Goal: Task Accomplishment & Management: Use online tool/utility

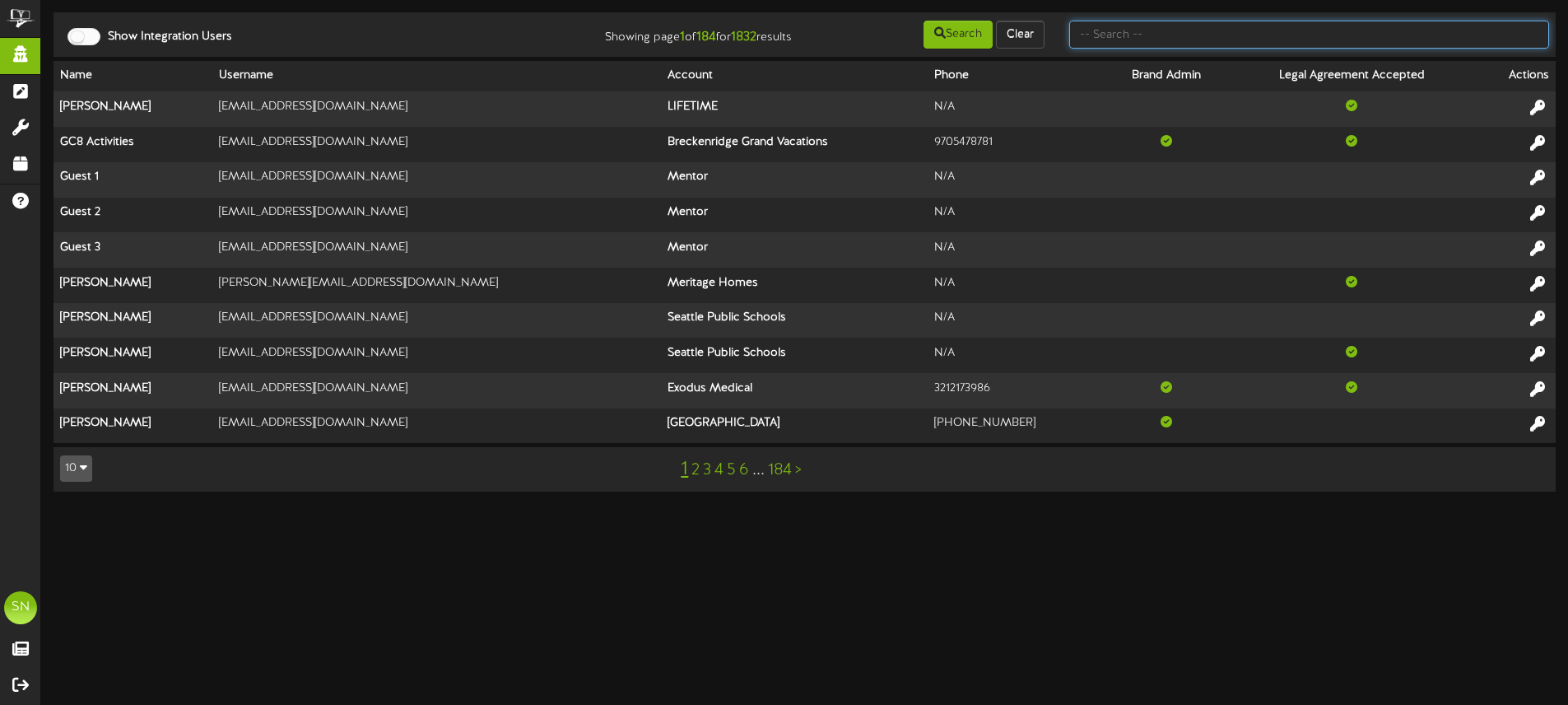
click at [1102, 31] on input "text" at bounding box center [1309, 34] width 480 height 28
type input "the picklr"
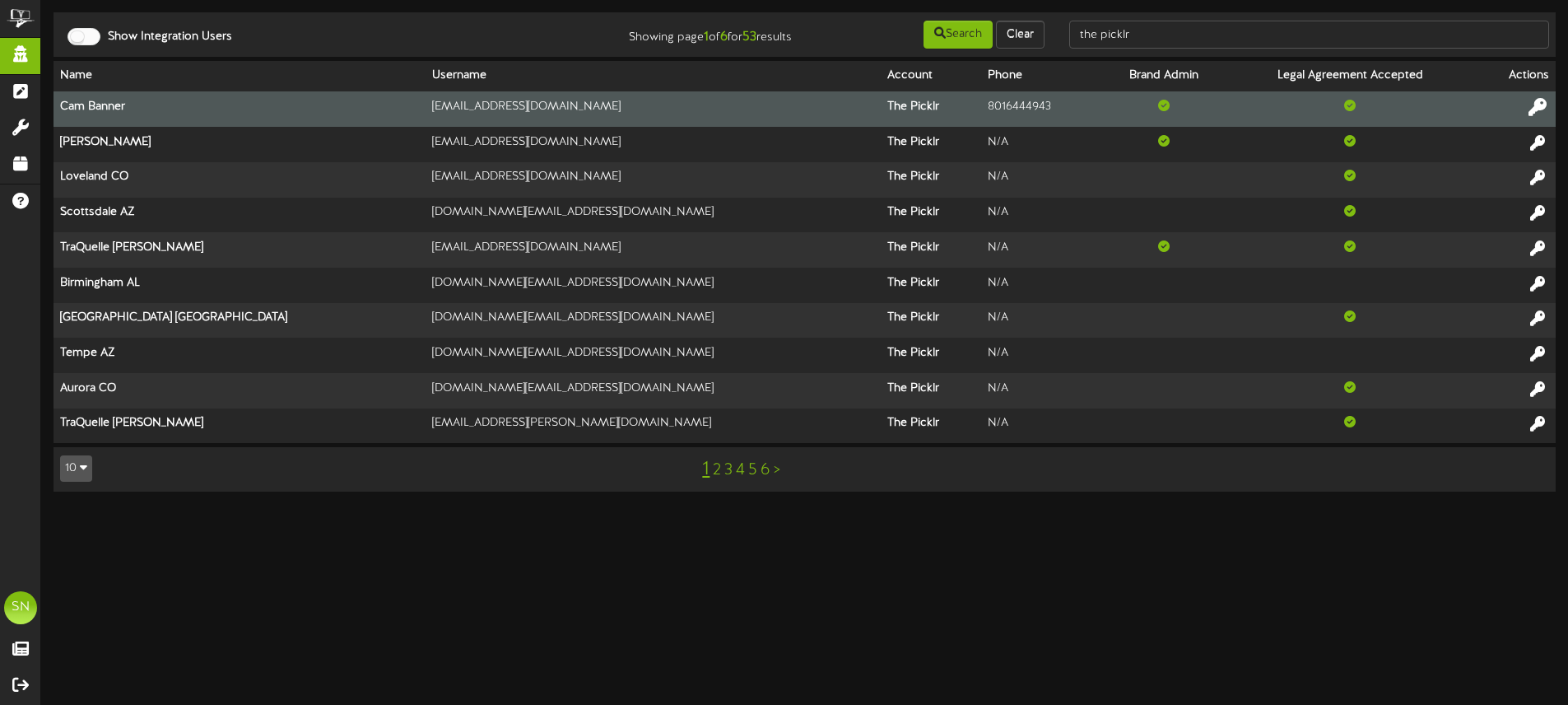
click at [1535, 108] on icon at bounding box center [1536, 106] width 18 height 18
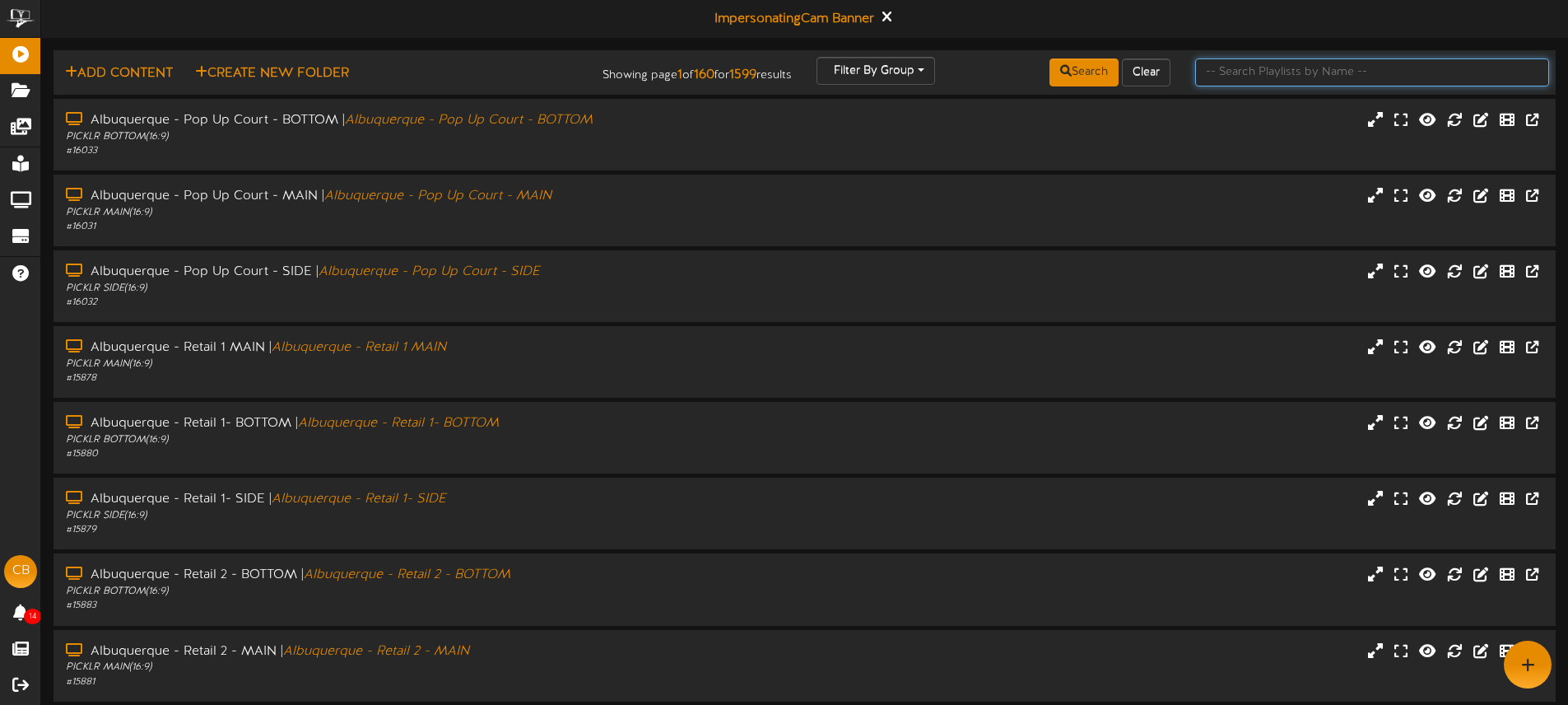
click at [1231, 78] on input "text" at bounding box center [1372, 73] width 354 height 28
type input "men"
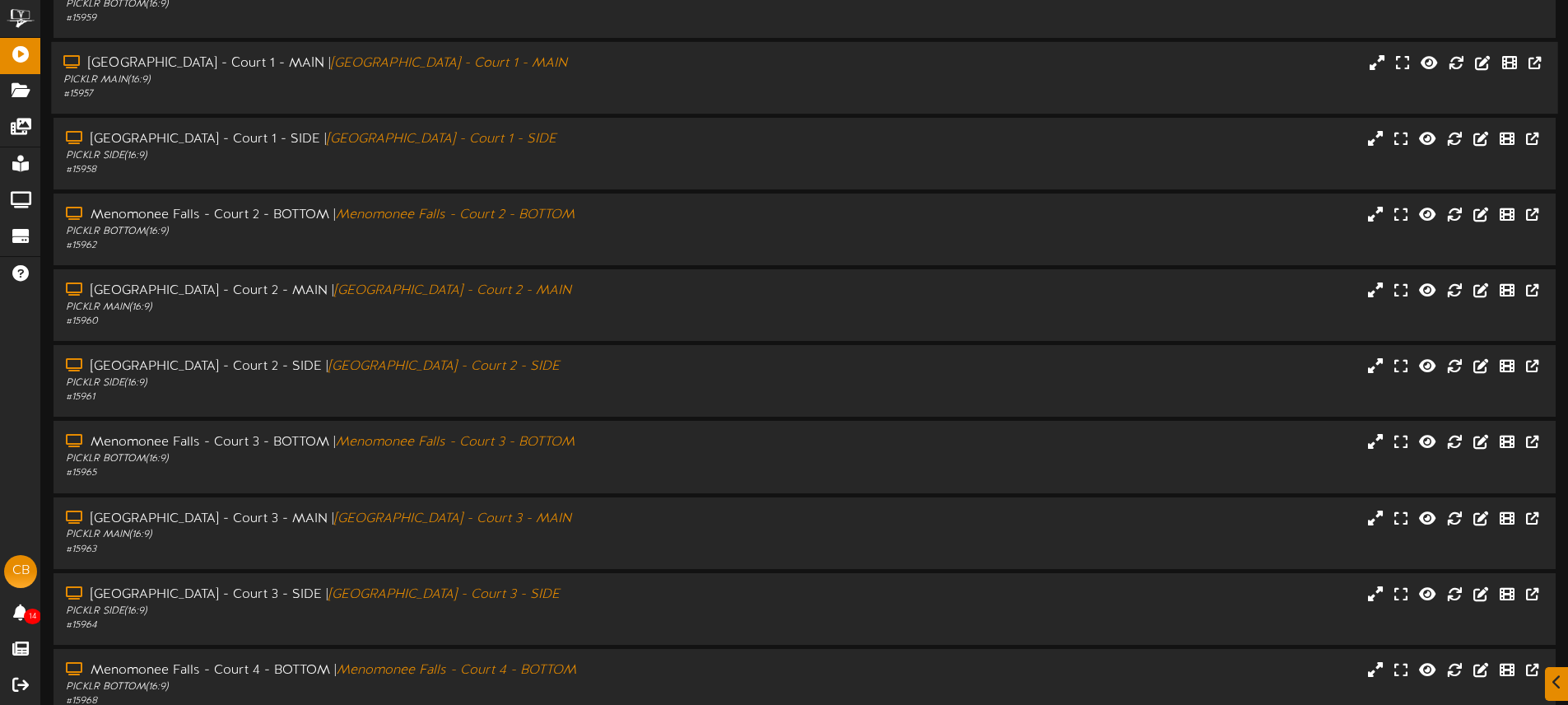
scroll to position [216, 0]
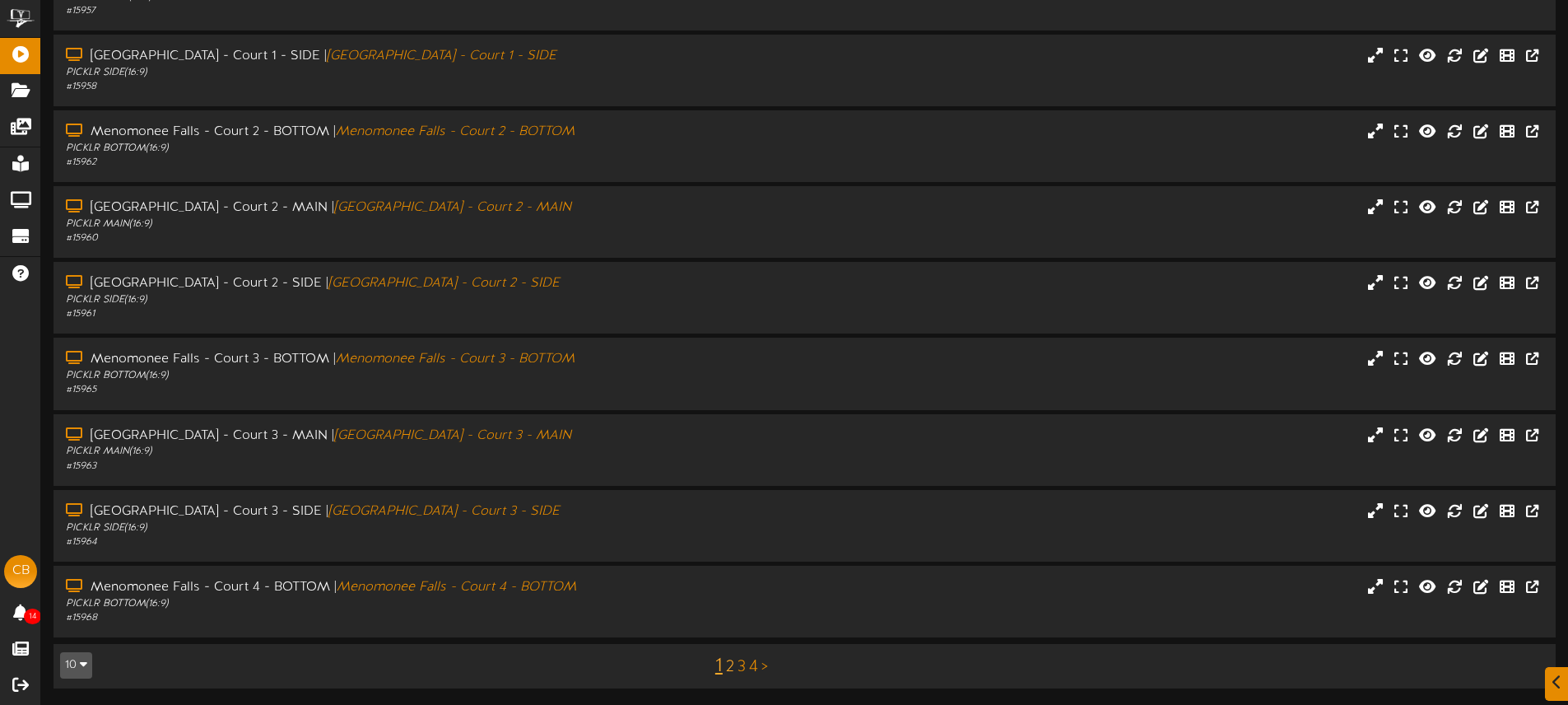
click at [729, 667] on link "2" at bounding box center [730, 666] width 8 height 18
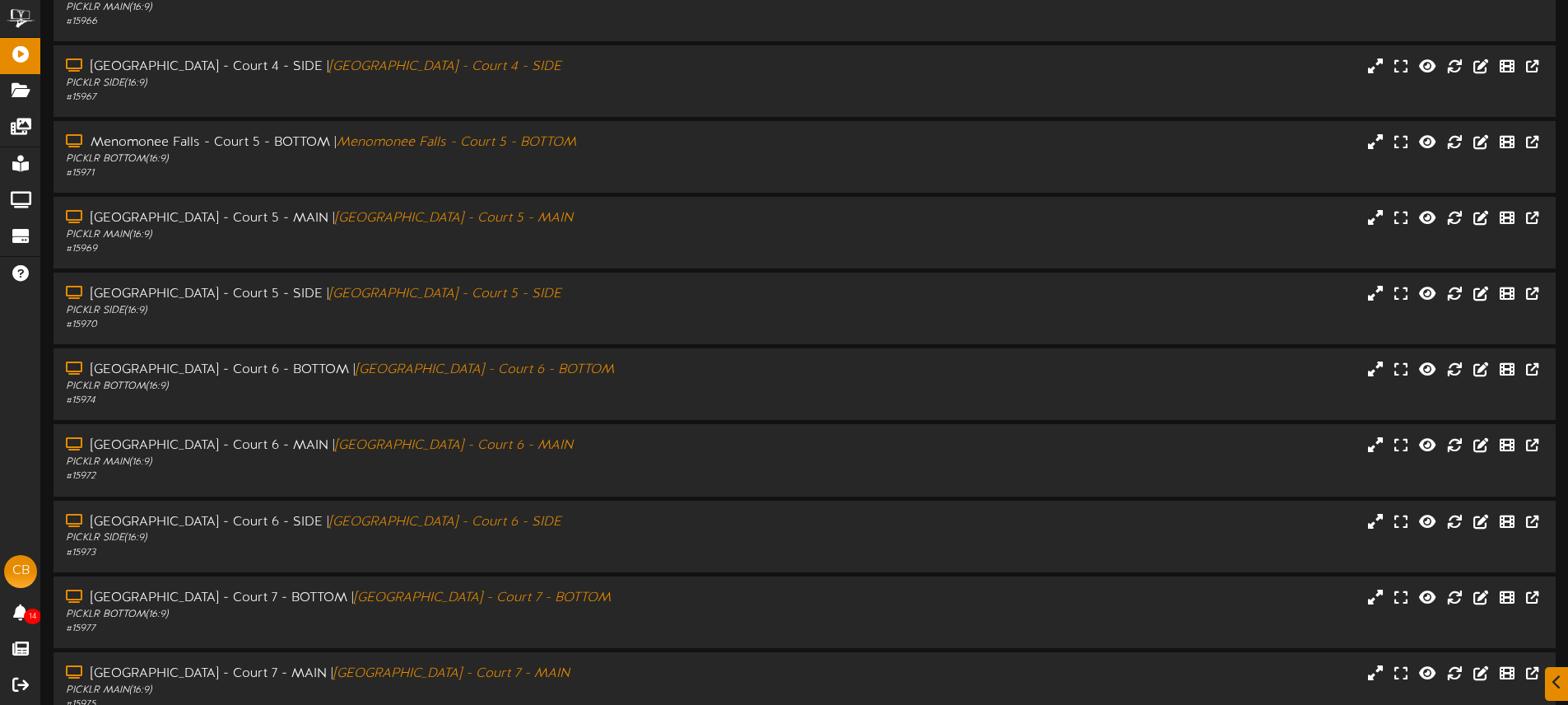
scroll to position [216, 0]
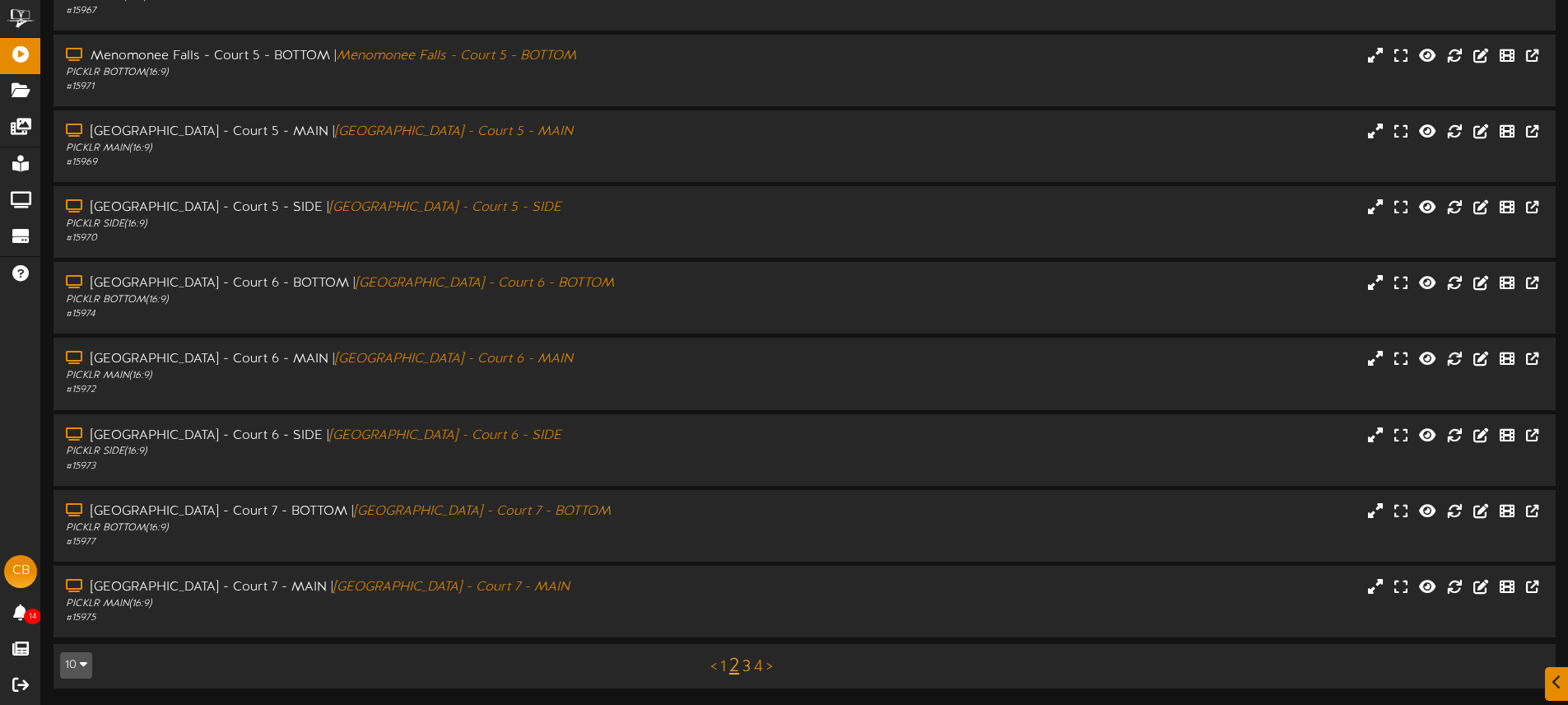
click at [745, 666] on link "3" at bounding box center [746, 666] width 8 height 18
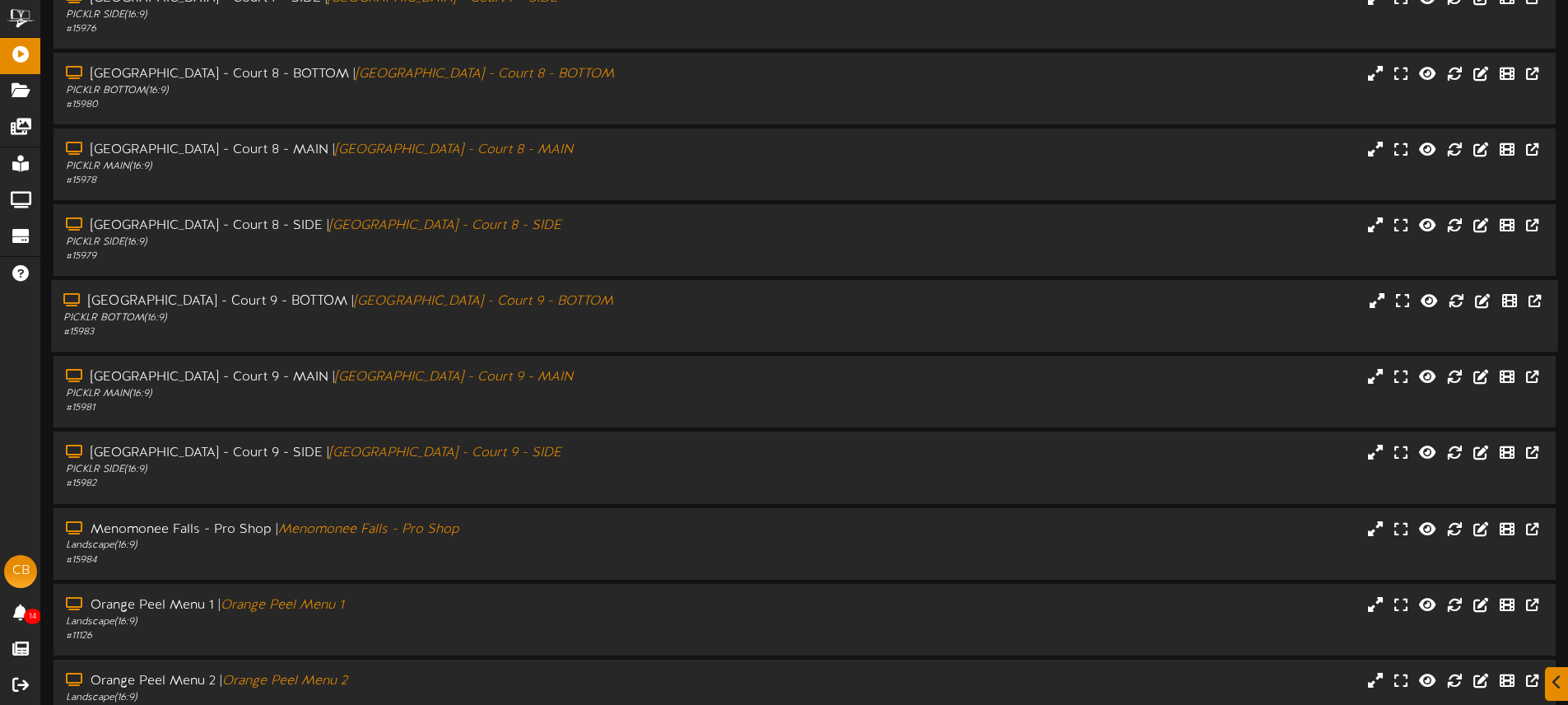
scroll to position [160, 0]
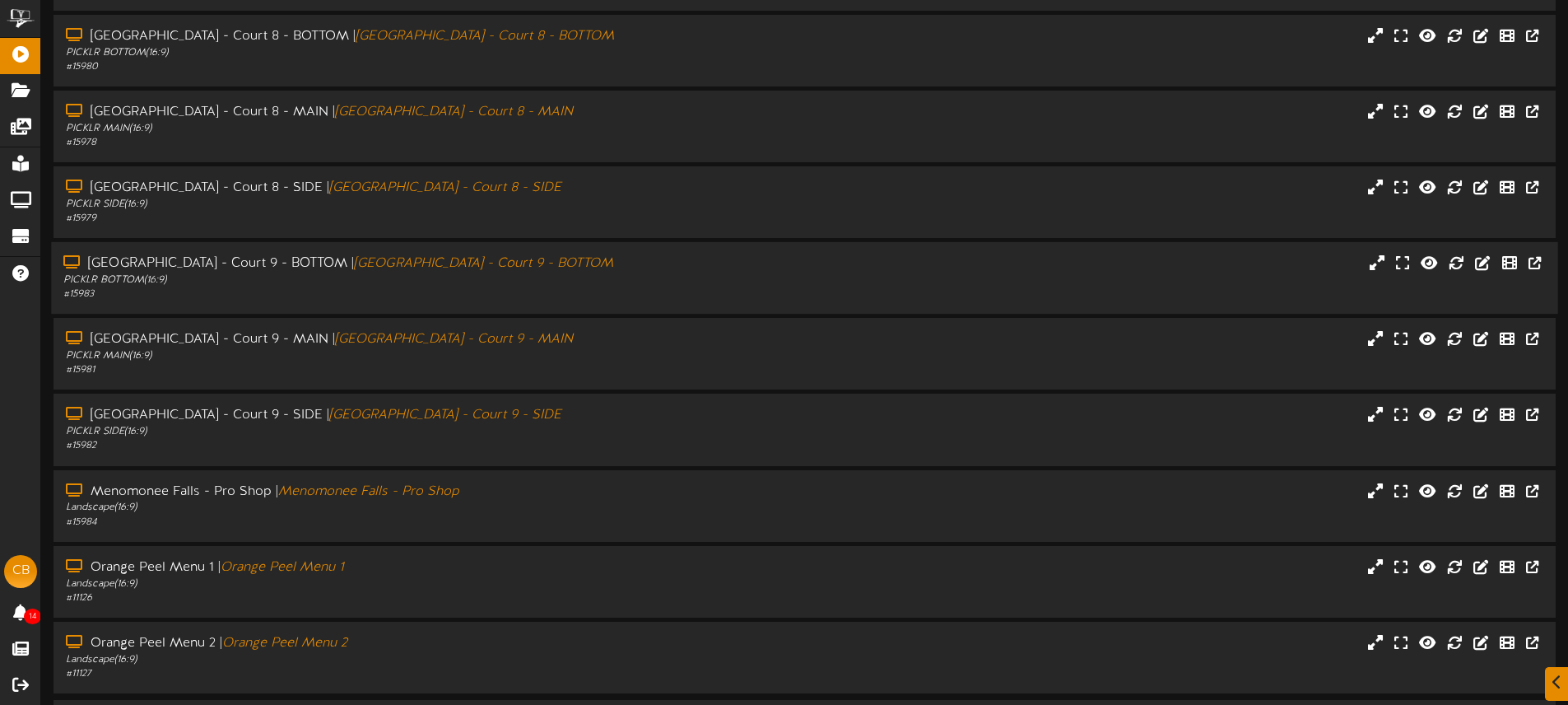
click at [534, 275] on div "PICKLR BOTTOM ( 16:9 )" at bounding box center [364, 280] width 603 height 14
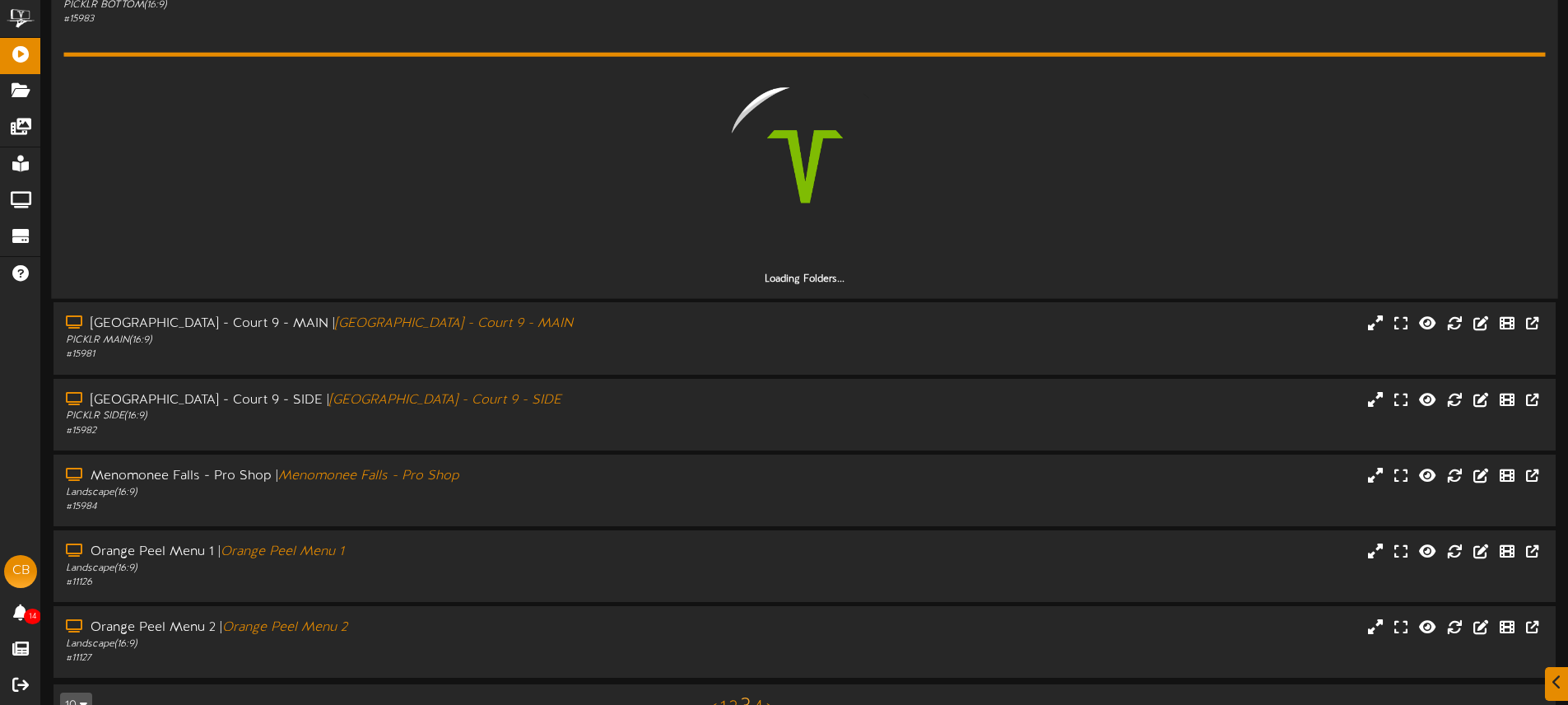
scroll to position [436, 0]
click at [699, 324] on div "Menomonee Falls - Court 9 - MAIN | Menomonee Falls - Court 9 - MAIN PICKLR MAIN…" at bounding box center [804, 336] width 1506 height 47
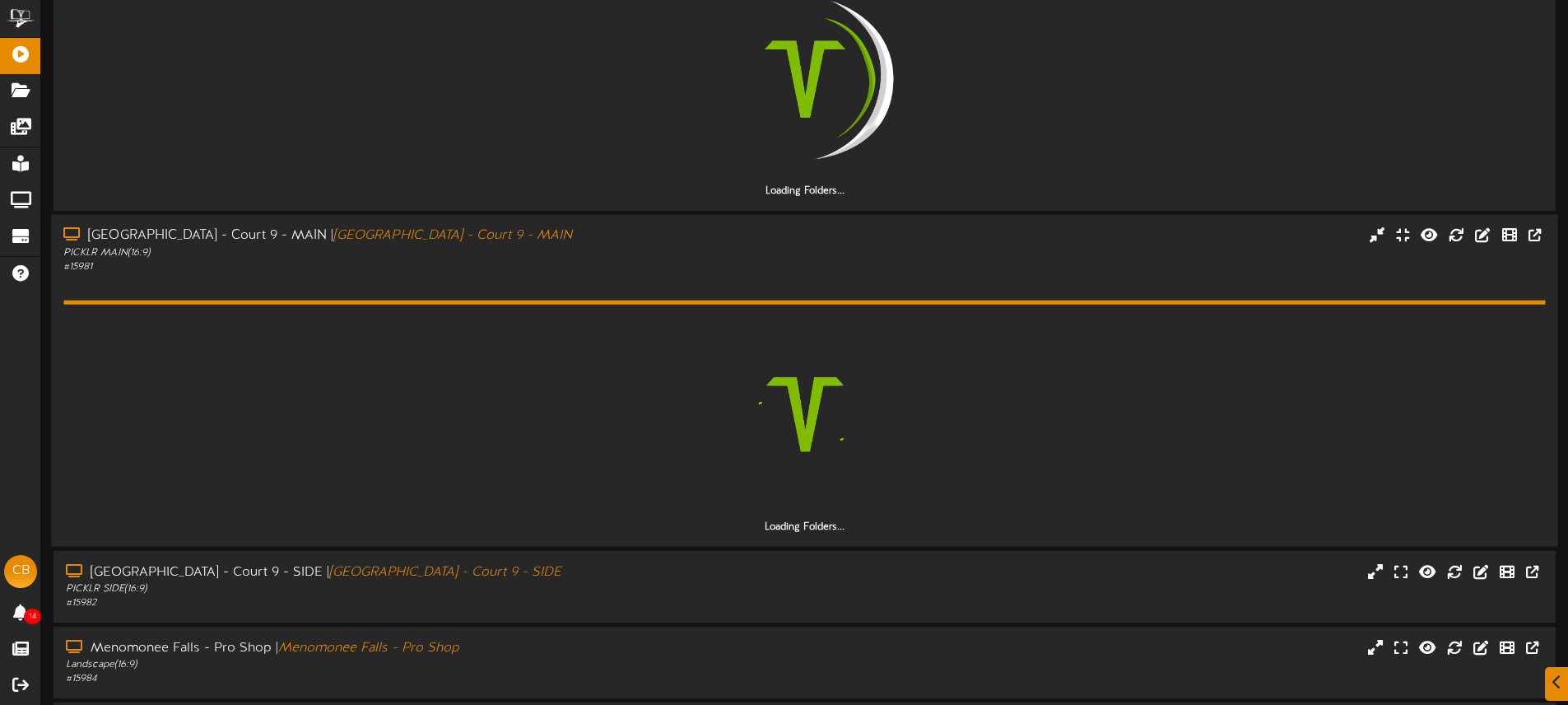
scroll to position [673, 0]
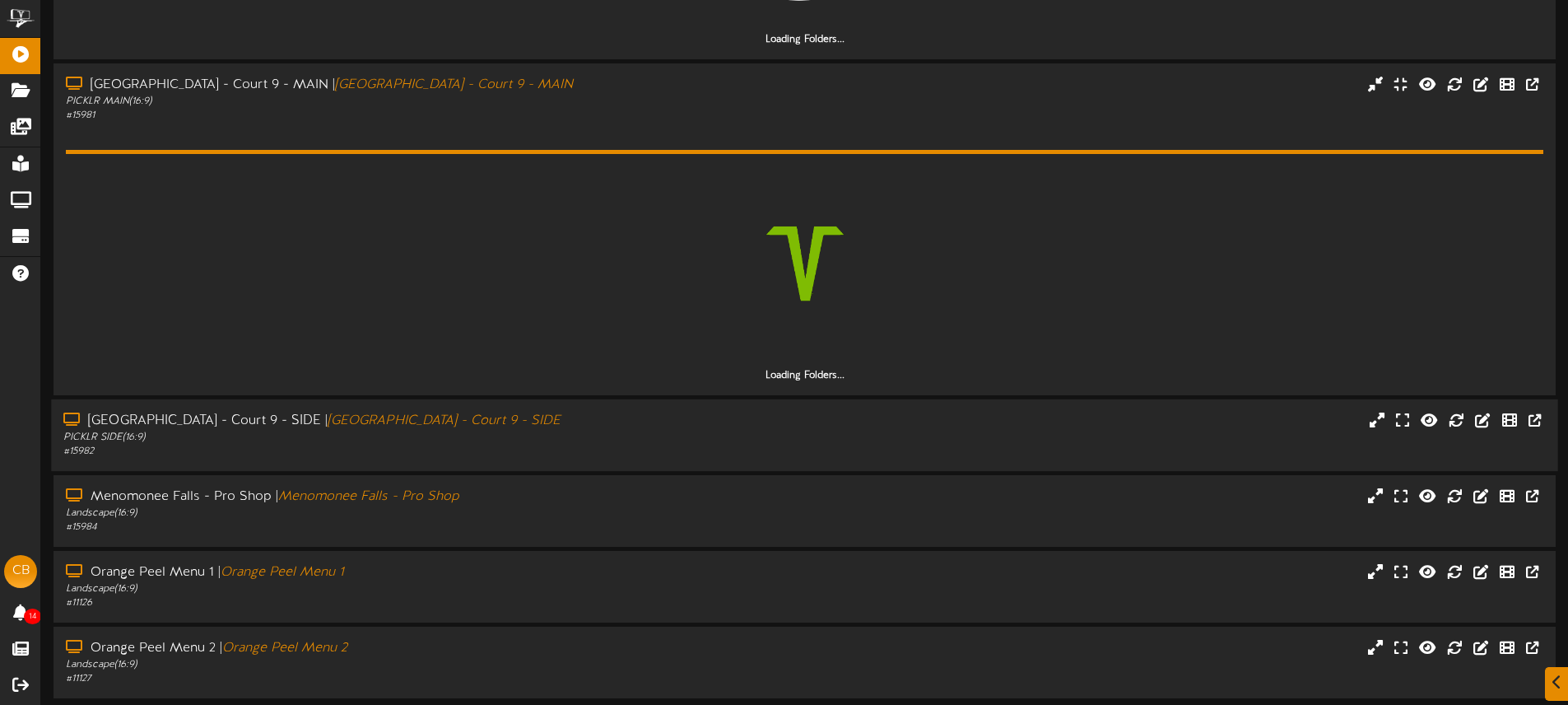
click at [646, 449] on div "# 15982" at bounding box center [364, 451] width 603 height 14
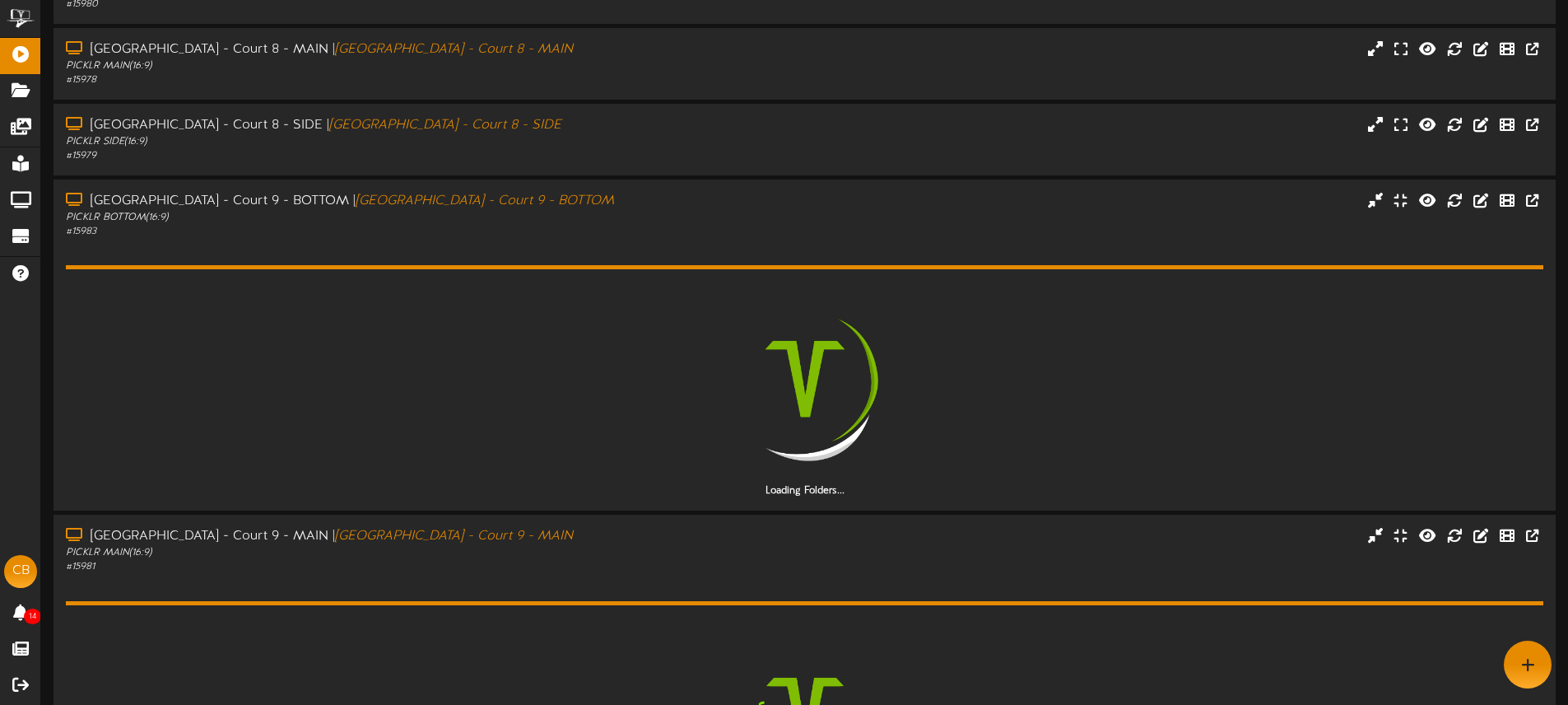
scroll to position [201, 0]
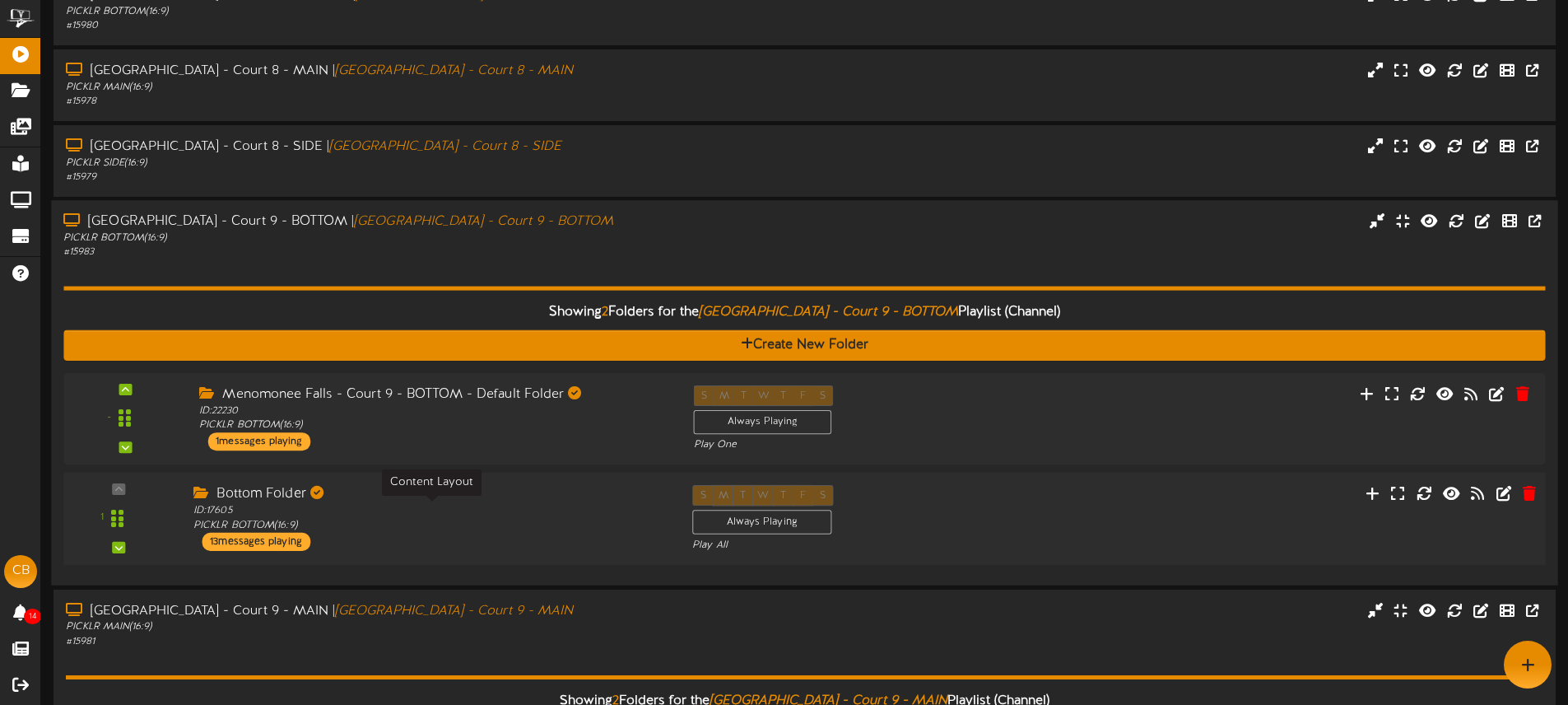
click at [530, 511] on div "ID: 17605 PICKLR BOTTOM ( 16:9 )" at bounding box center [430, 518] width 474 height 29
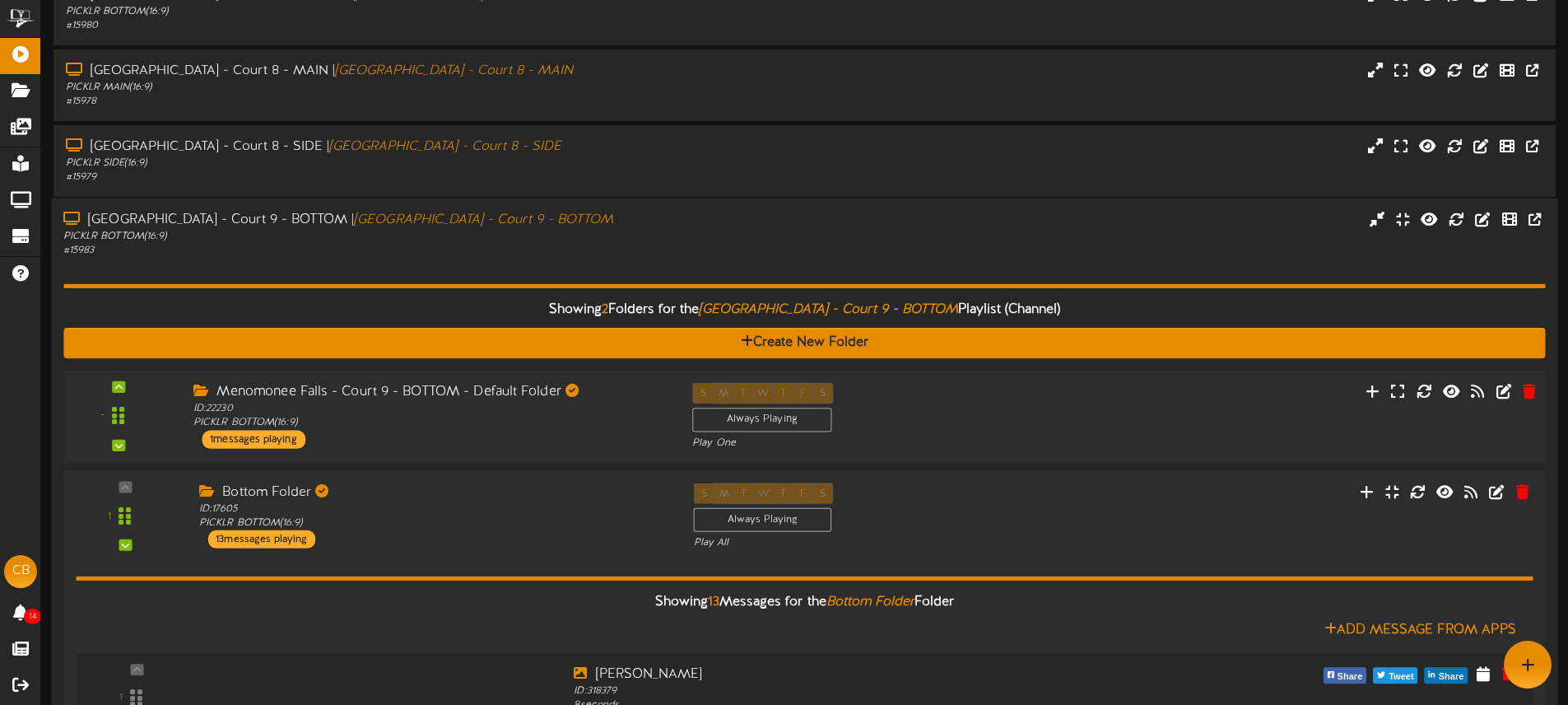
click at [546, 432] on div "Menomonee Falls - Court 9 - BOTTOM - Default Folder ID: 22230 PICKLR BOTTOM ( 1…" at bounding box center [430, 416] width 499 height 66
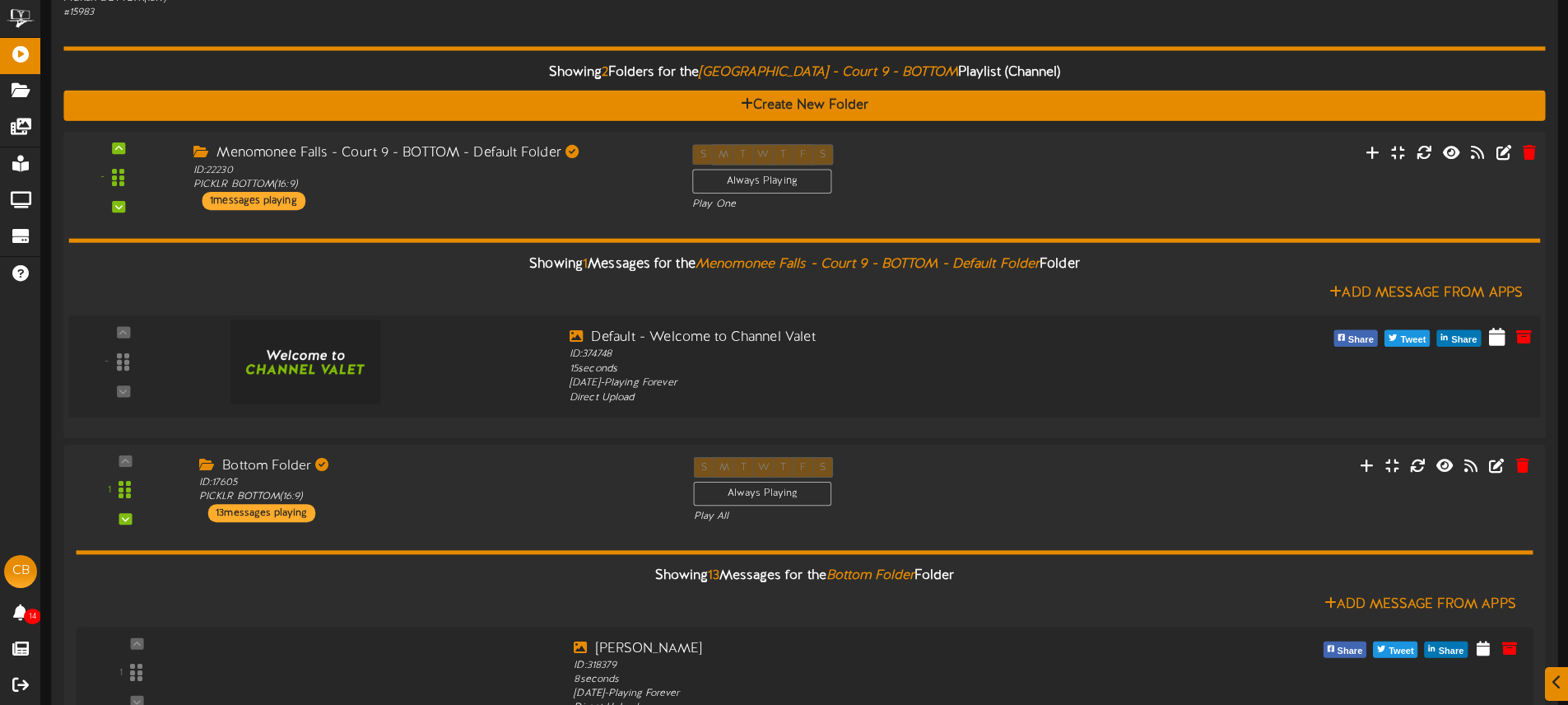
scroll to position [441, 0]
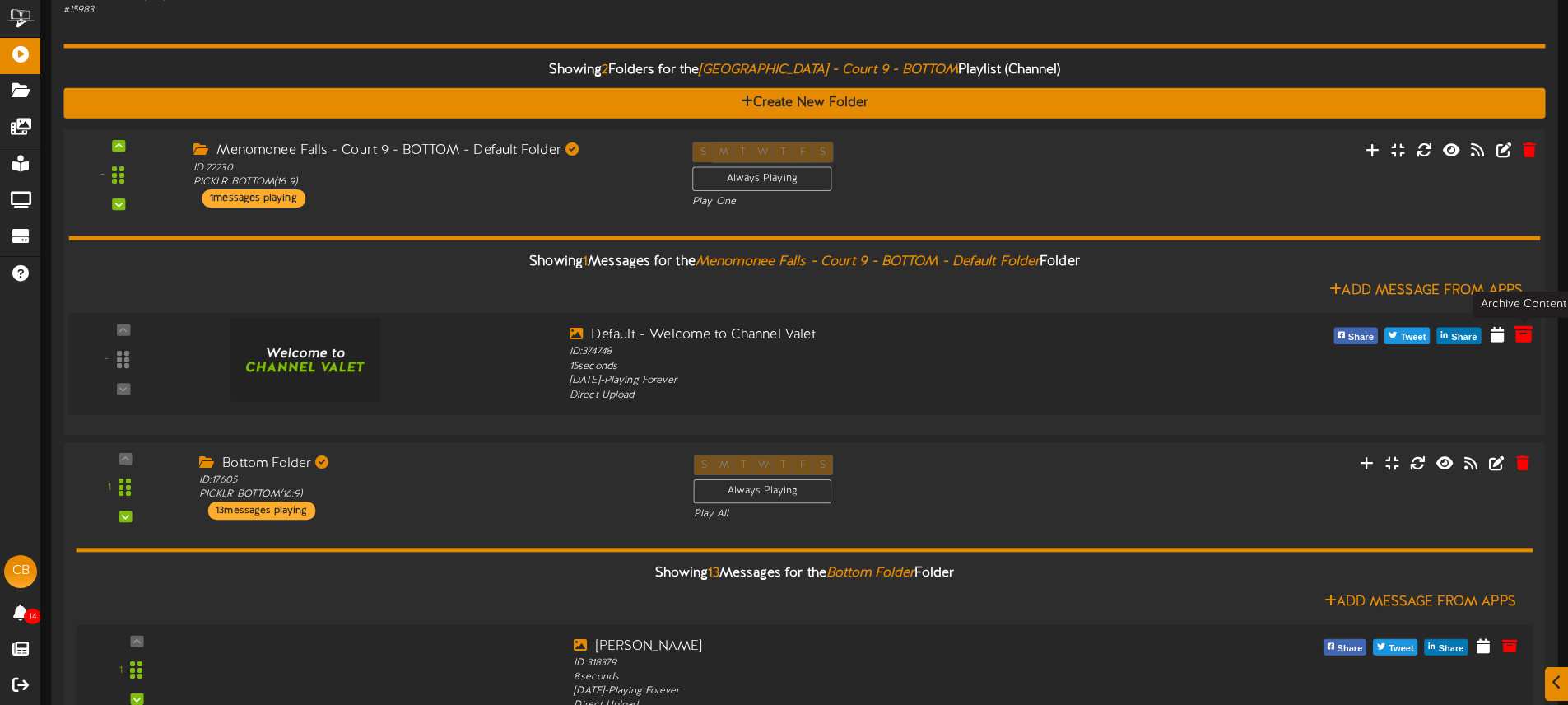
click at [1520, 334] on icon at bounding box center [1522, 333] width 18 height 18
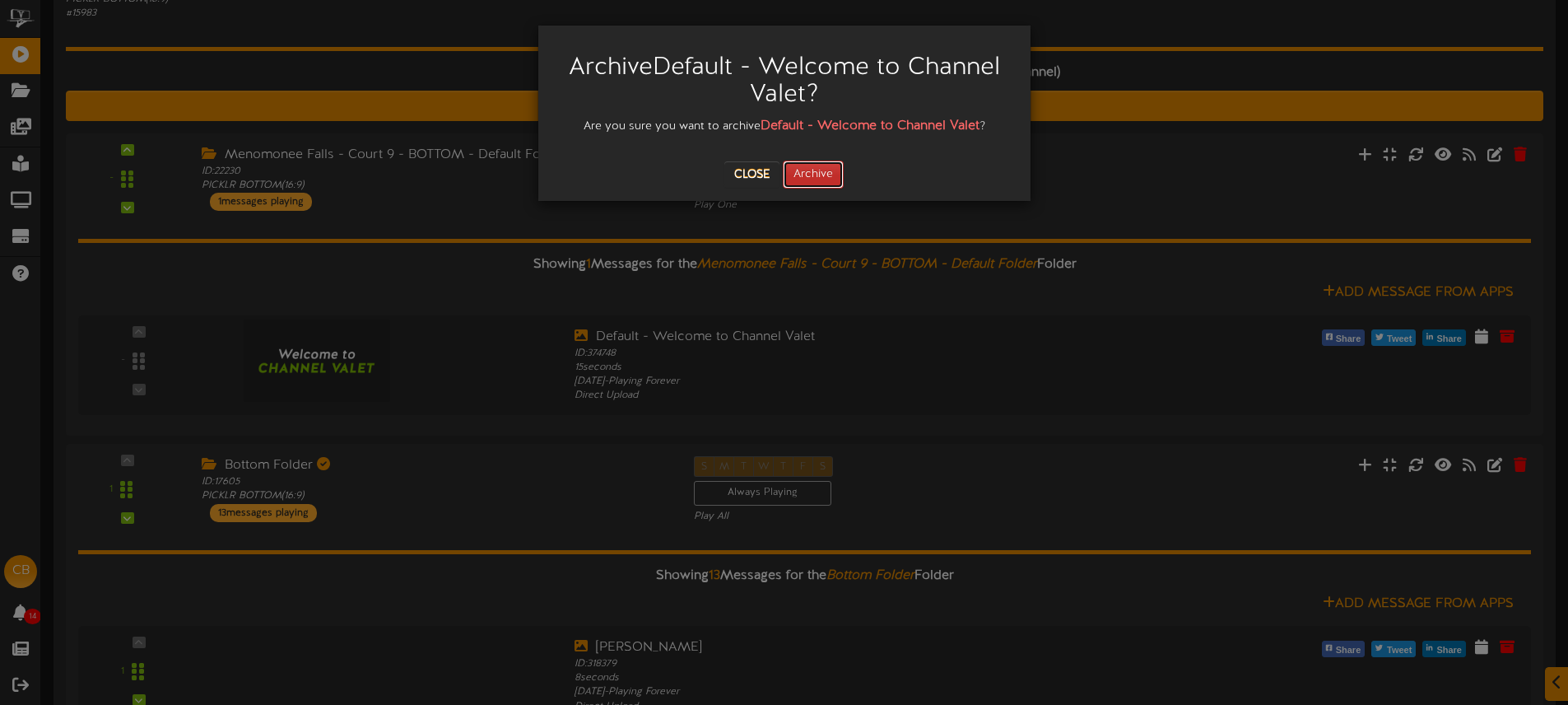
drag, startPoint x: 826, startPoint y: 180, endPoint x: 837, endPoint y: 184, distance: 11.7
click at [826, 180] on button "Archive" at bounding box center [813, 175] width 61 height 28
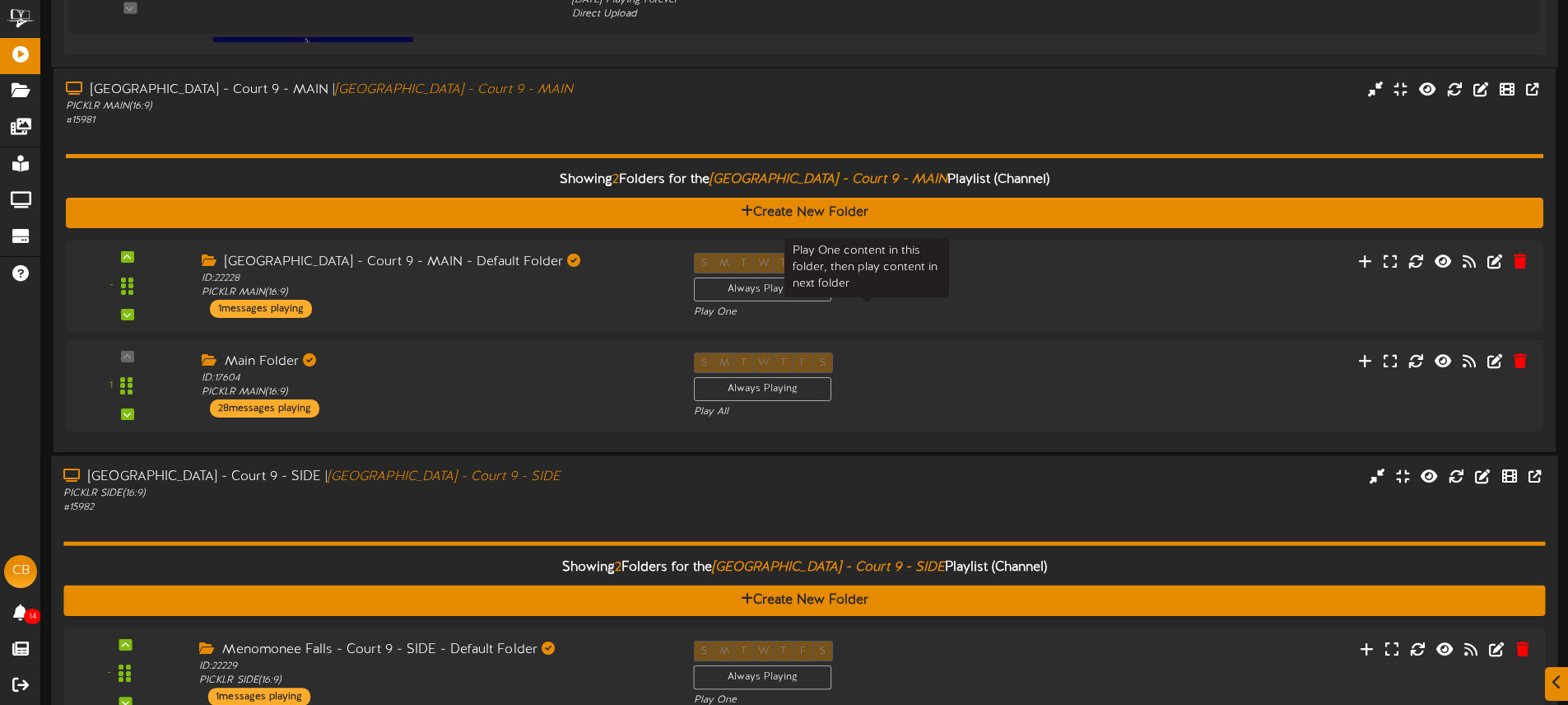
scroll to position [2392, 0]
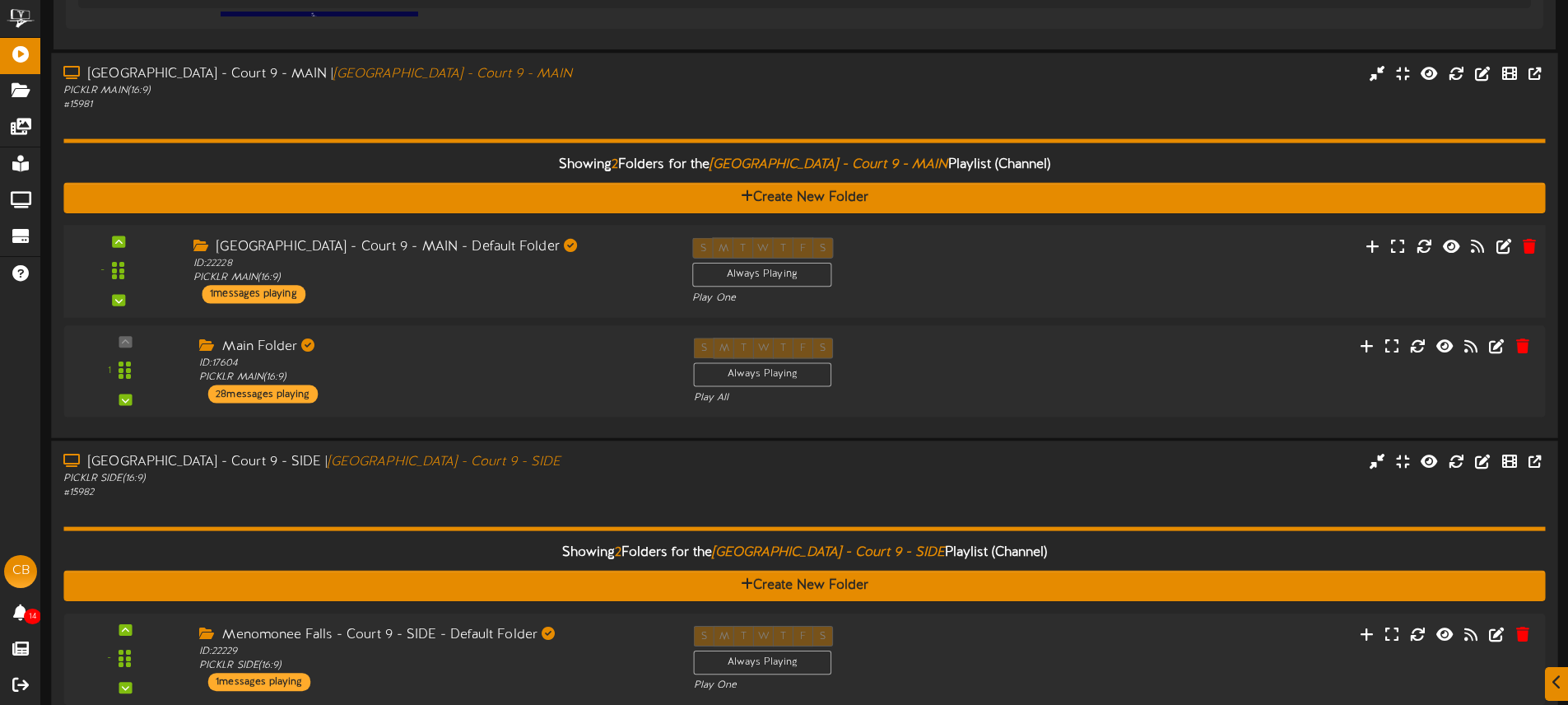
click at [932, 286] on div "S M T W T F S Always Playing Play One" at bounding box center [866, 271] width 375 height 68
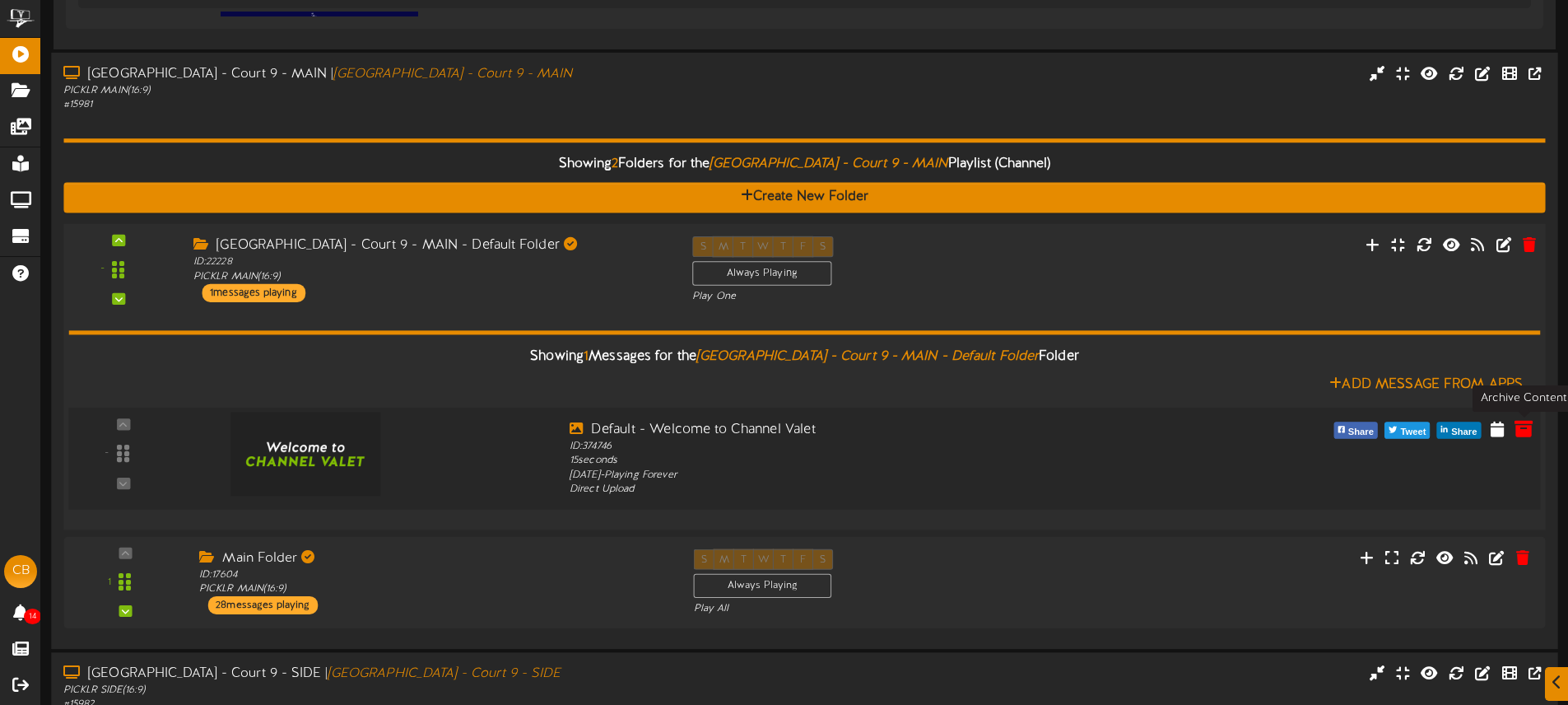
click at [1521, 427] on icon at bounding box center [1522, 428] width 18 height 18
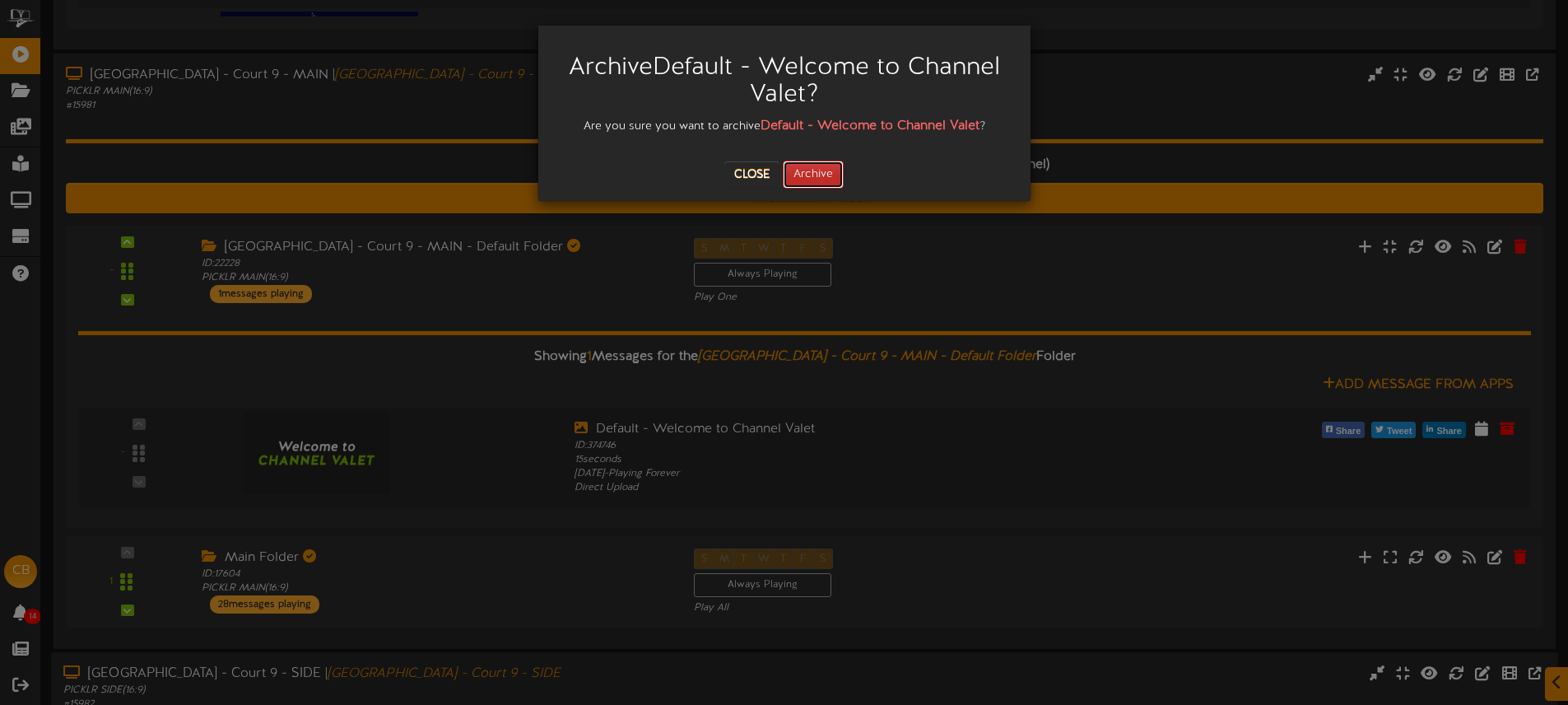
click at [810, 166] on button "Archive" at bounding box center [813, 175] width 61 height 28
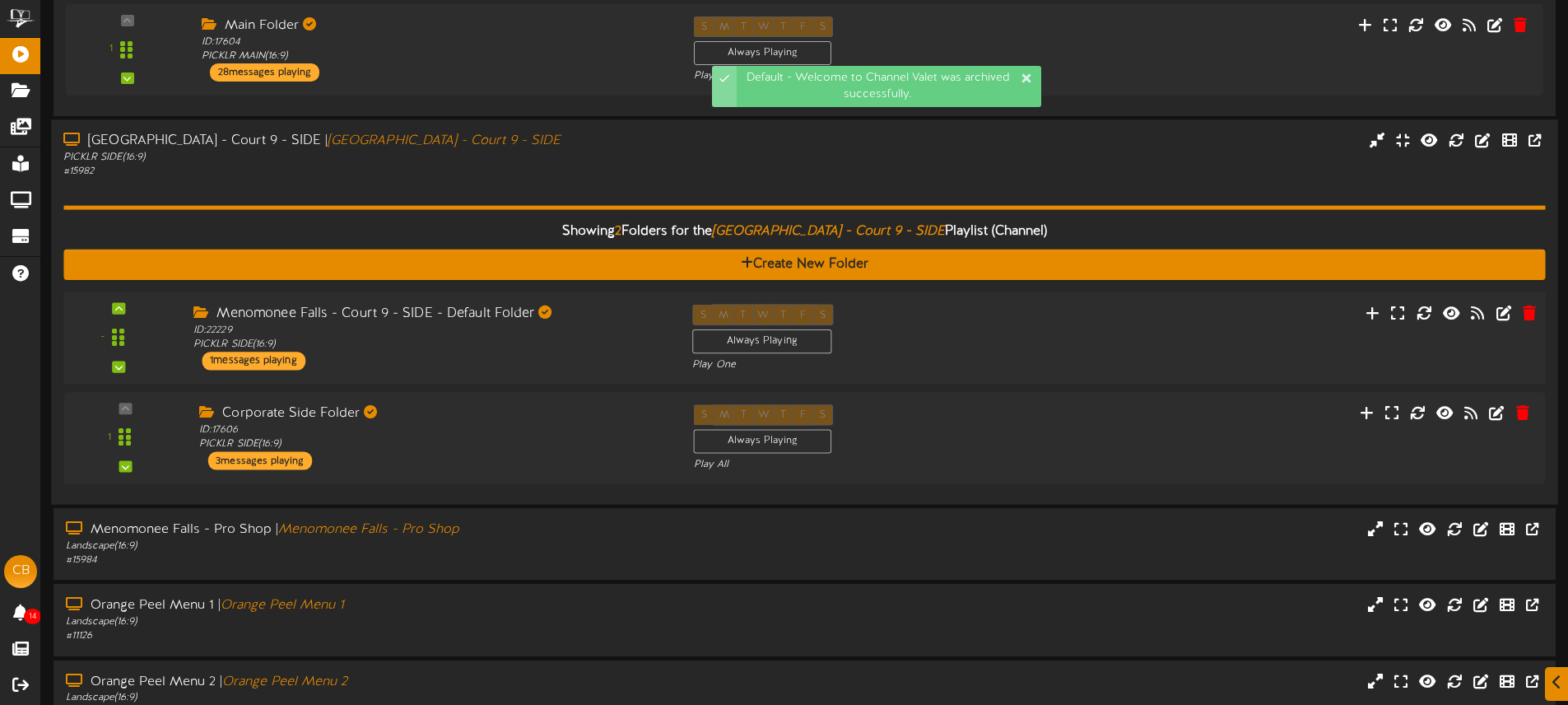
scroll to position [2863, 0]
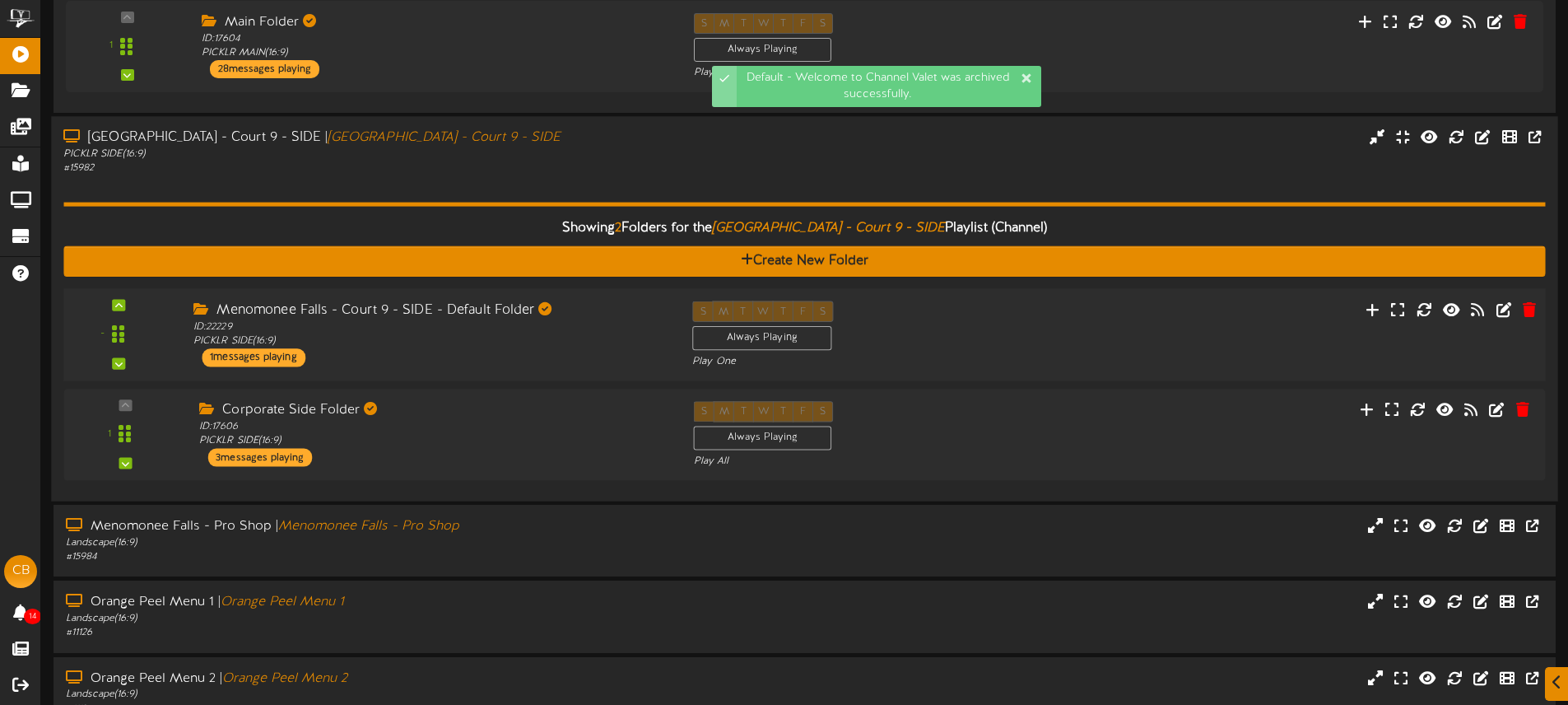
click at [1160, 326] on div "- ID:" at bounding box center [804, 334] width 1496 height 68
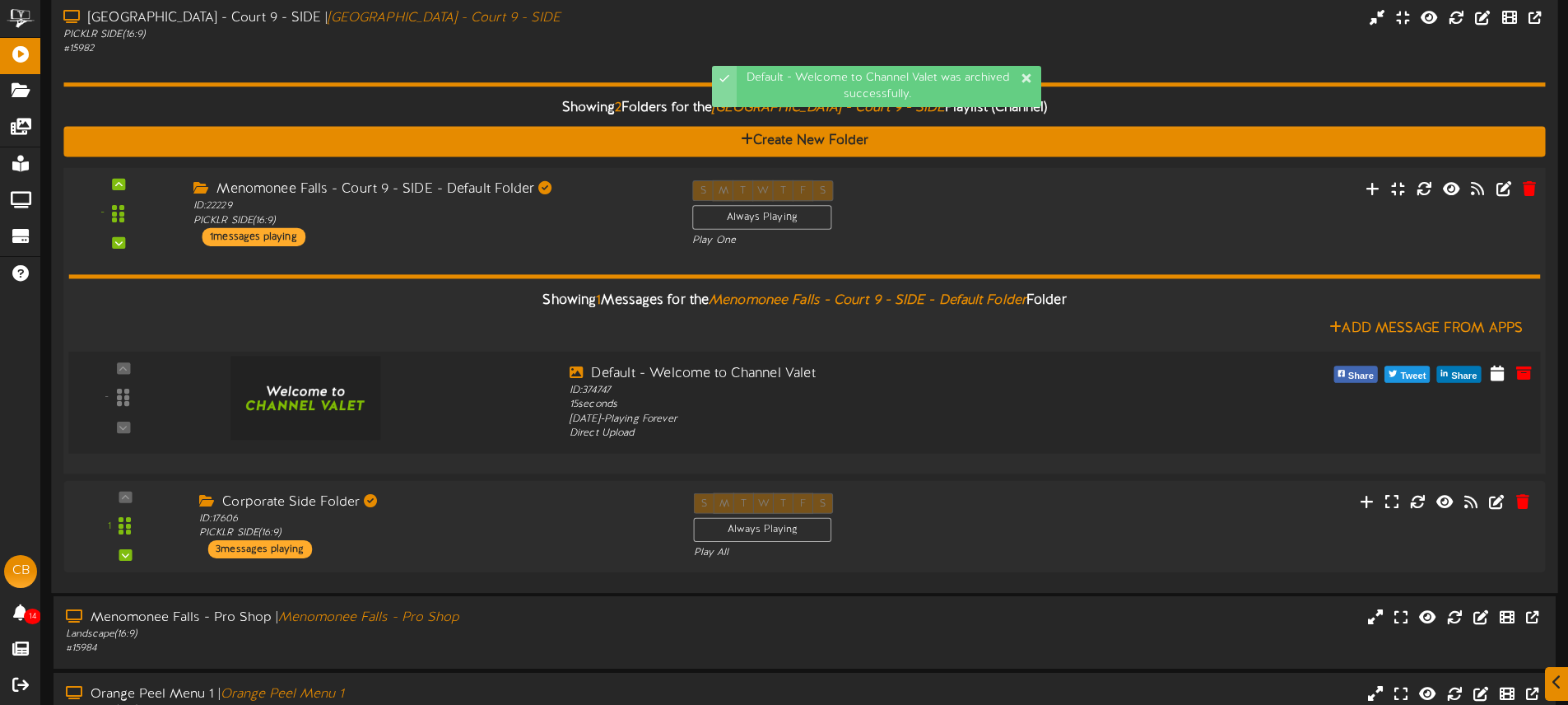
scroll to position [3000, 0]
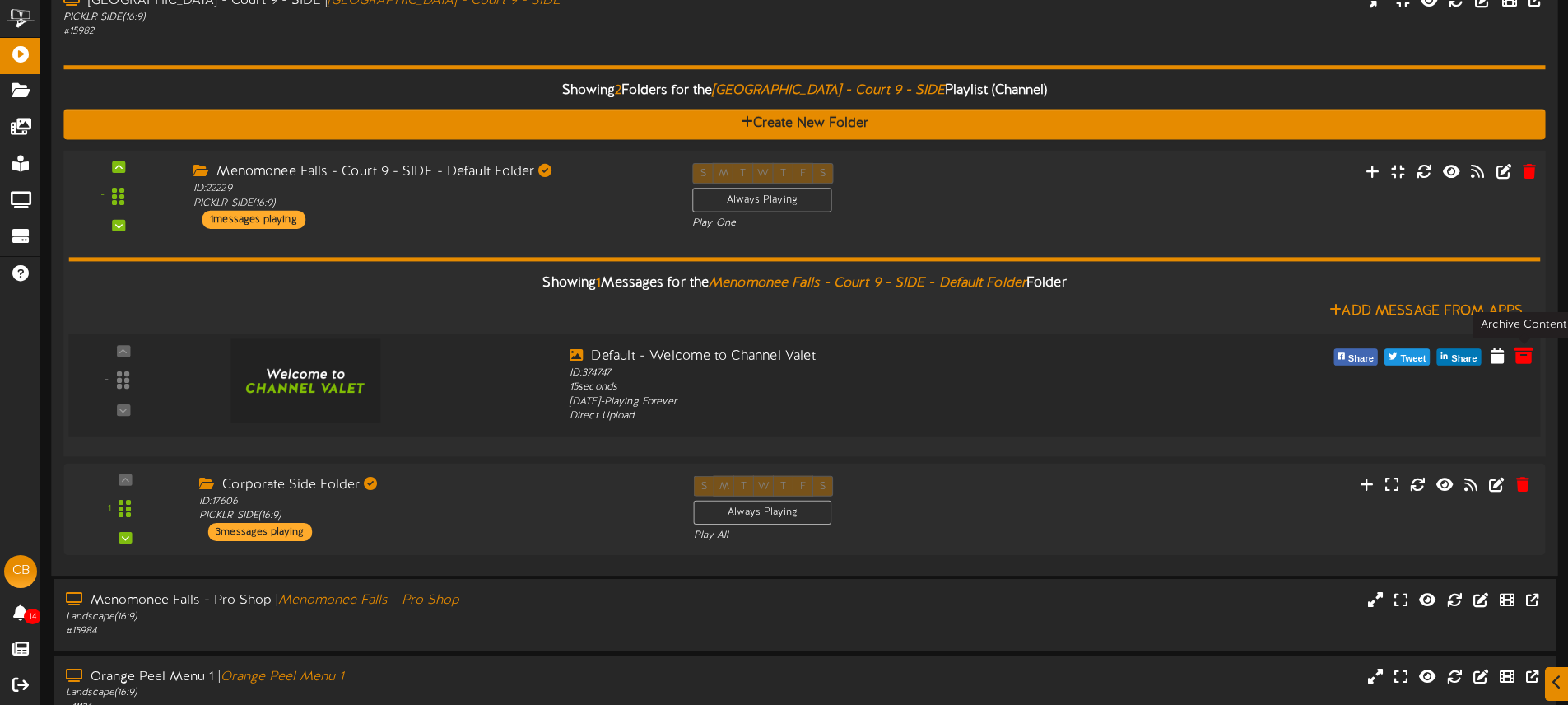
click at [1527, 360] on icon at bounding box center [1522, 354] width 18 height 18
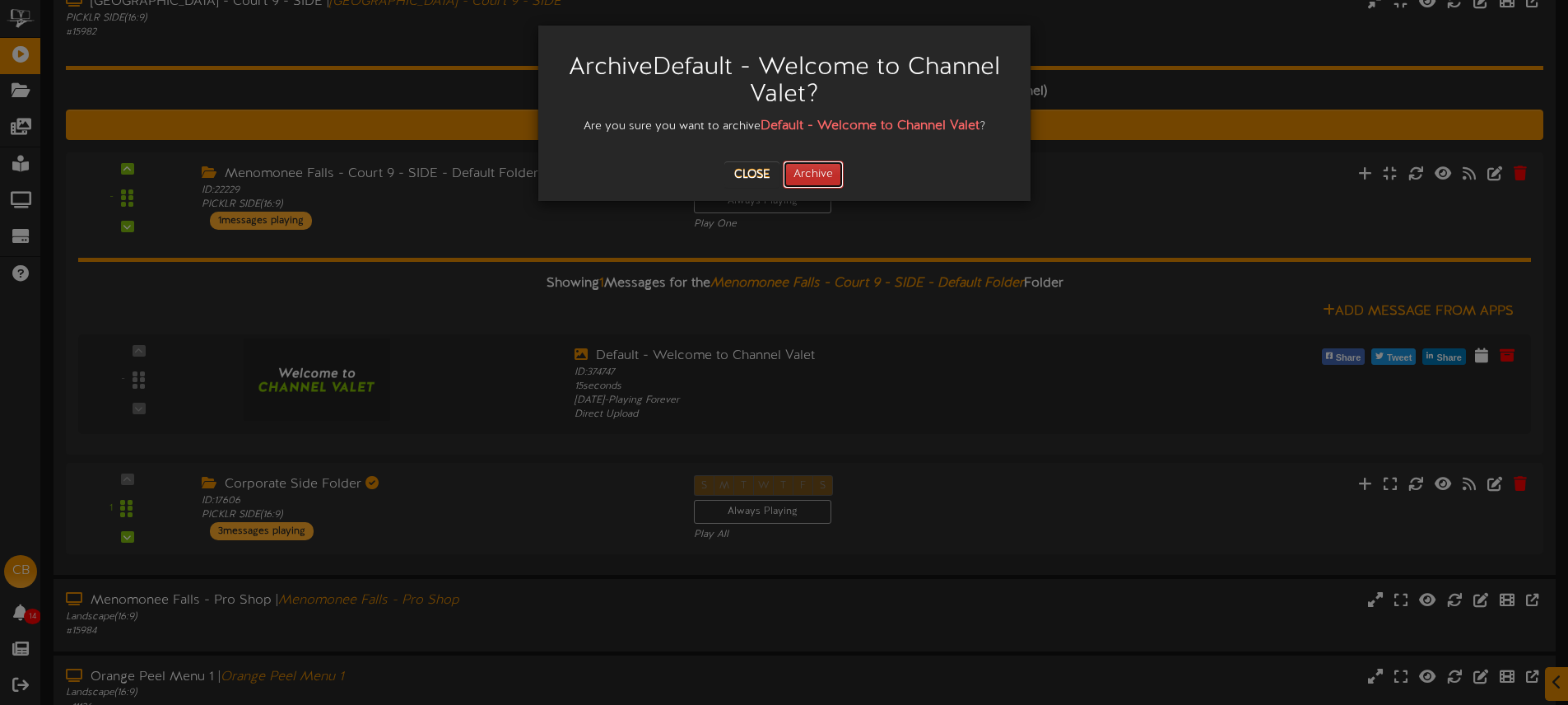
click at [830, 176] on button "Archive" at bounding box center [813, 175] width 61 height 28
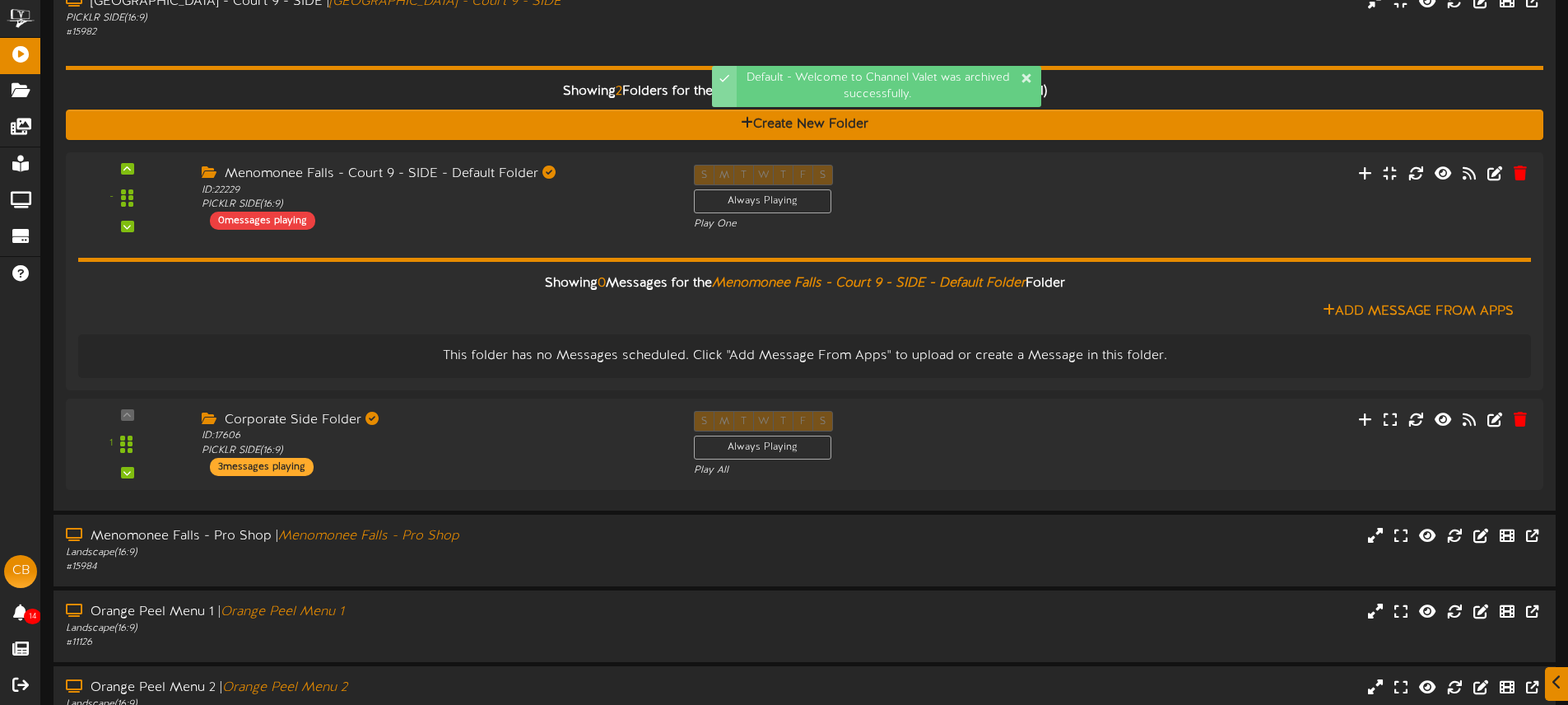
scroll to position [3101, 0]
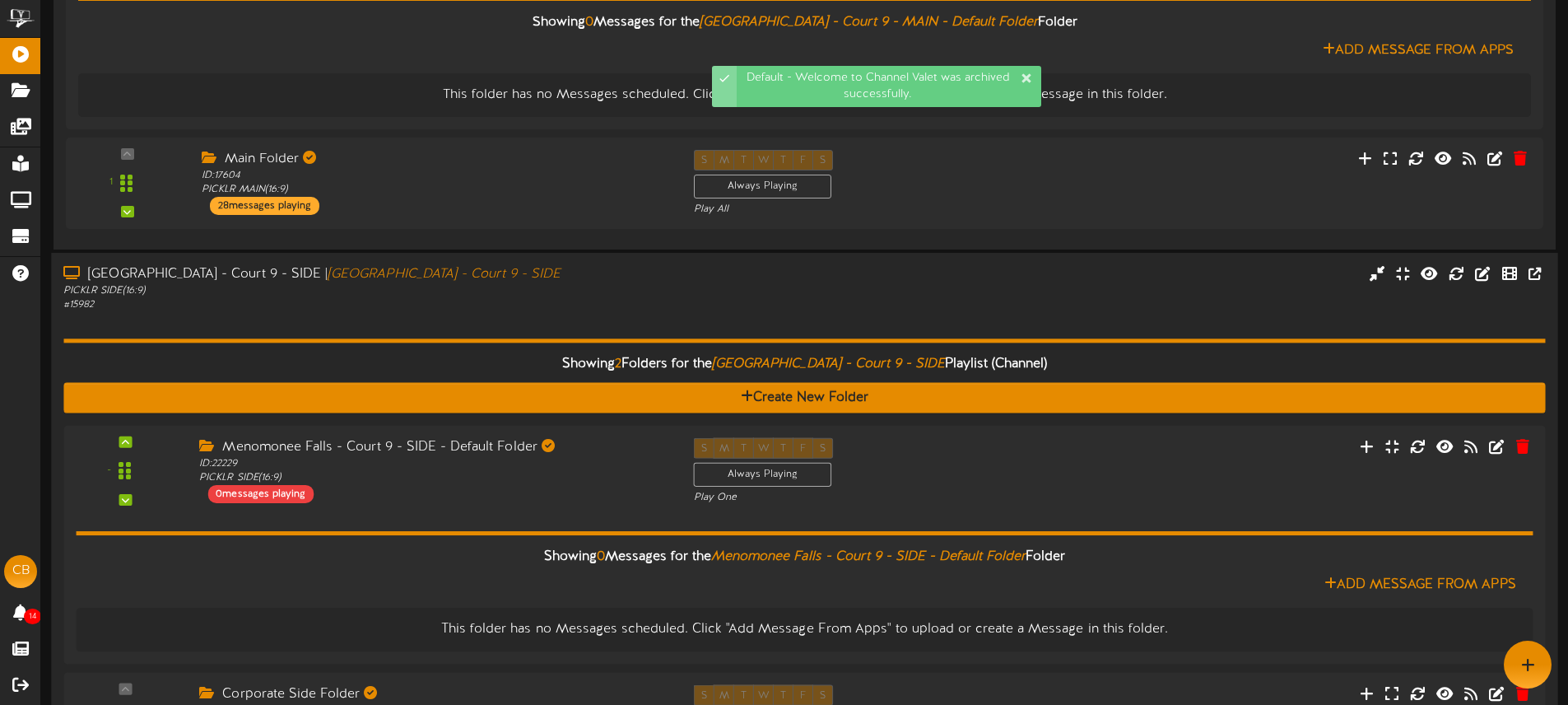
click at [475, 299] on div "# 15982" at bounding box center [364, 305] width 603 height 14
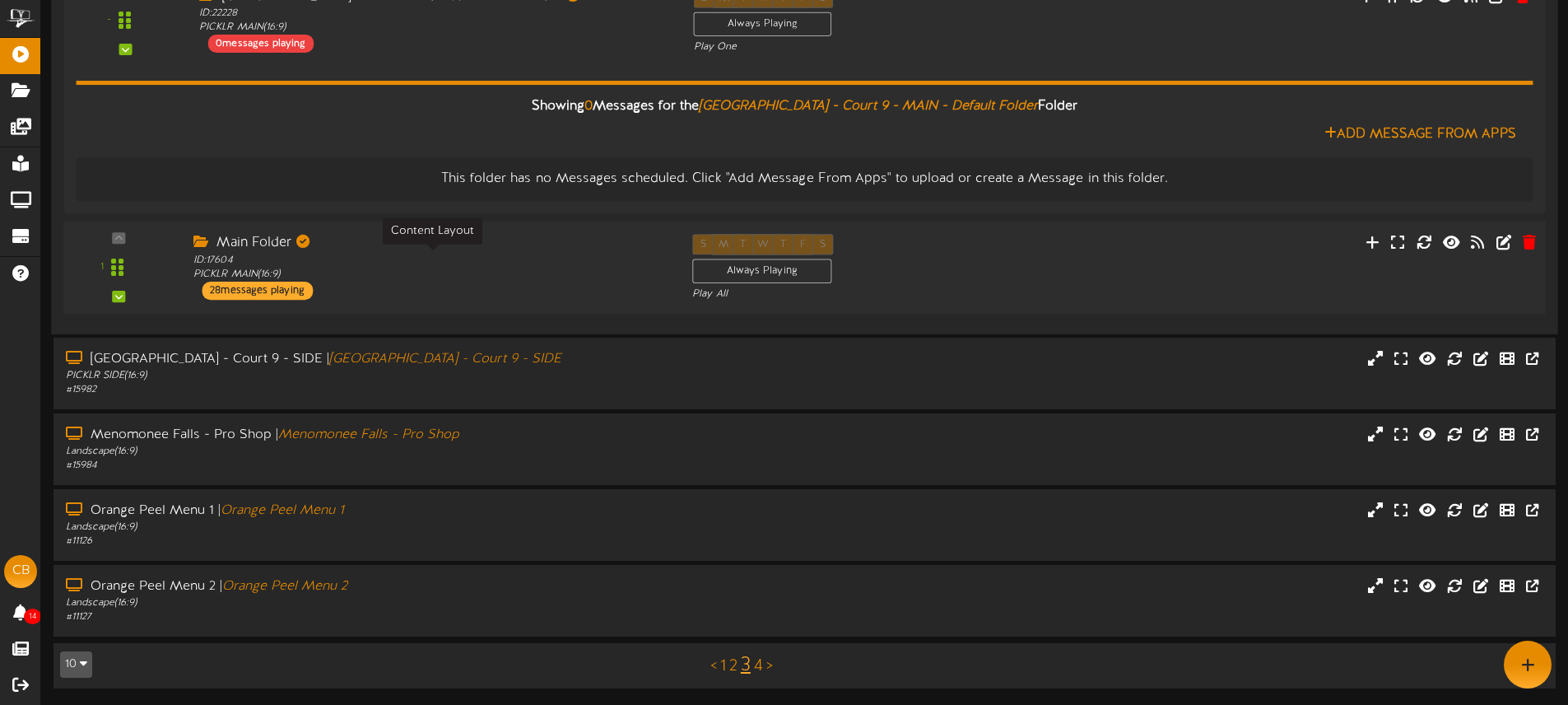
scroll to position [2411, 0]
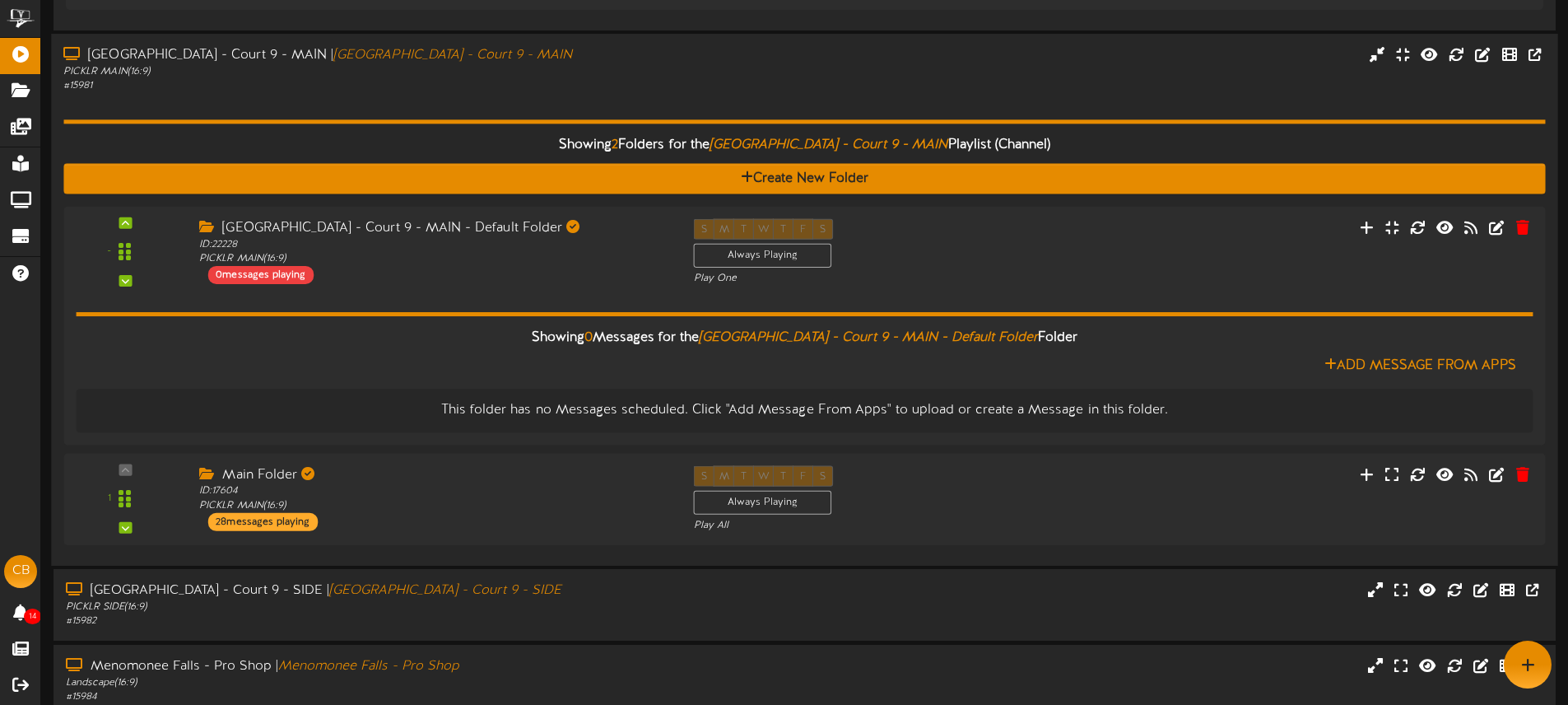
drag, startPoint x: 460, startPoint y: 101, endPoint x: 479, endPoint y: 143, distance: 46.1
click at [460, 101] on div "Showing 2 Folders for the Menomonee Falls - Court 9 - MAIN Playlist (Channel) C…" at bounding box center [804, 323] width 1482 height 459
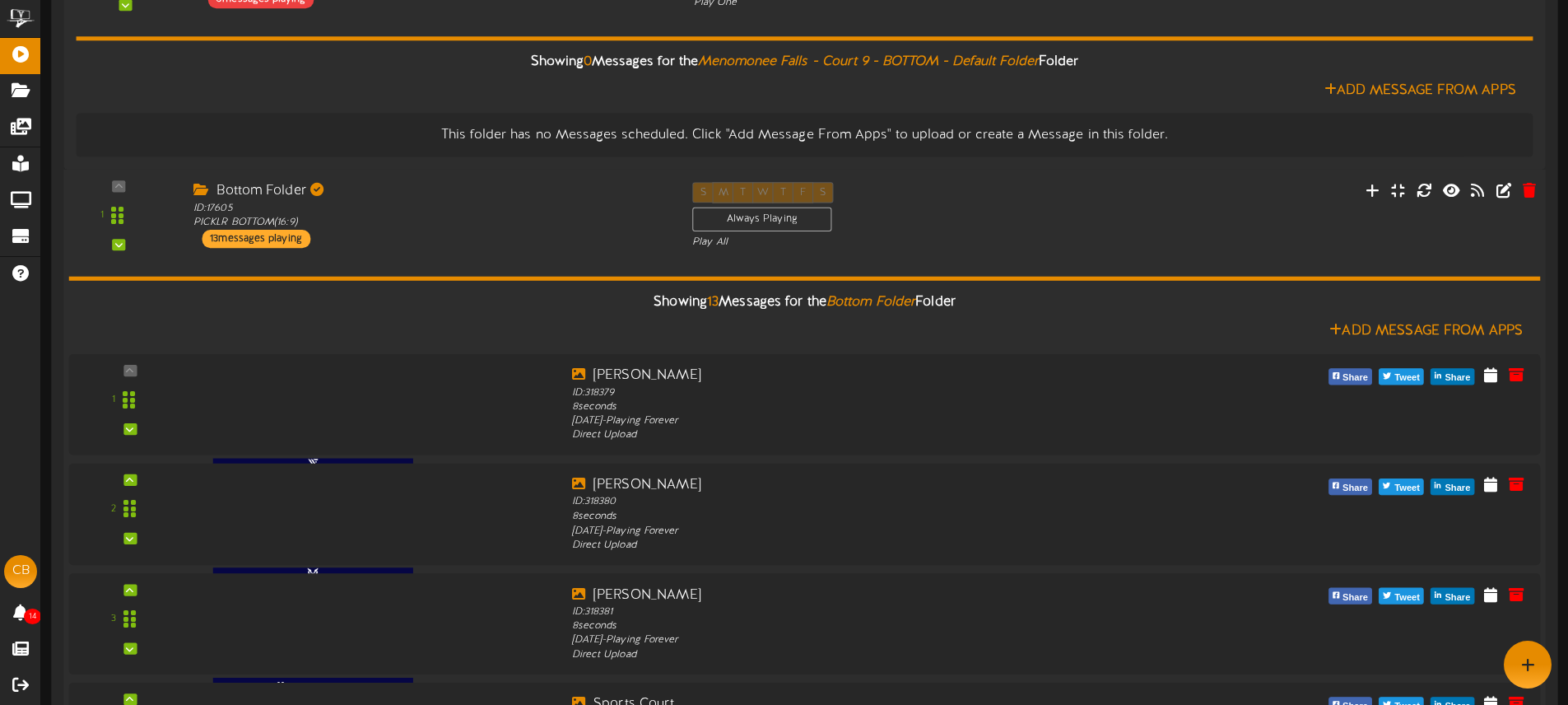
drag, startPoint x: 516, startPoint y: 261, endPoint x: 518, endPoint y: 249, distance: 12.2
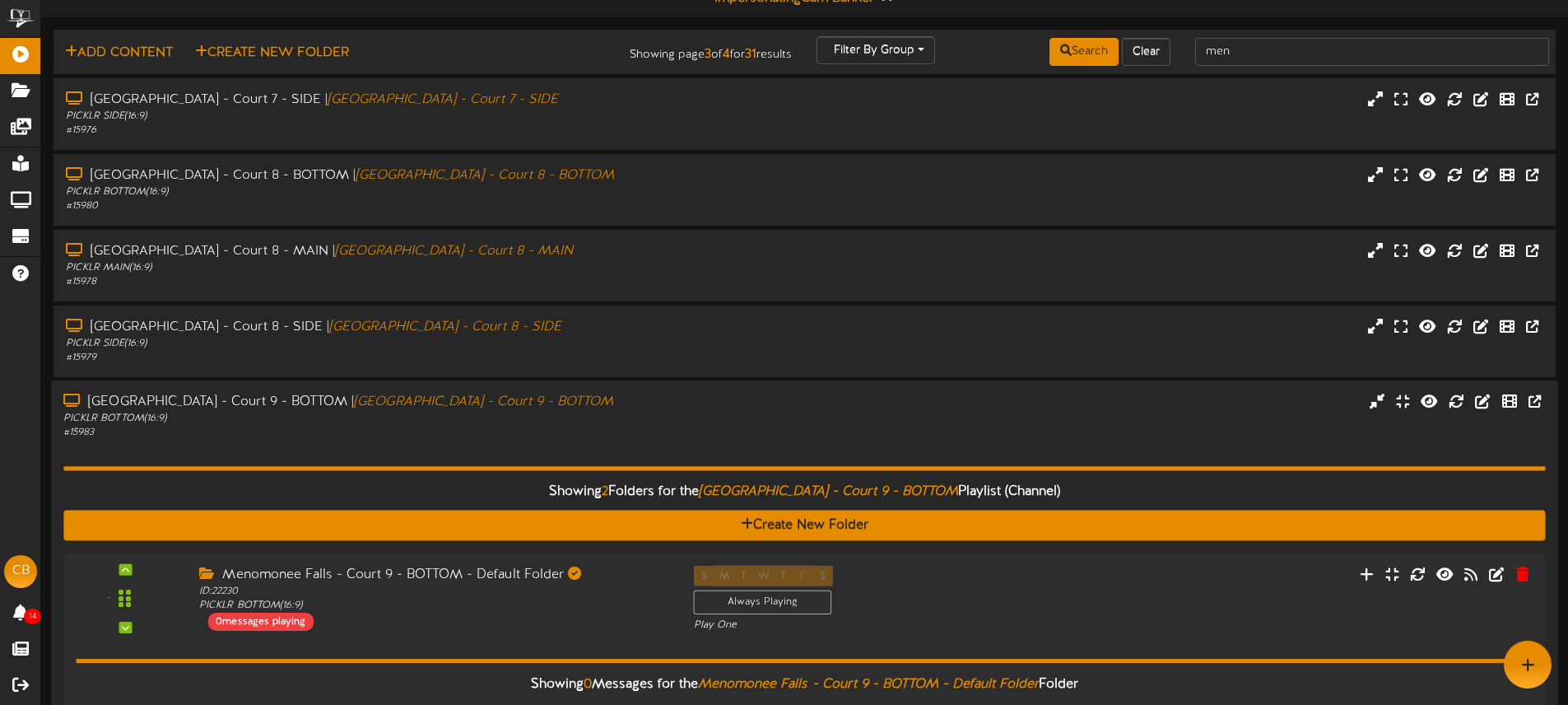
scroll to position [18, 0]
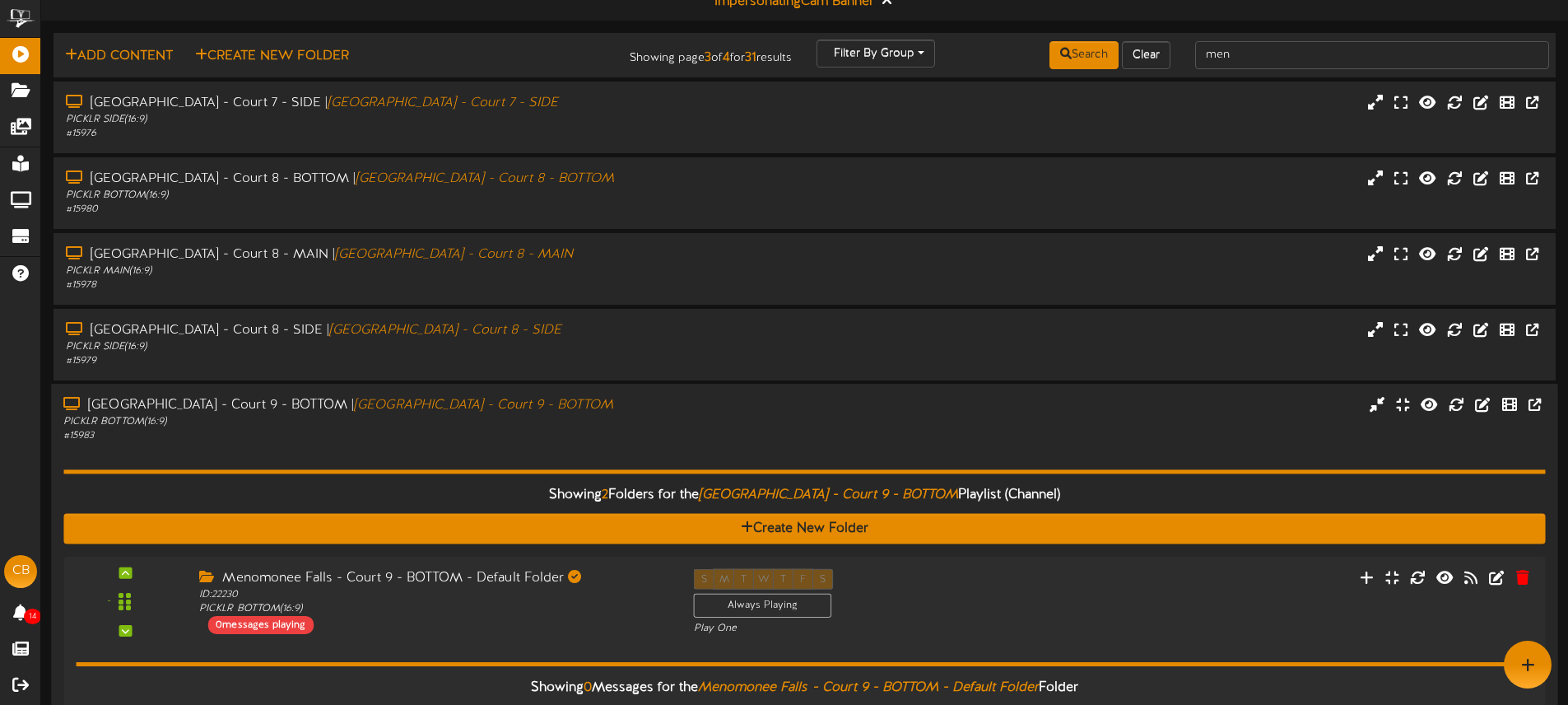
drag, startPoint x: 632, startPoint y: 448, endPoint x: 626, endPoint y: 439, distance: 10.8
click at [631, 447] on div "Showing 2 Folders for the Menomonee Falls - Court 9 - BOTTOM Playlist (Channel)…" at bounding box center [804, 673] width 1482 height 459
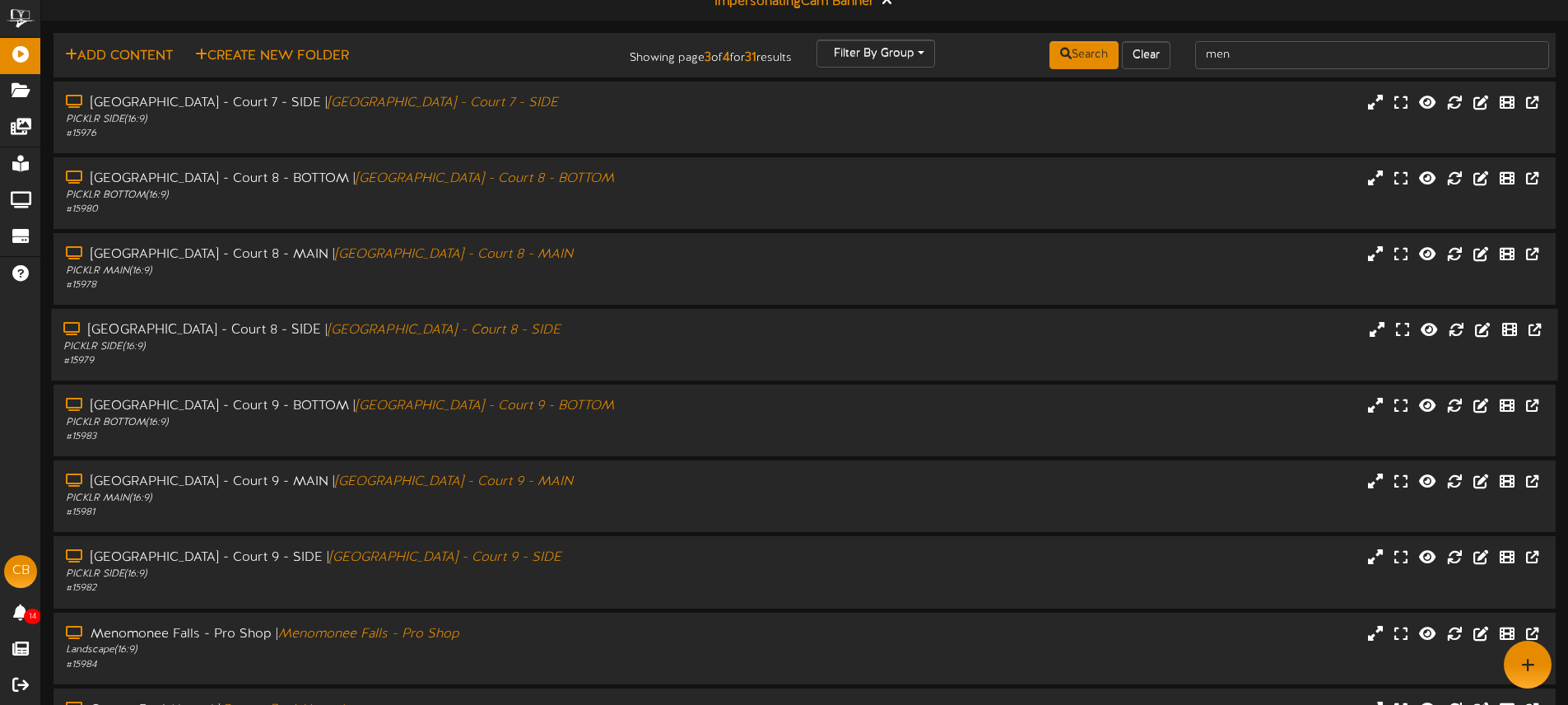
click at [547, 352] on div "PICKLR SIDE ( 16:9 )" at bounding box center [364, 347] width 603 height 14
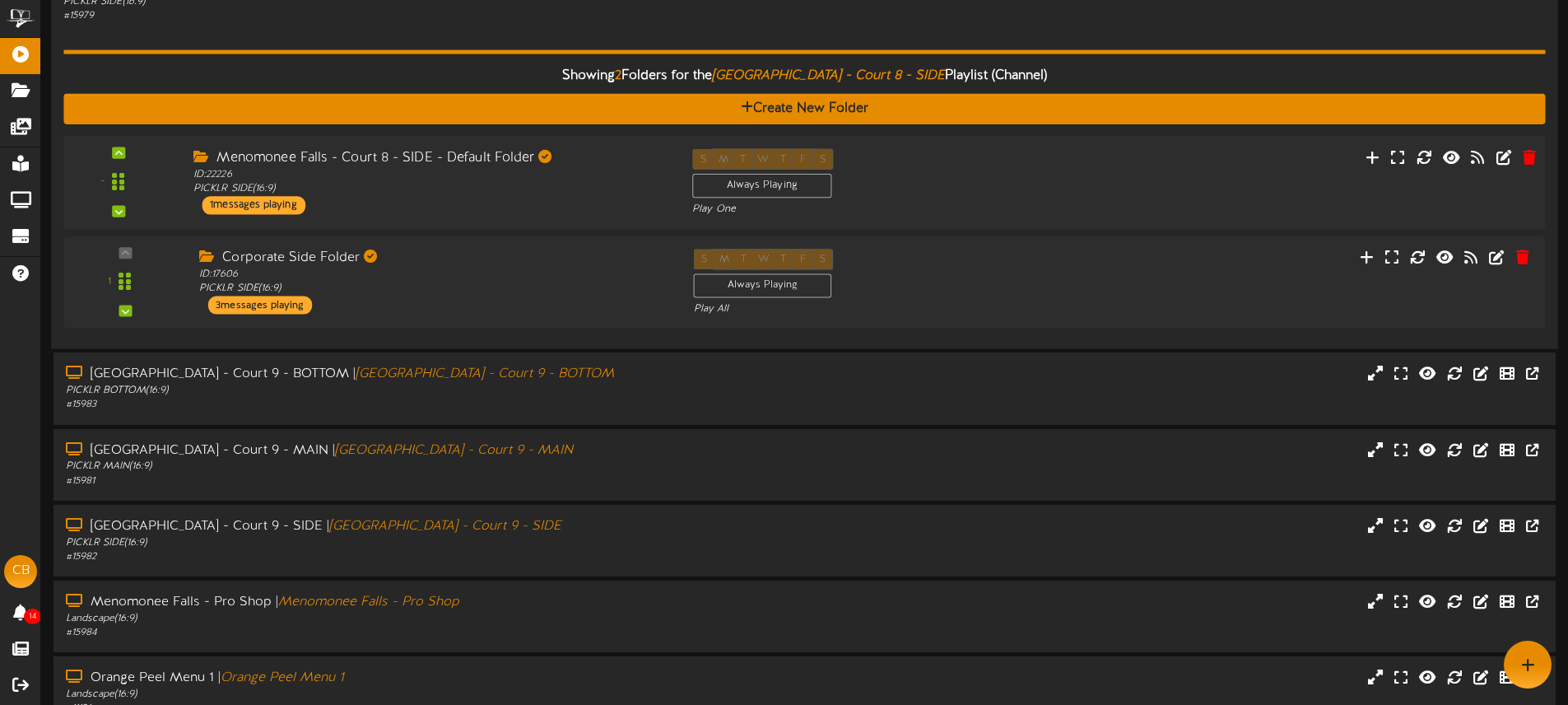
scroll to position [345, 0]
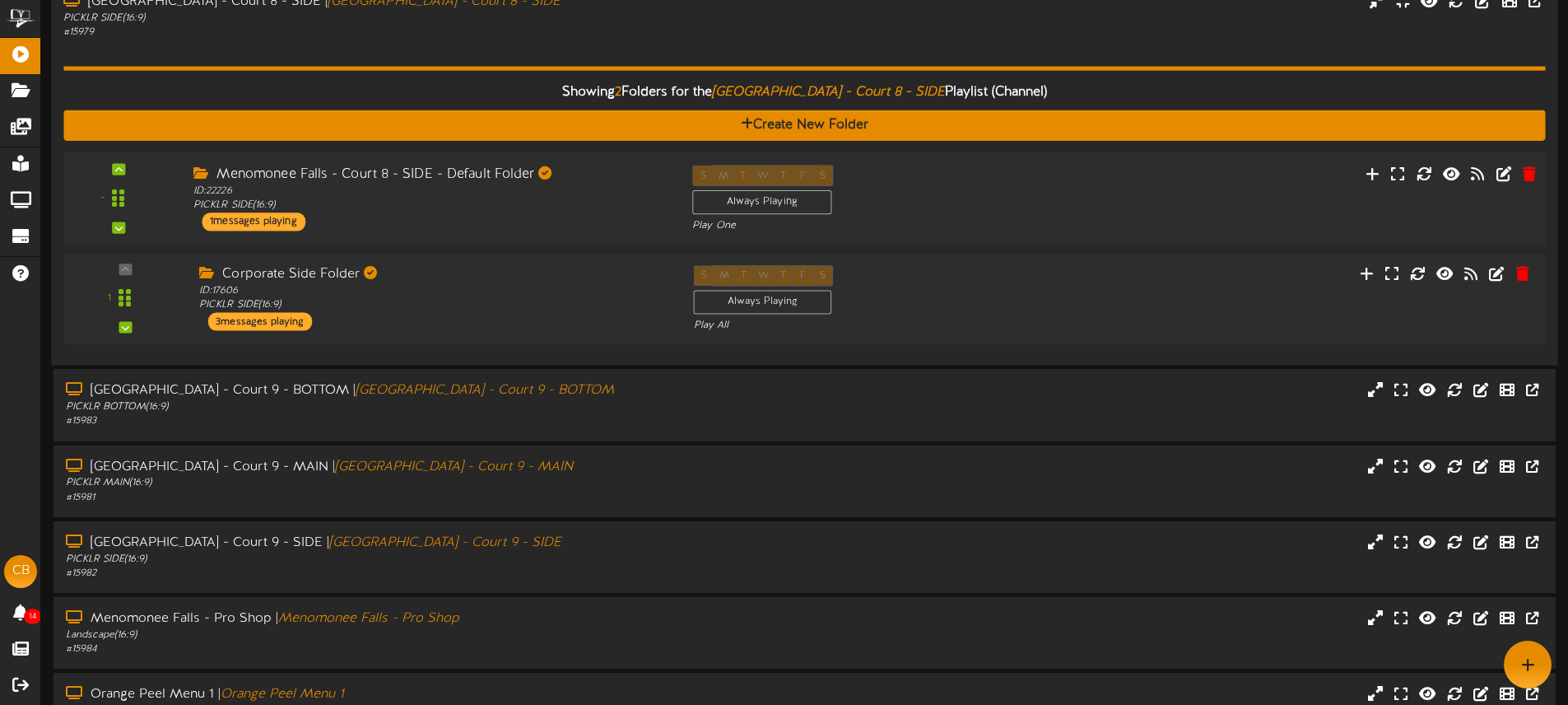
click at [915, 203] on div "S M T W T F S Always Playing Play One" at bounding box center [866, 198] width 375 height 68
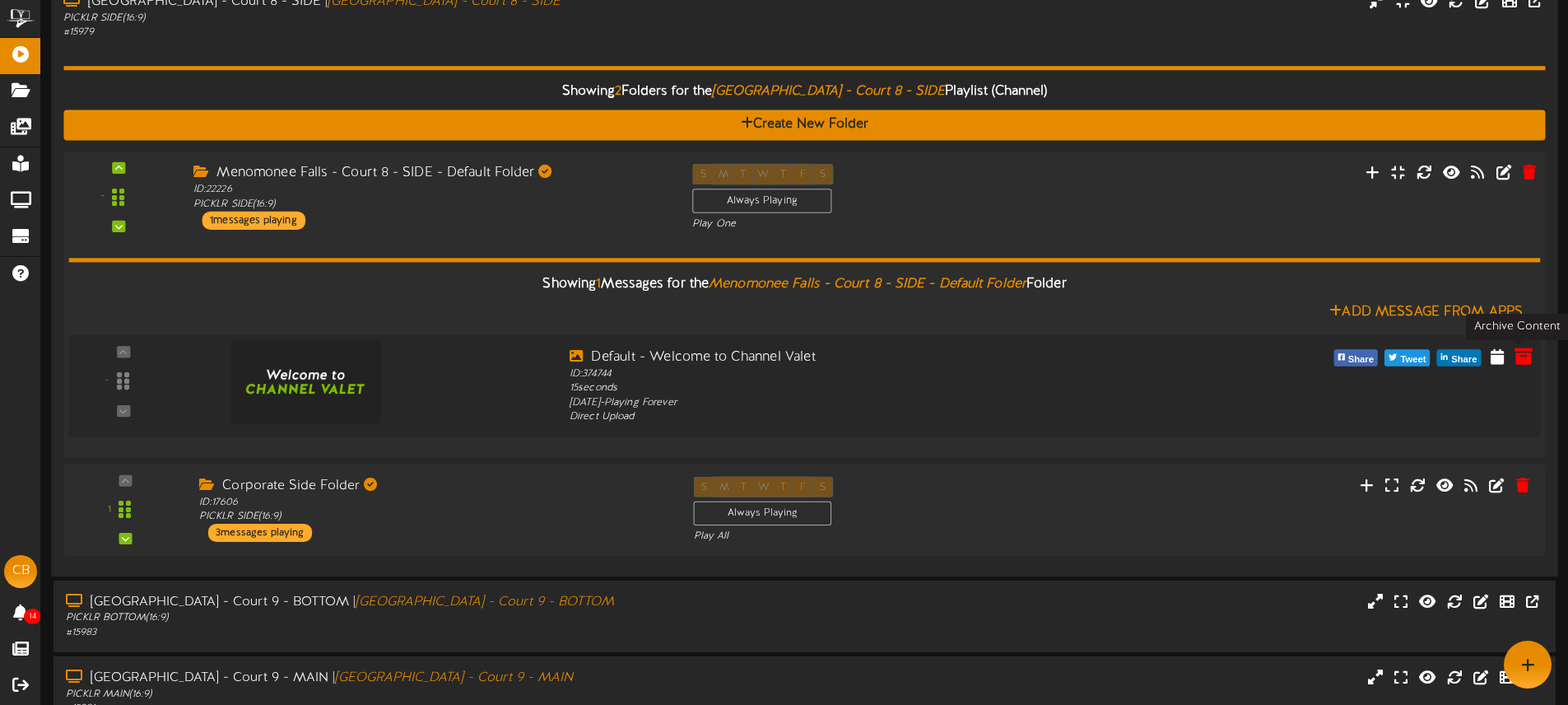
click at [1519, 355] on icon at bounding box center [1522, 355] width 18 height 18
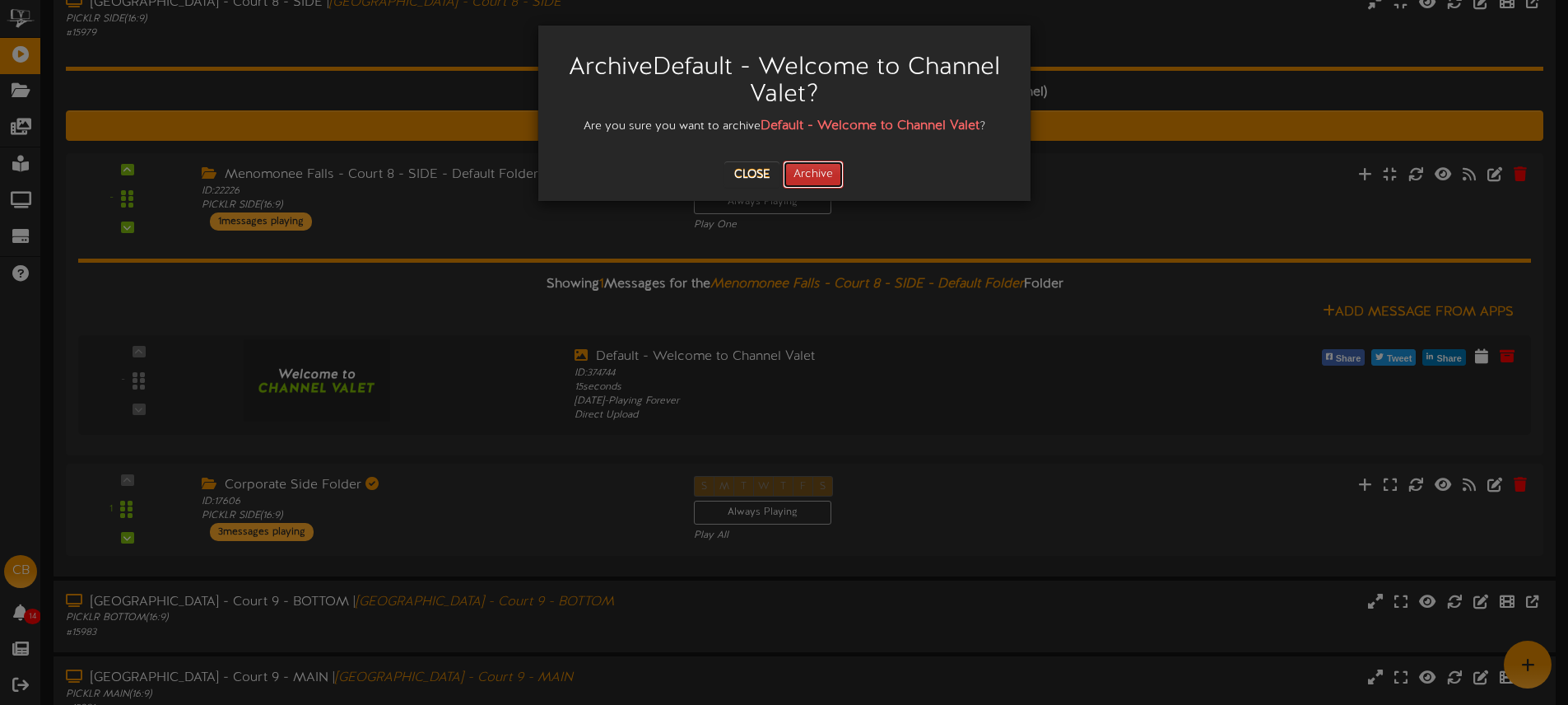
click at [815, 179] on button "Archive" at bounding box center [813, 175] width 61 height 28
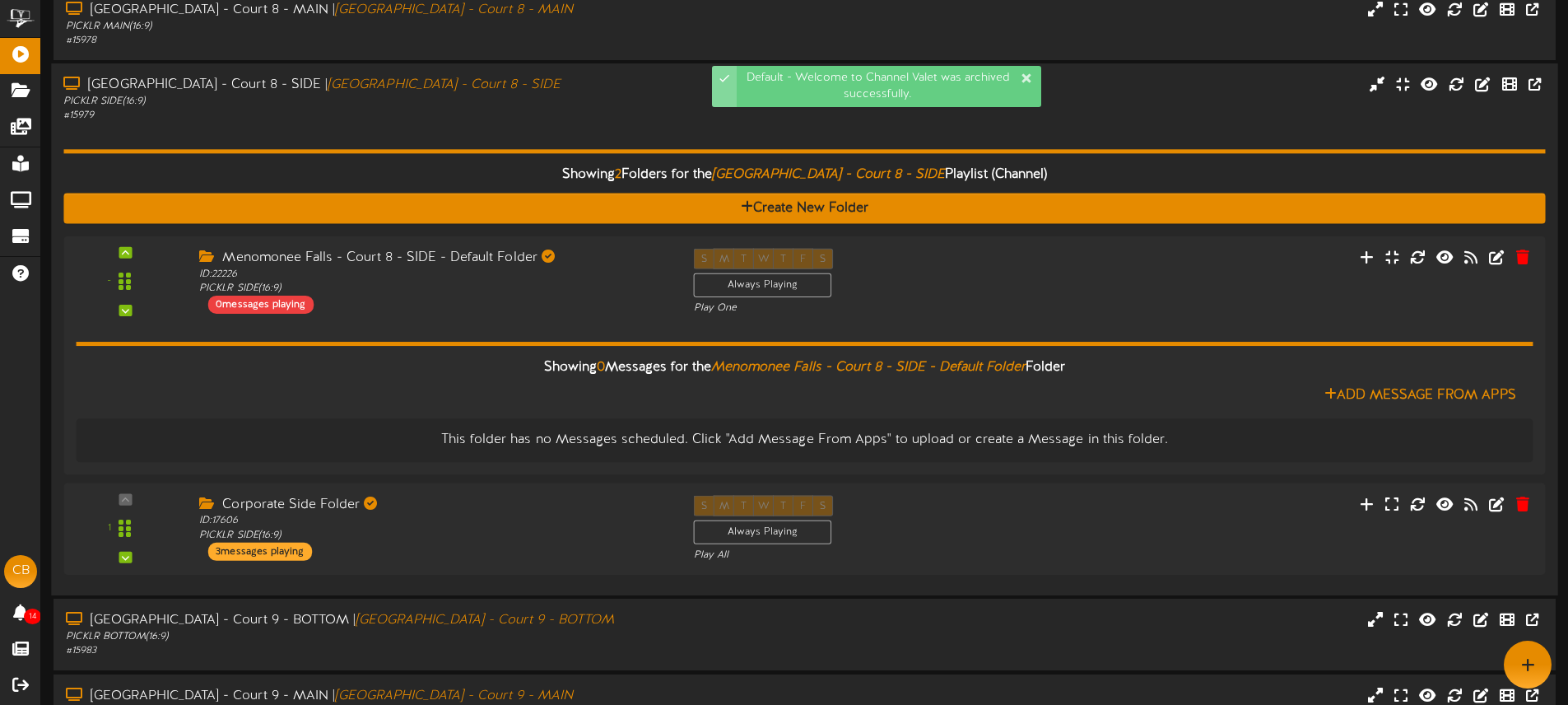
click at [538, 140] on div "Showing 2 Folders for the Menomonee Falls - Court 8 - SIDE Playlist (Channel) C…" at bounding box center [804, 352] width 1482 height 459
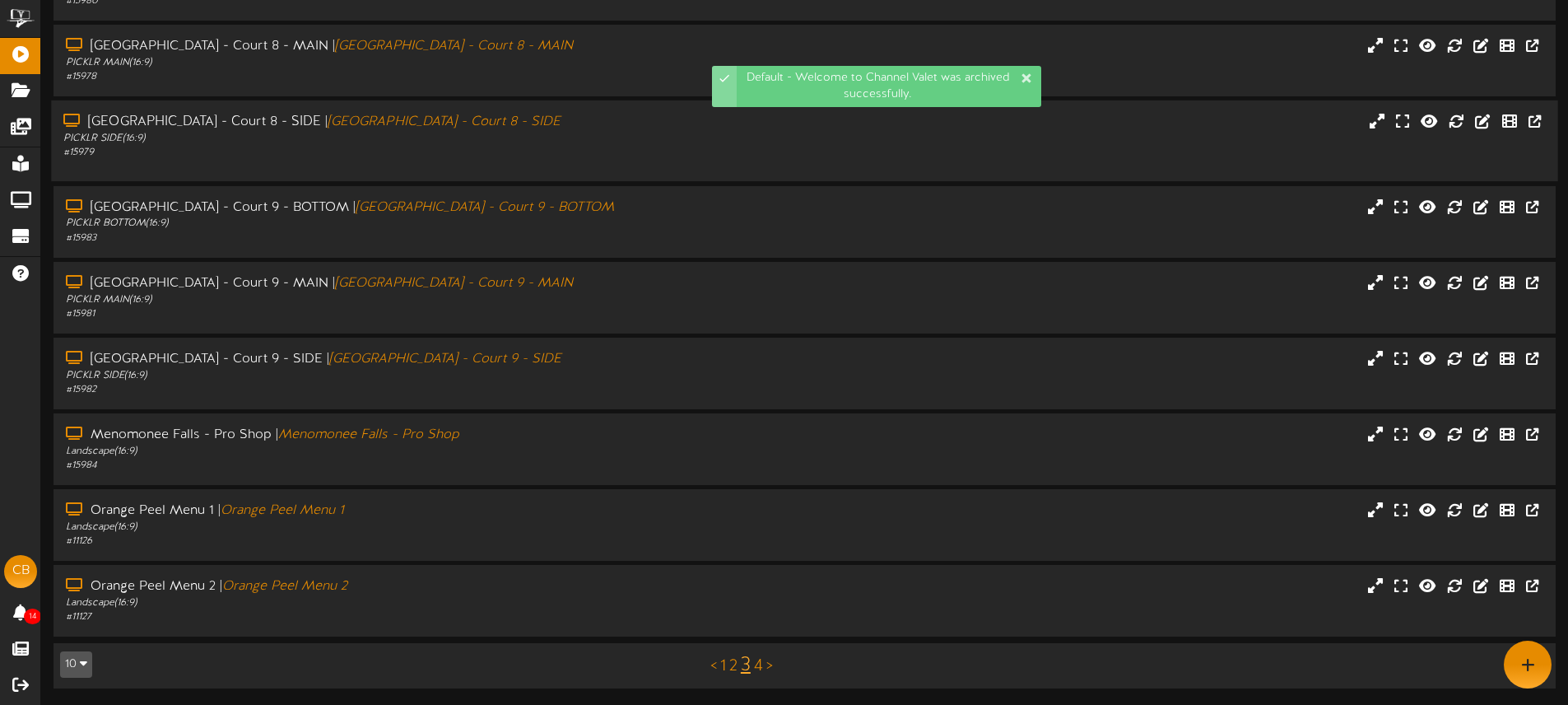
scroll to position [216, 0]
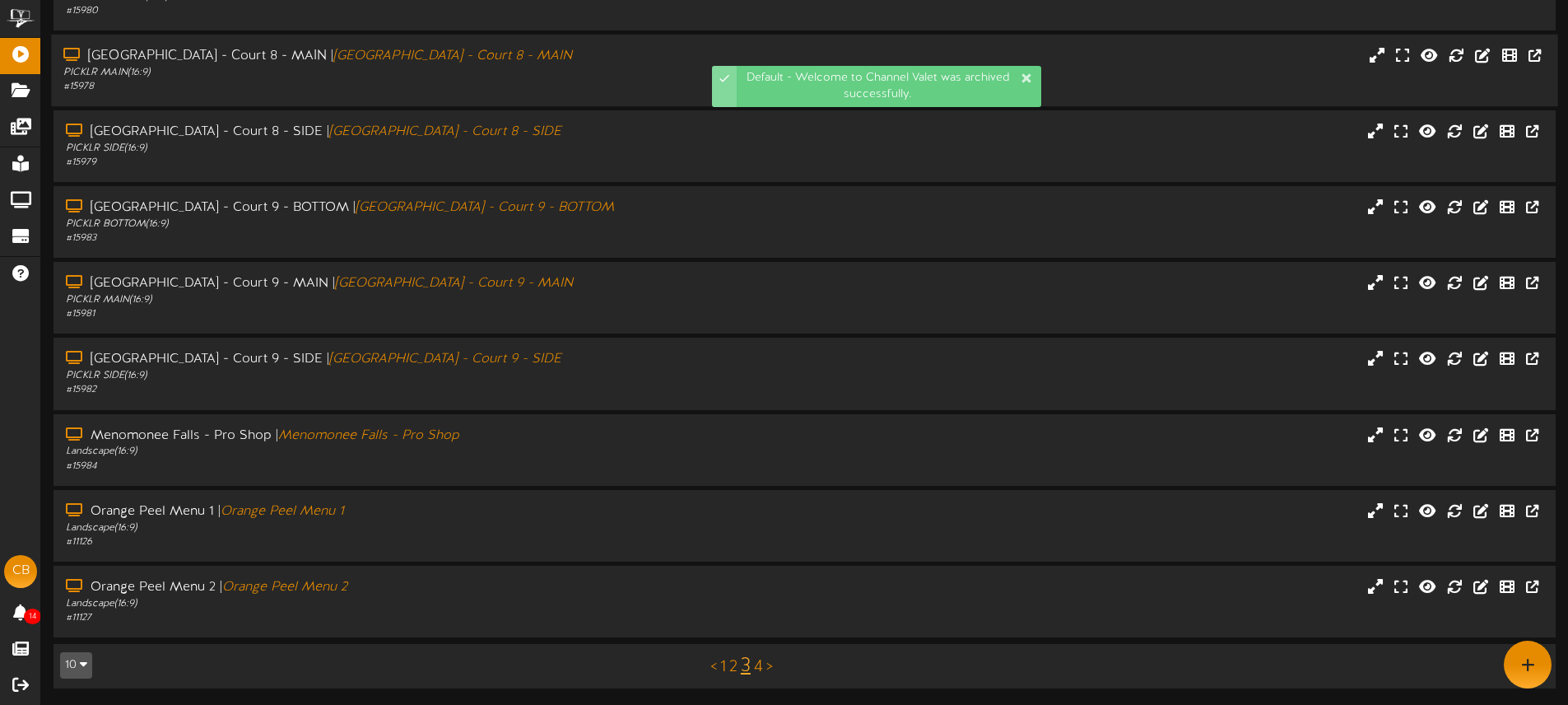
click at [580, 69] on div "PICKLR MAIN ( 16:9 )" at bounding box center [364, 73] width 603 height 14
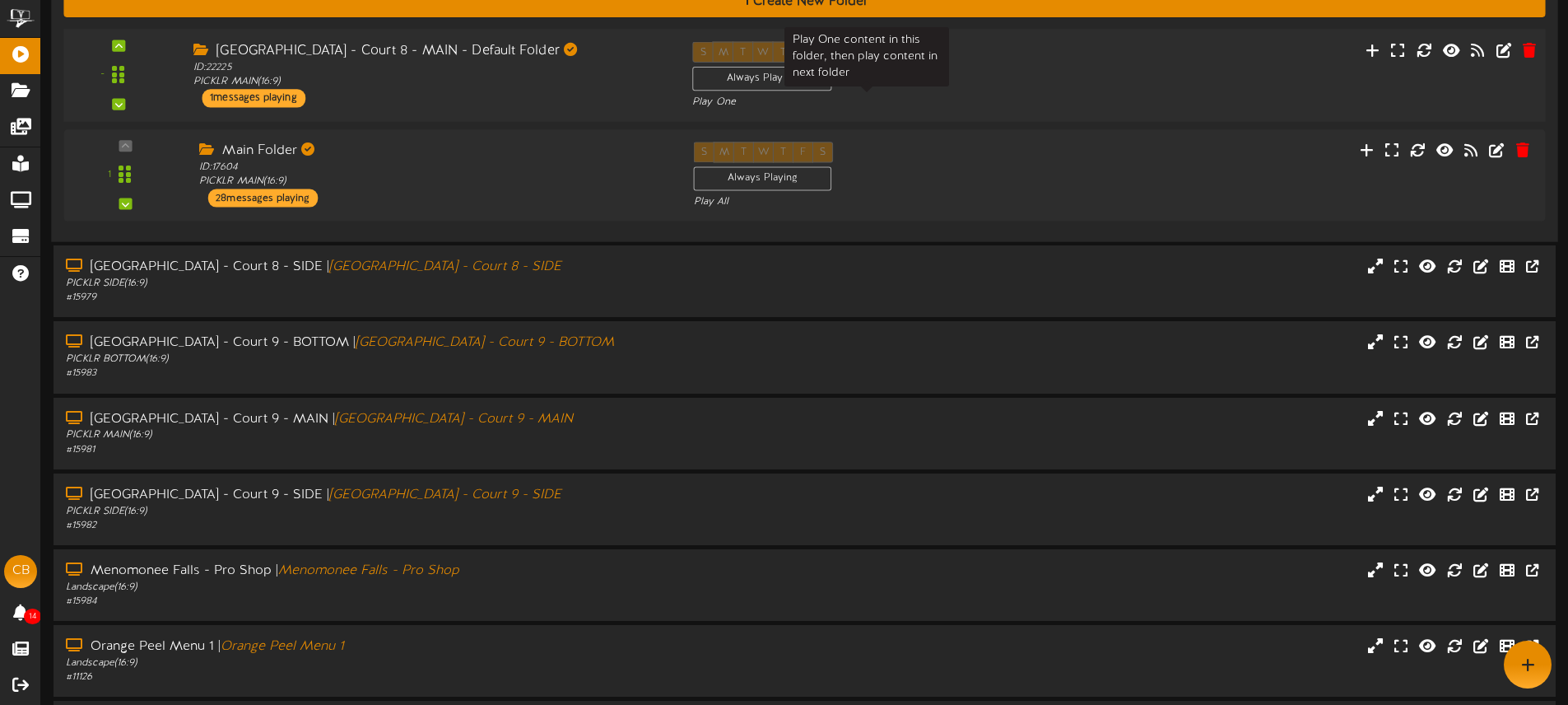
click at [919, 101] on div "Play One" at bounding box center [866, 101] width 349 height 14
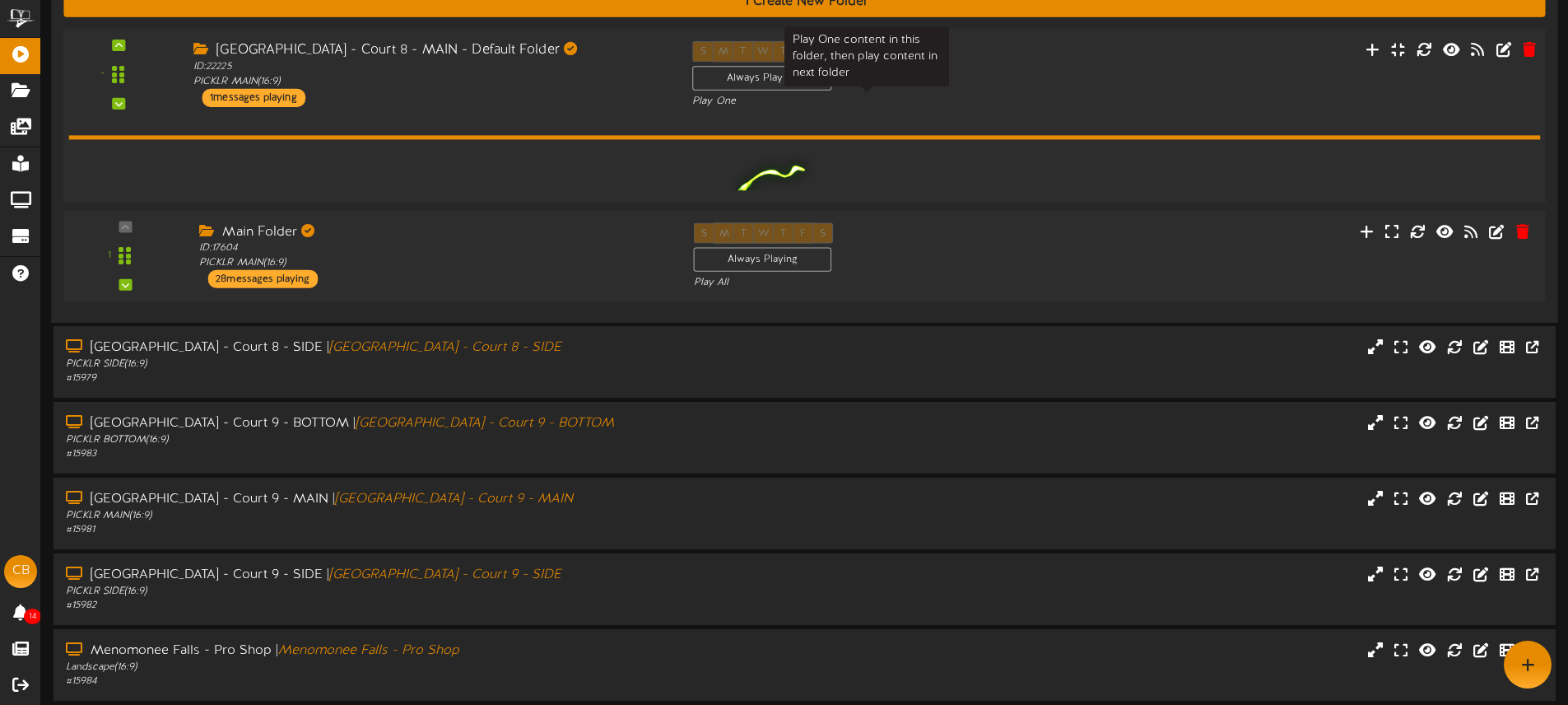
scroll to position [392, 0]
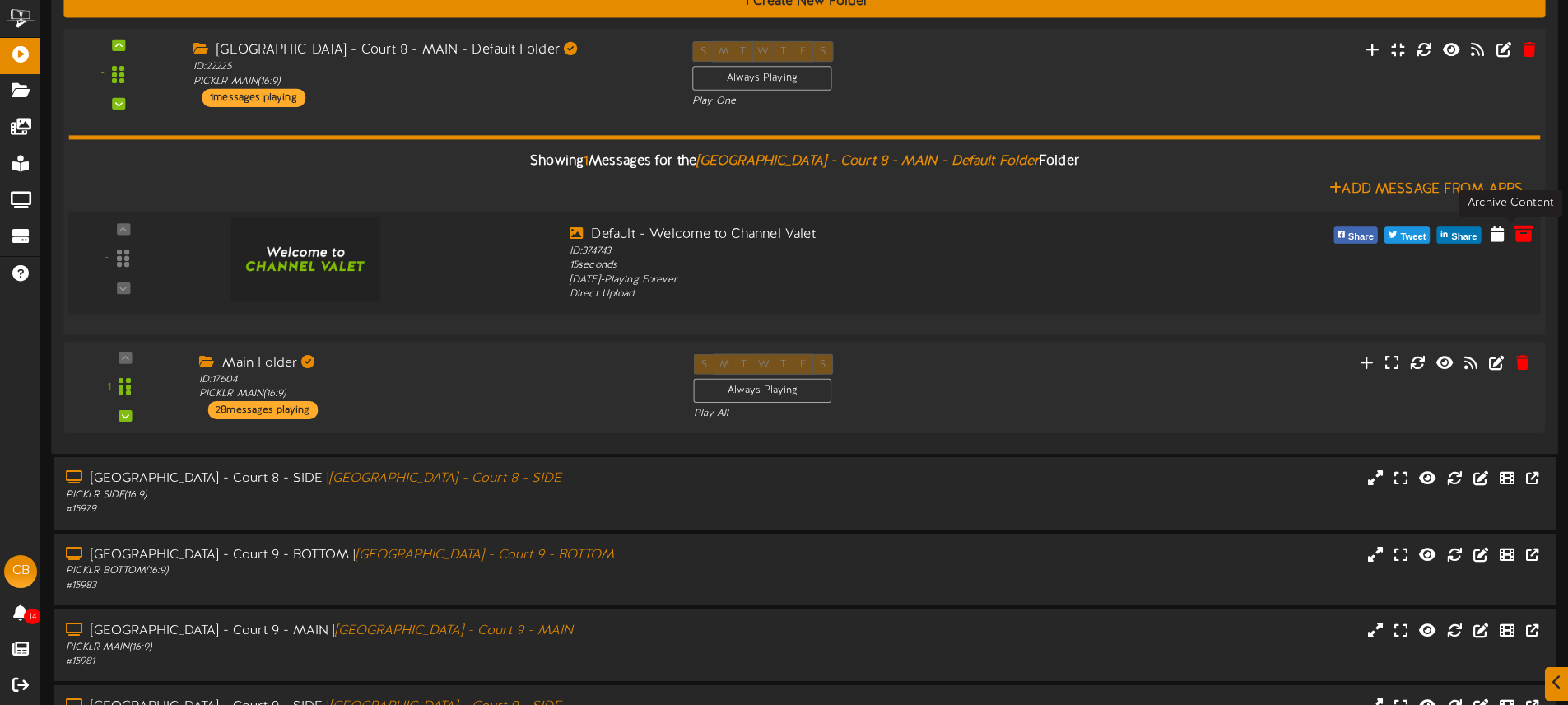
click at [1517, 232] on icon at bounding box center [1522, 233] width 18 height 18
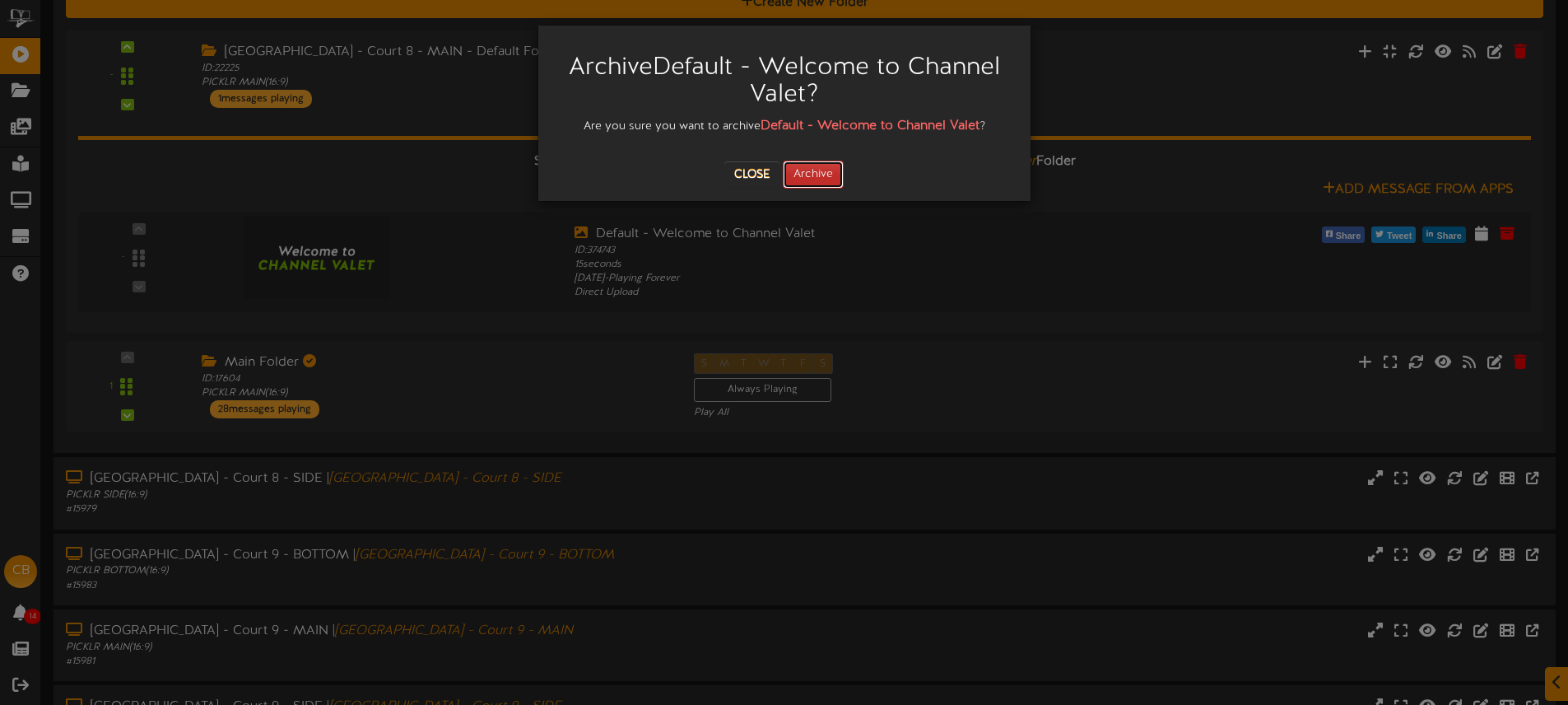
click at [802, 169] on button "Archive" at bounding box center [813, 175] width 61 height 28
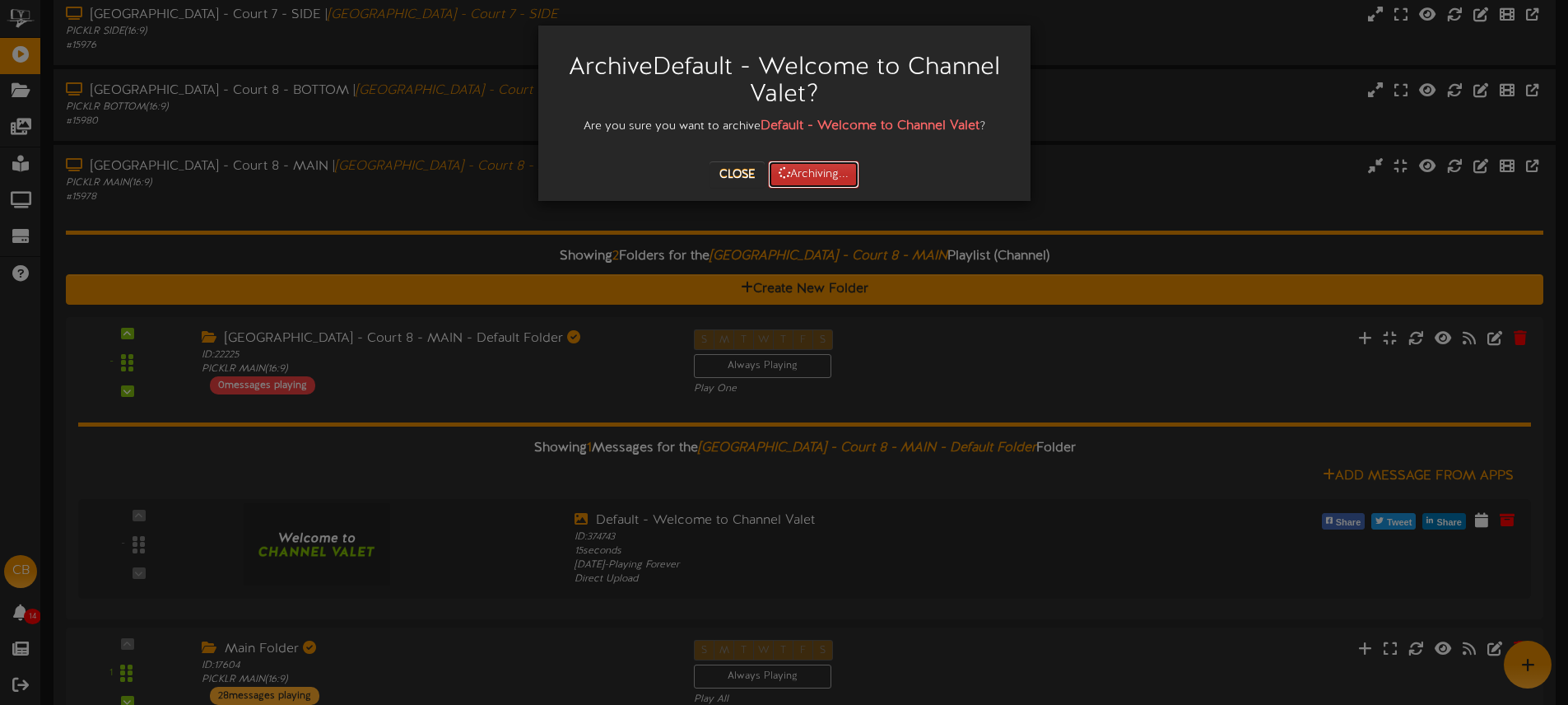
scroll to position [95, 0]
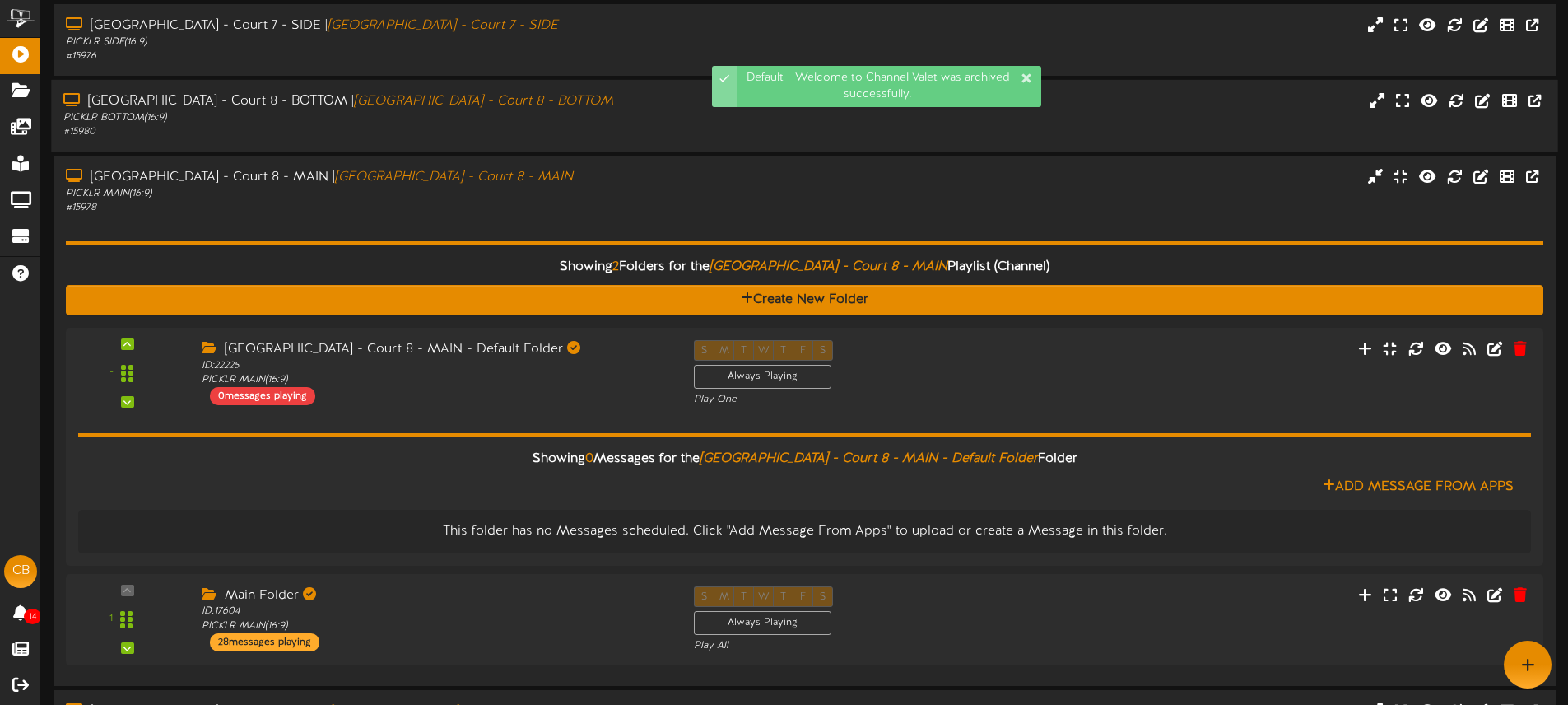
click at [492, 124] on div "PICKLR BOTTOM ( 16:9 )" at bounding box center [364, 118] width 603 height 14
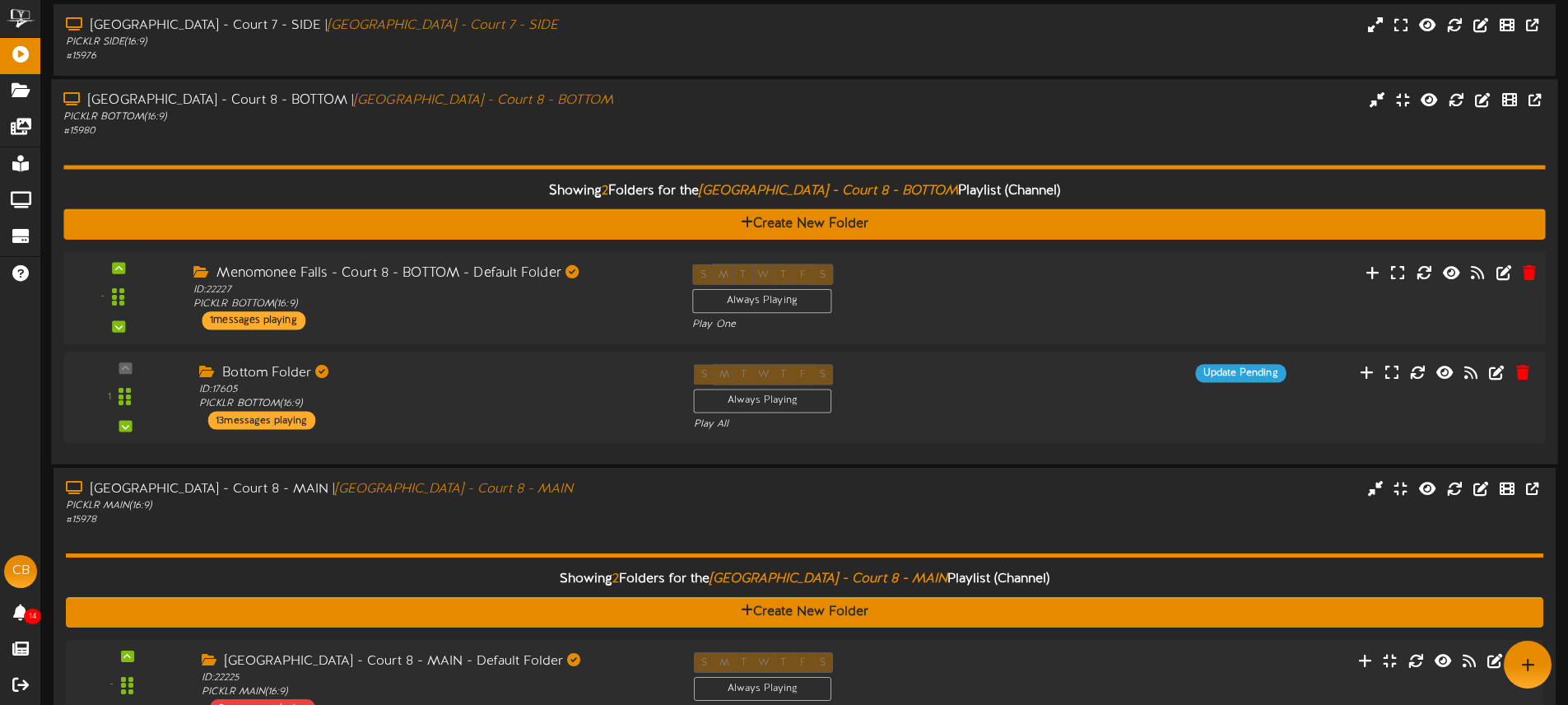
click at [1013, 306] on div "S M T W T F S Always Playing Play One" at bounding box center [866, 297] width 375 height 68
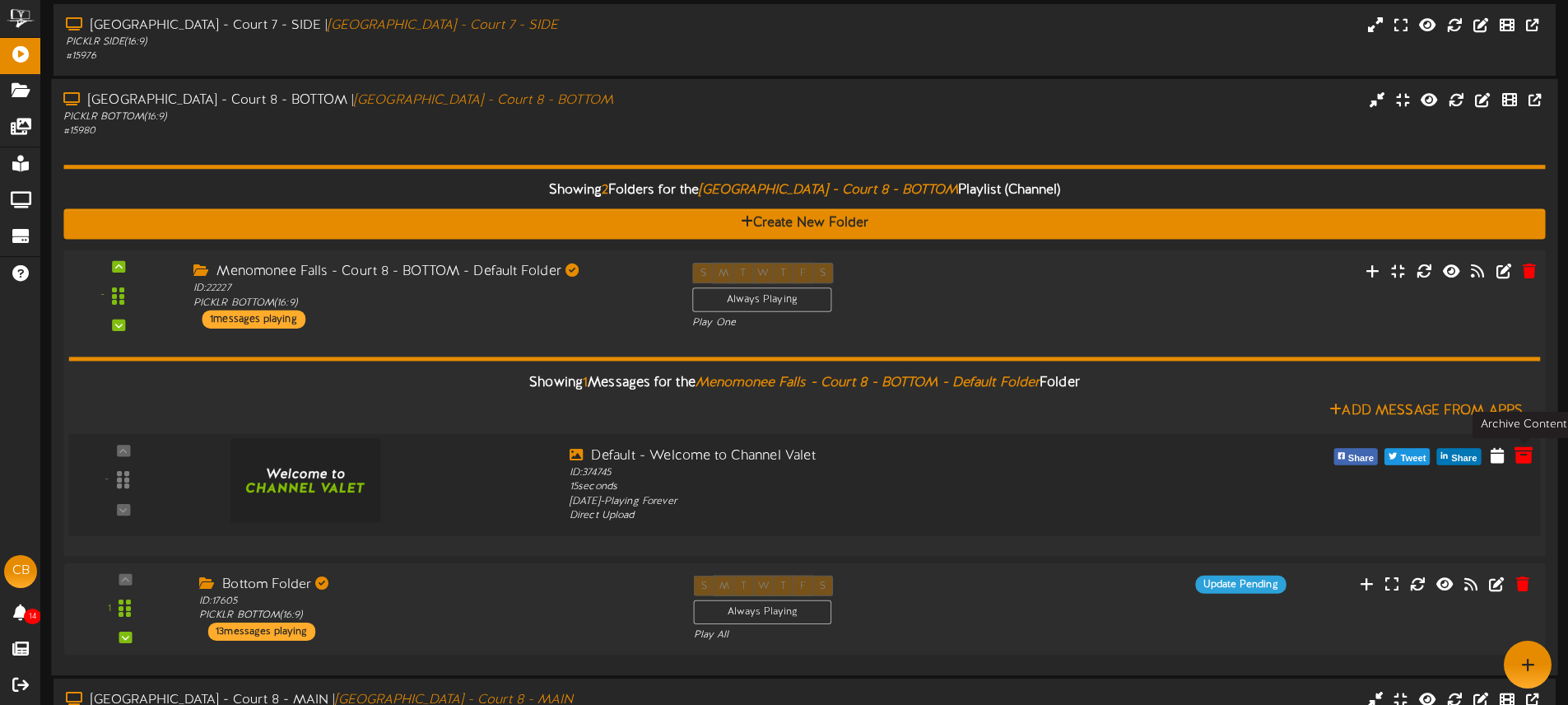
click at [1522, 456] on icon at bounding box center [1522, 454] width 18 height 18
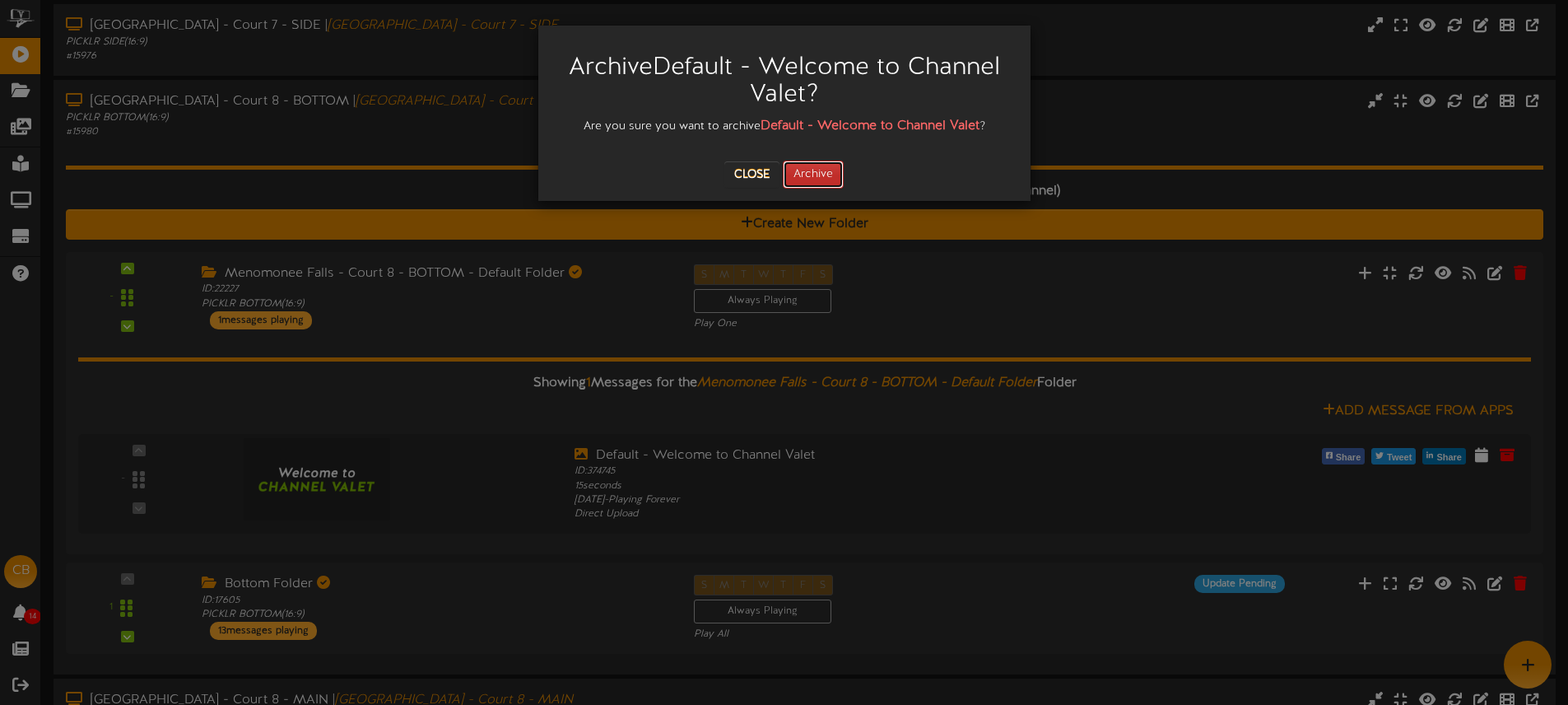
click at [808, 178] on button "Archive" at bounding box center [813, 175] width 61 height 28
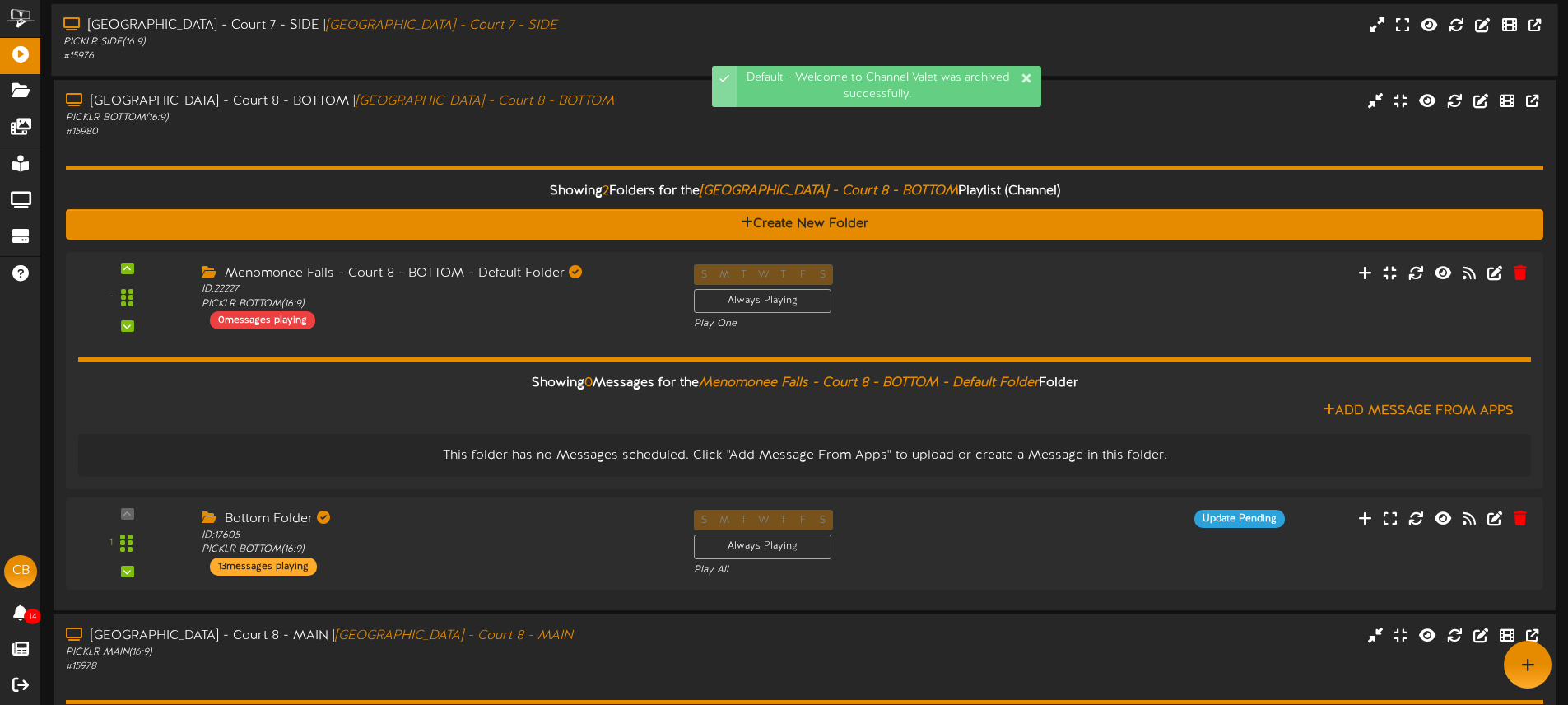
click at [594, 35] on div "PICKLR SIDE ( 16:9 )" at bounding box center [364, 42] width 603 height 14
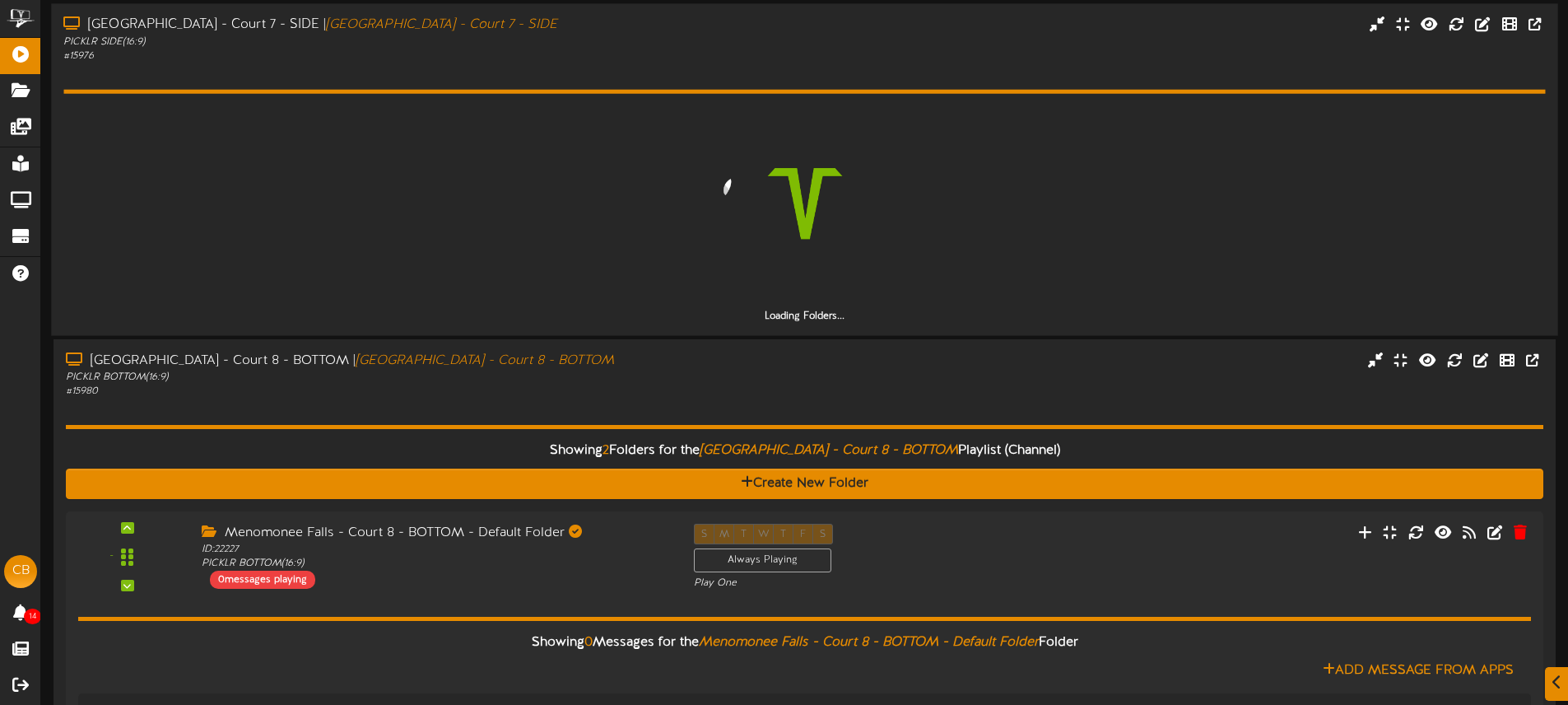
scroll to position [97, 0]
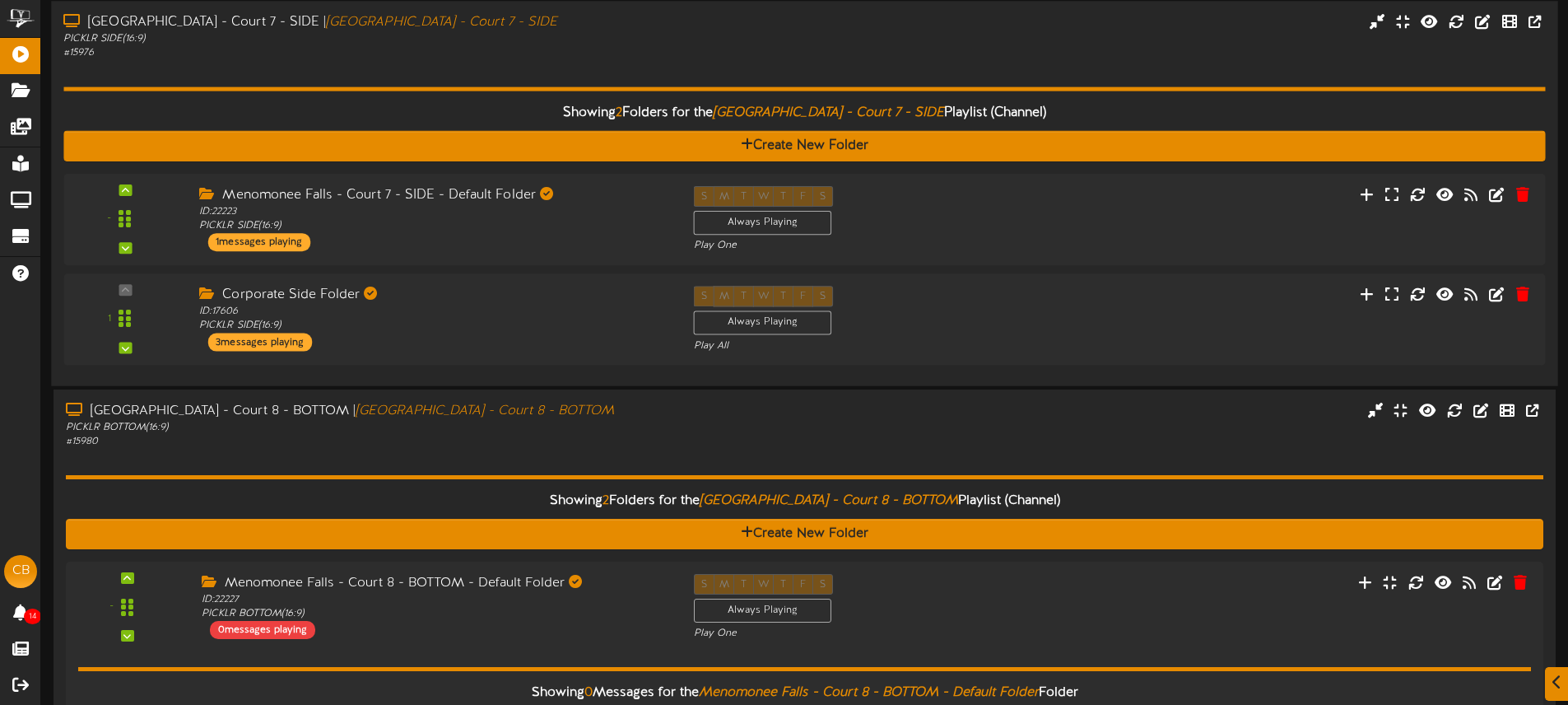
drag, startPoint x: 659, startPoint y: 23, endPoint x: 665, endPoint y: 7, distance: 17.1
click at [659, 23] on div "Menomonee Falls - Court 7 - SIDE | Menomonee Falls - Court 7 - SIDE" at bounding box center [364, 22] width 603 height 19
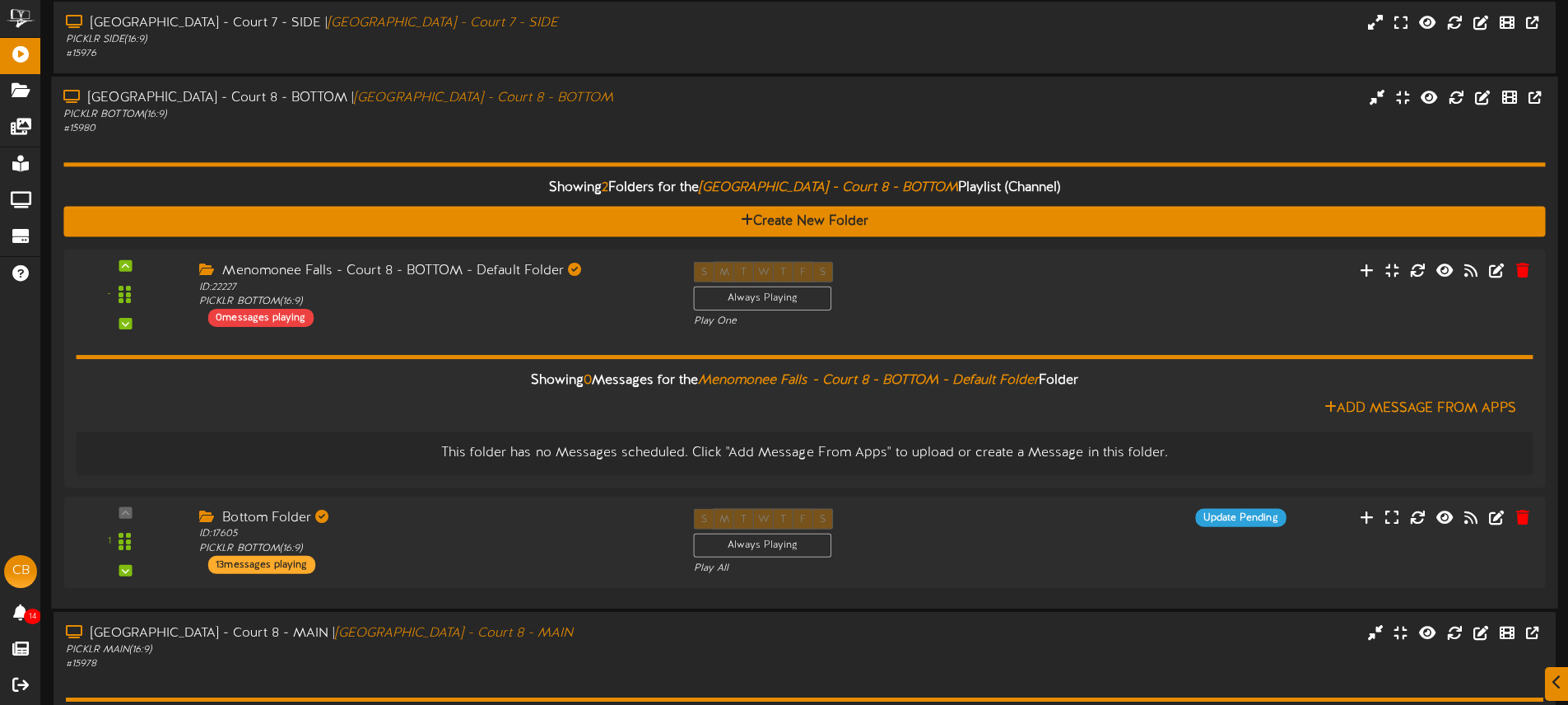
click at [652, 99] on div "Menomonee Falls - Court 8 - BOTTOM | Menomonee Falls - Court 8 - BOTTOM" at bounding box center [364, 99] width 603 height 19
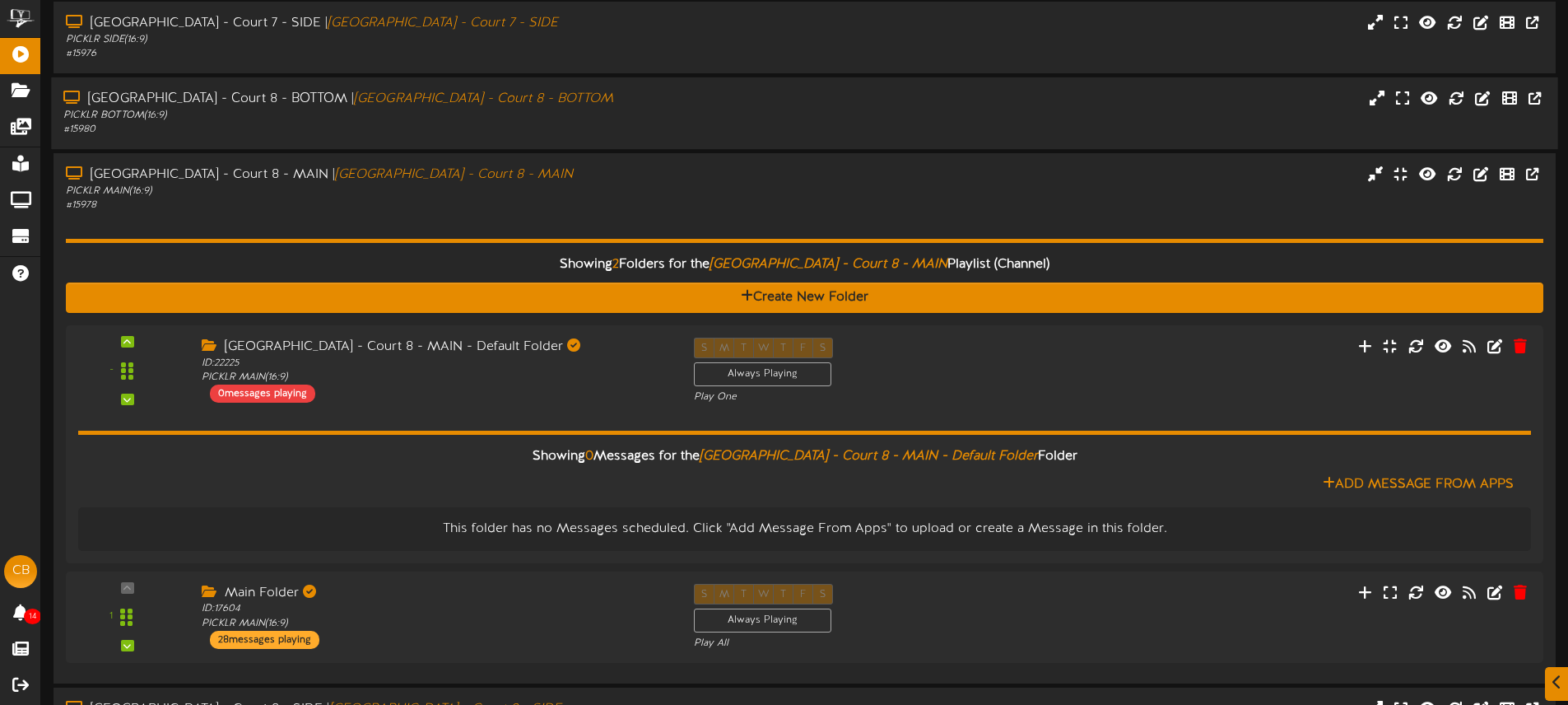
scroll to position [0, 0]
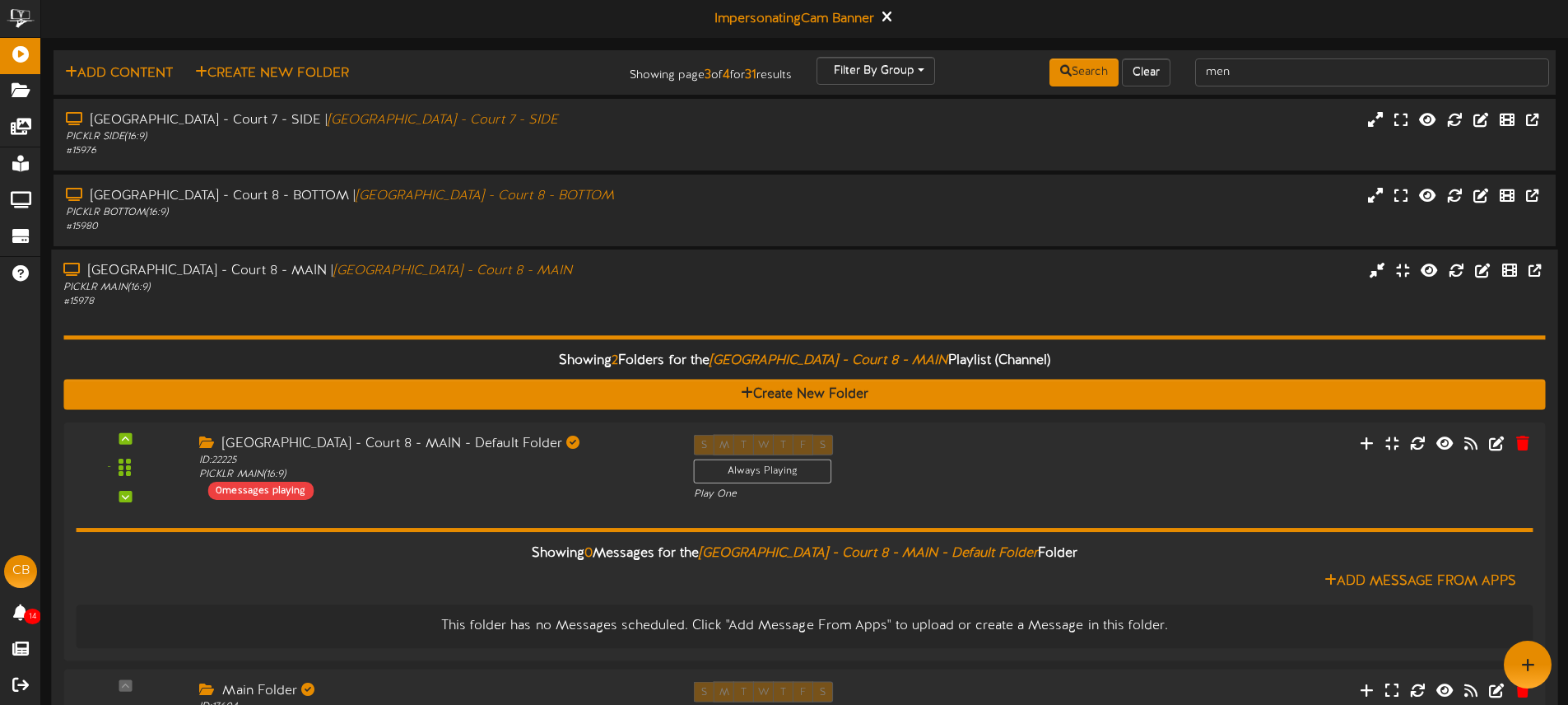
click at [610, 281] on div "PICKLR MAIN ( 16:9 )" at bounding box center [364, 287] width 603 height 14
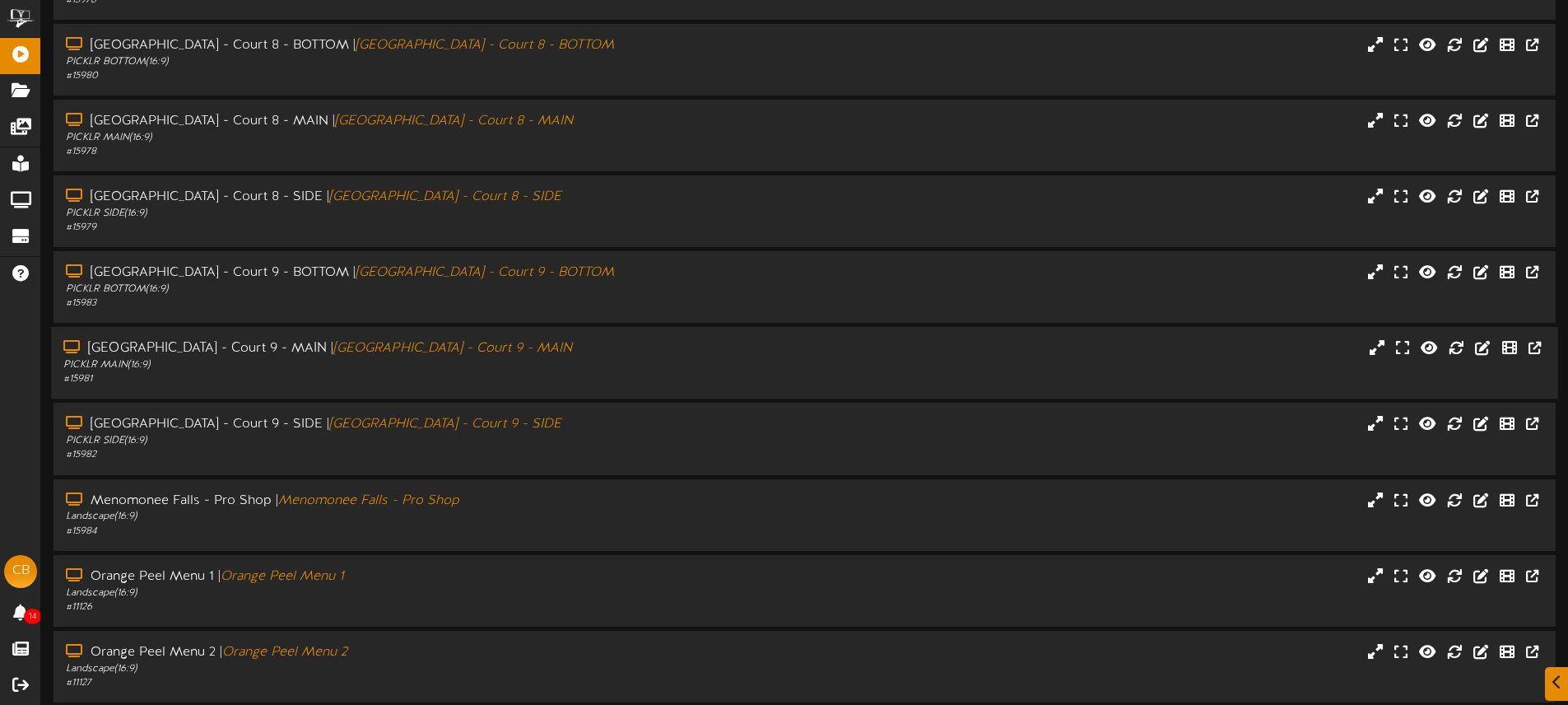
scroll to position [152, 0]
click at [534, 216] on div "PICKLR SIDE ( 16:9 )" at bounding box center [364, 212] width 603 height 14
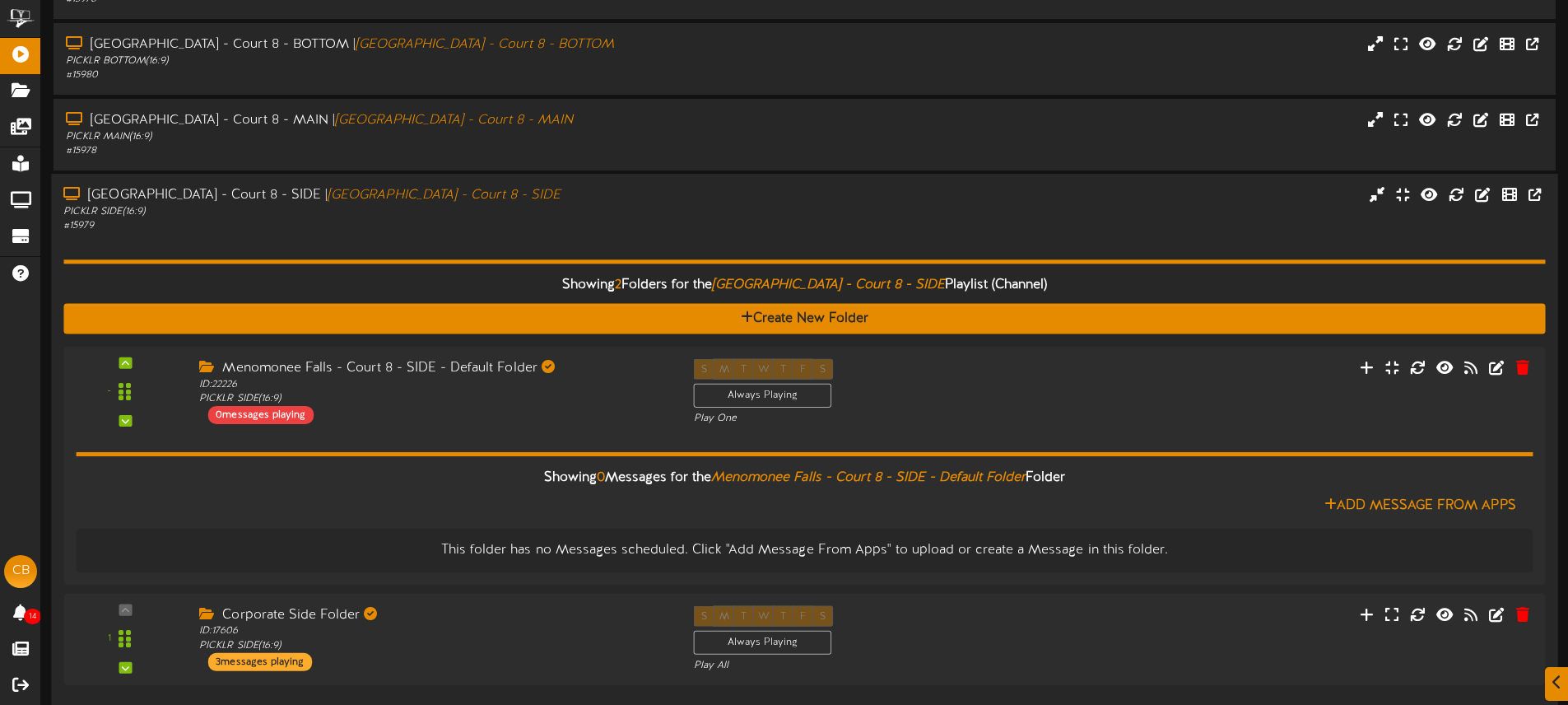
drag, startPoint x: 624, startPoint y: 211, endPoint x: 615, endPoint y: 206, distance: 10.3
click at [624, 211] on div "PICKLR SIDE ( 16:9 )" at bounding box center [364, 211] width 603 height 14
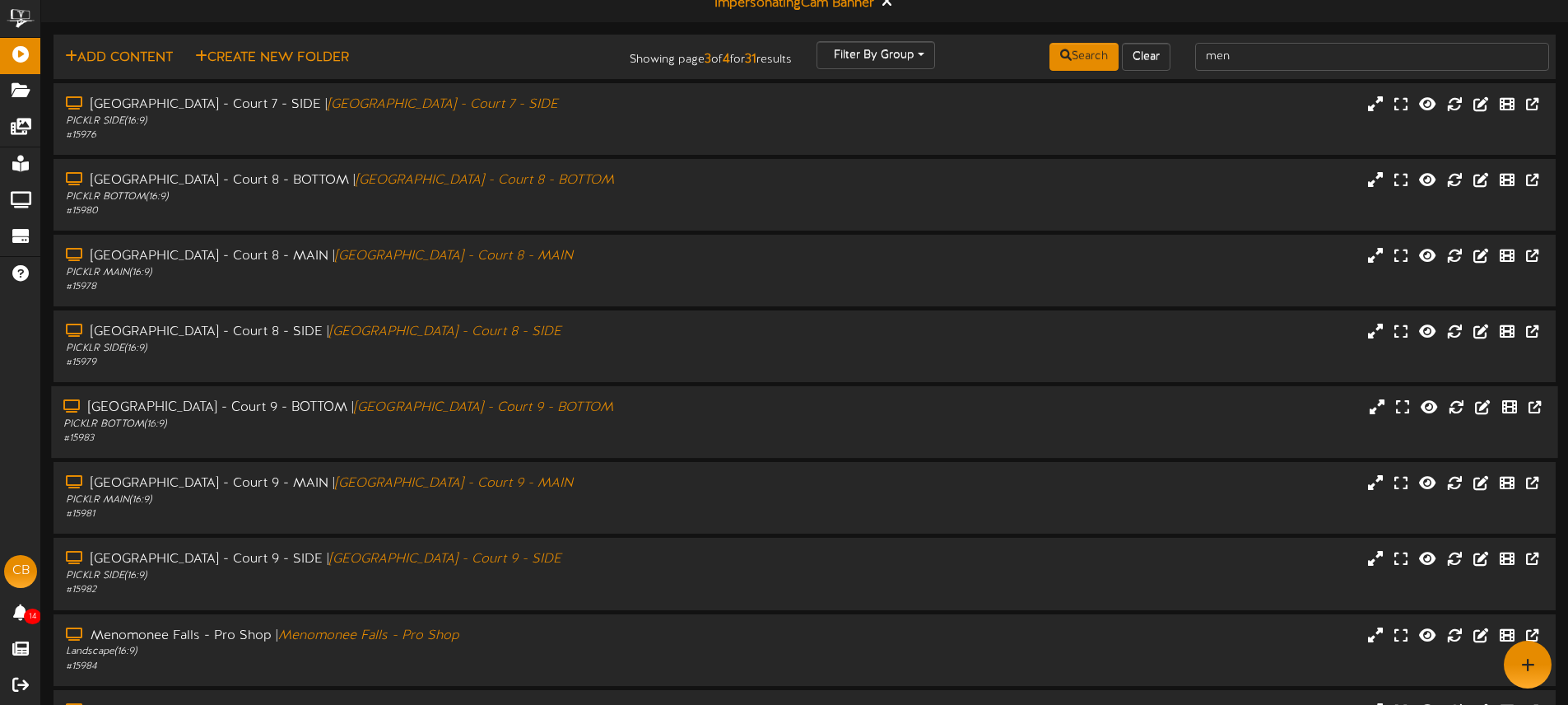
scroll to position [0, 0]
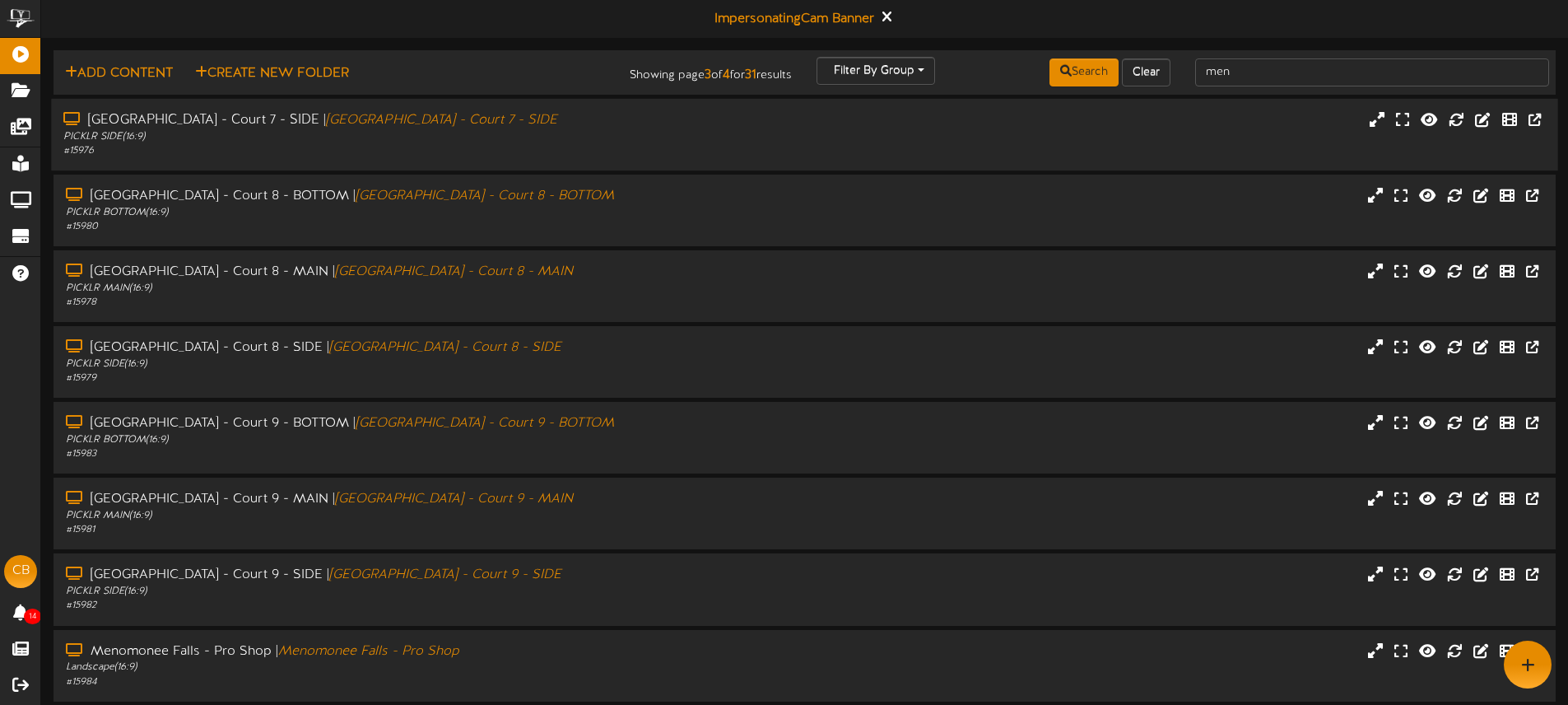
click at [627, 155] on div "# 15976" at bounding box center [364, 151] width 603 height 14
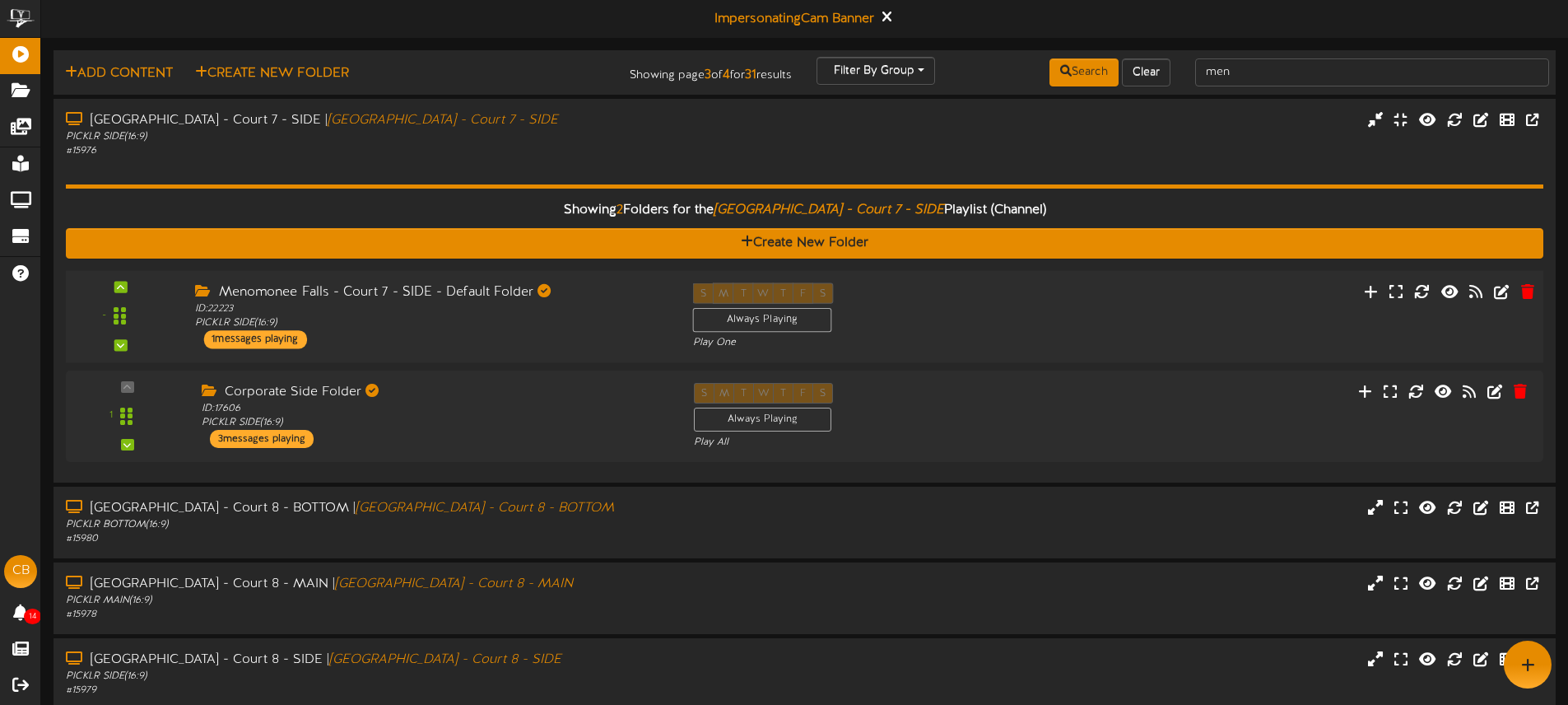
click at [589, 337] on div "Menomonee Falls - Court 7 - SIDE - Default Folder ID: 22223 PICKLR SIDE ( 16:9 …" at bounding box center [431, 315] width 497 height 66
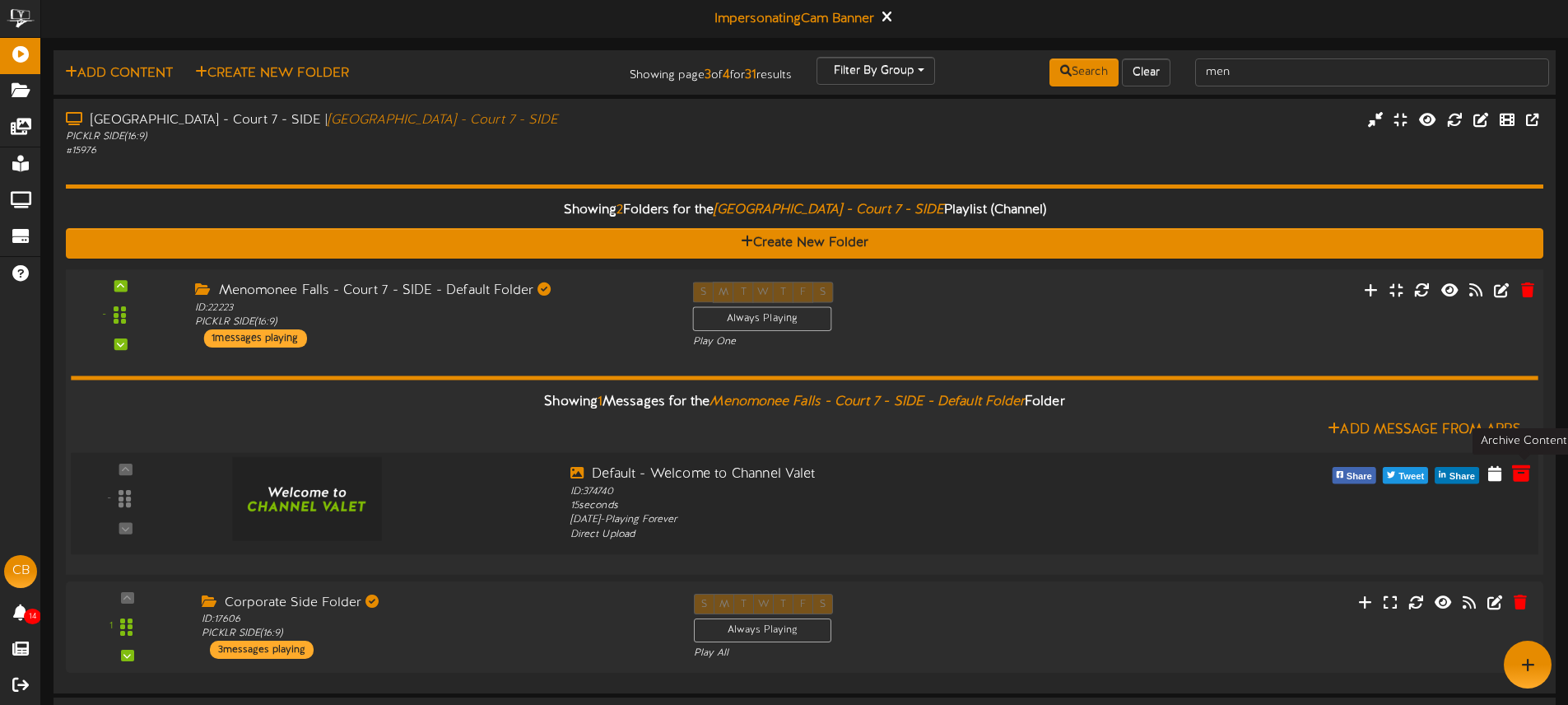
click at [1527, 472] on icon at bounding box center [1520, 472] width 18 height 18
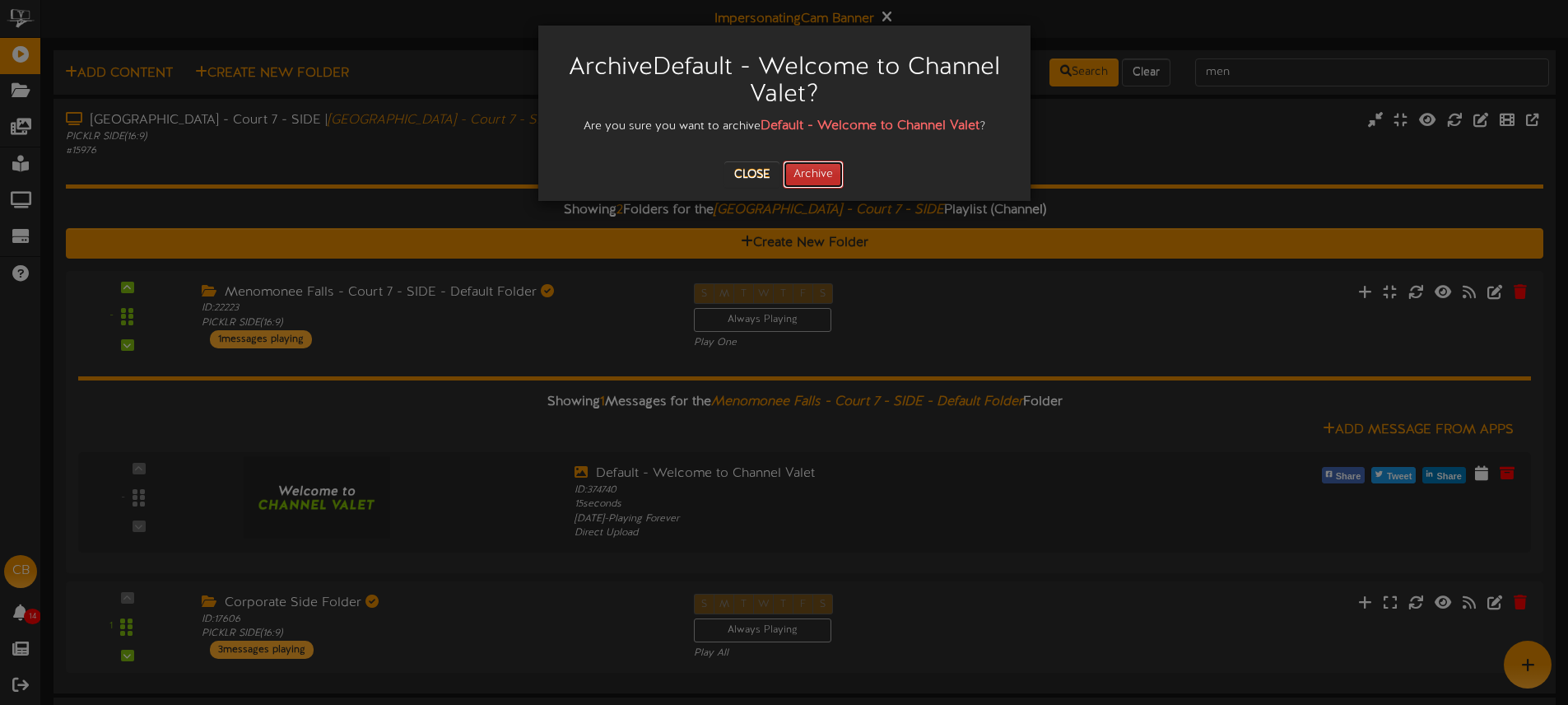
drag, startPoint x: 820, startPoint y: 174, endPoint x: 828, endPoint y: 173, distance: 8.1
click at [820, 174] on button "Archive" at bounding box center [813, 175] width 61 height 28
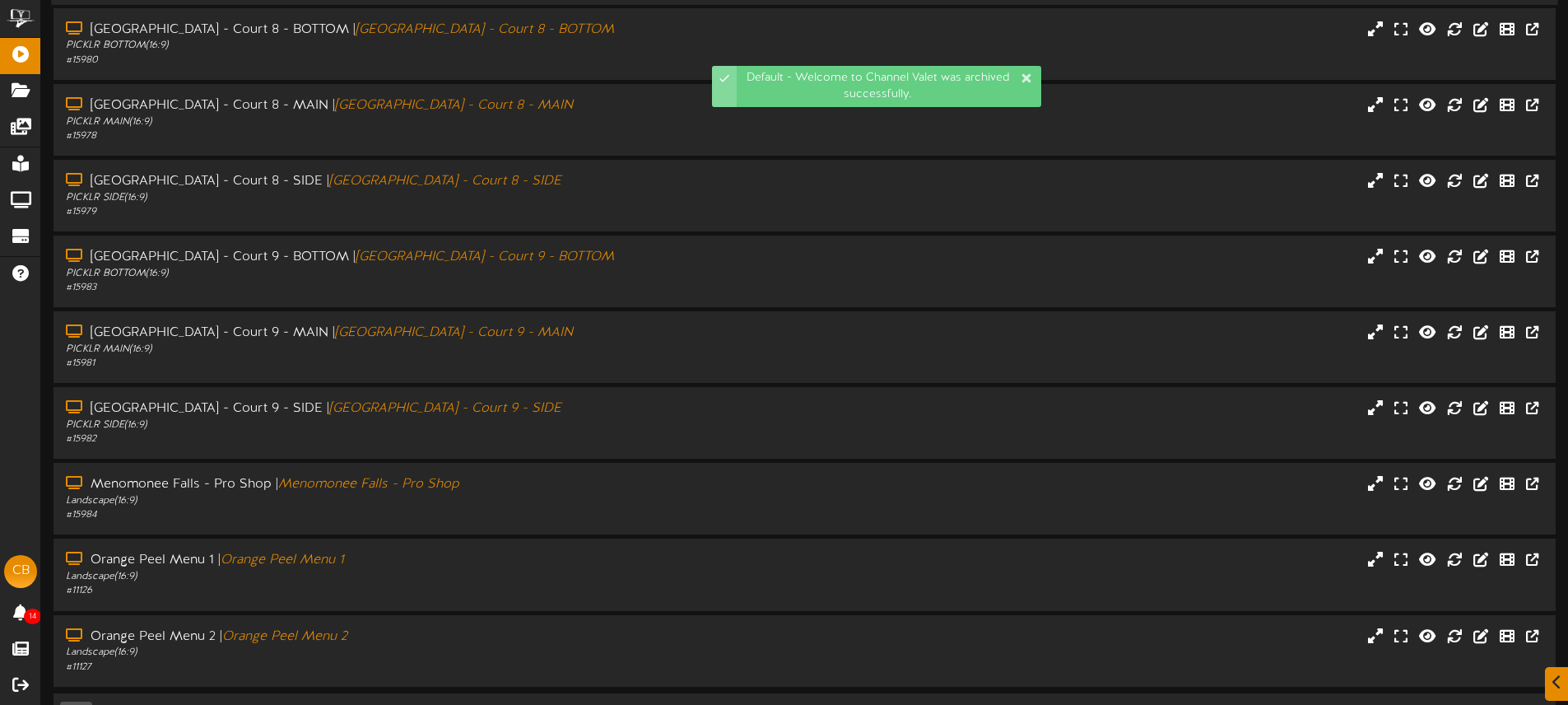
scroll to position [674, 0]
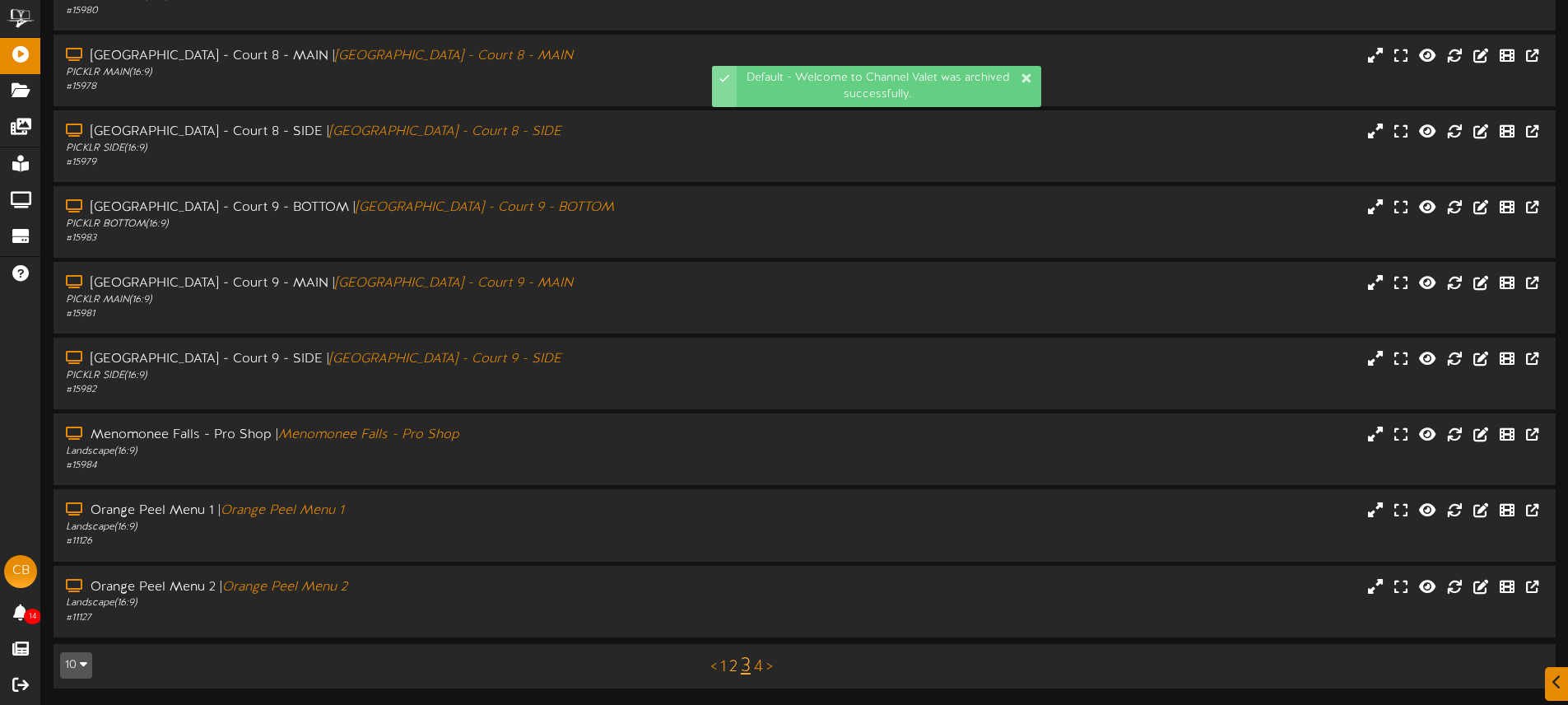
click at [736, 664] on link "2" at bounding box center [732, 666] width 8 height 18
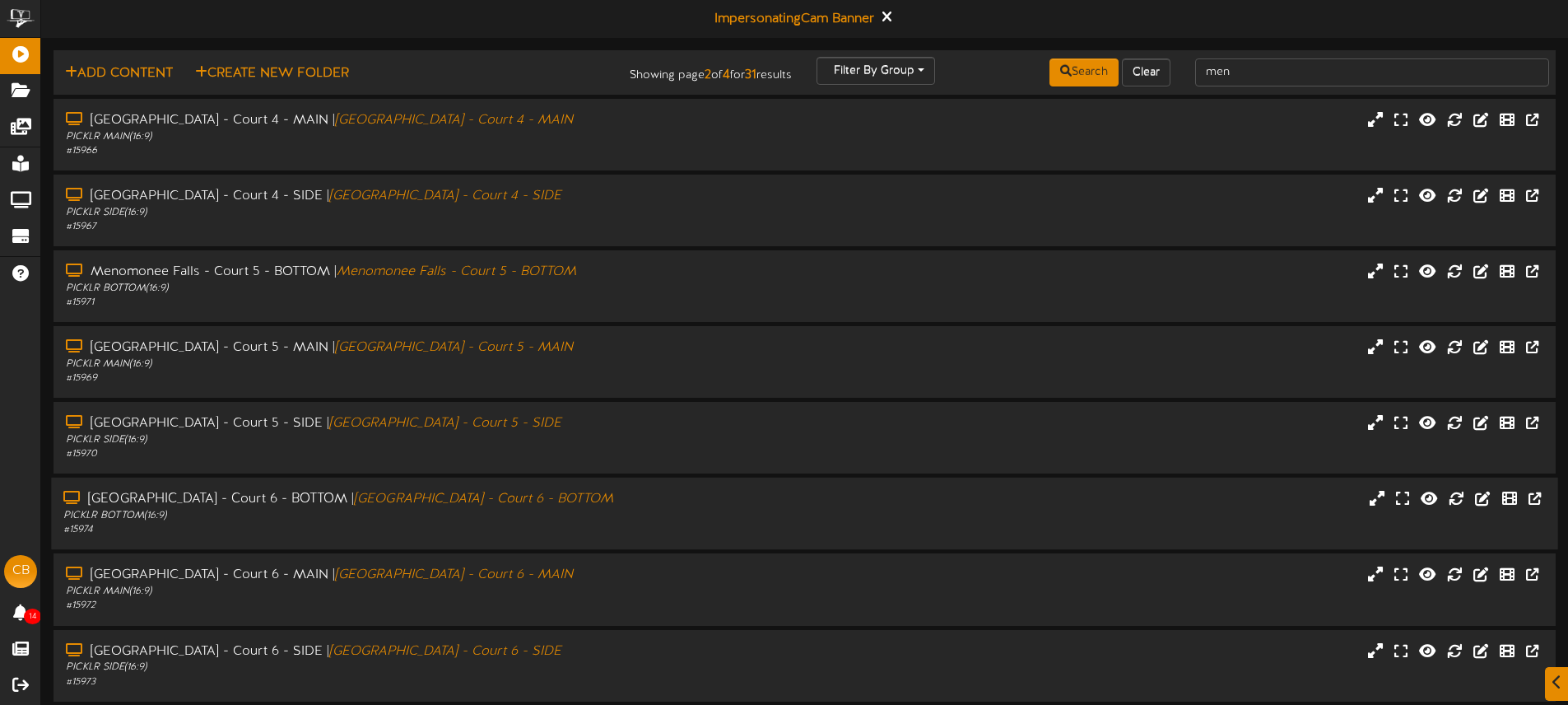
scroll to position [216, 0]
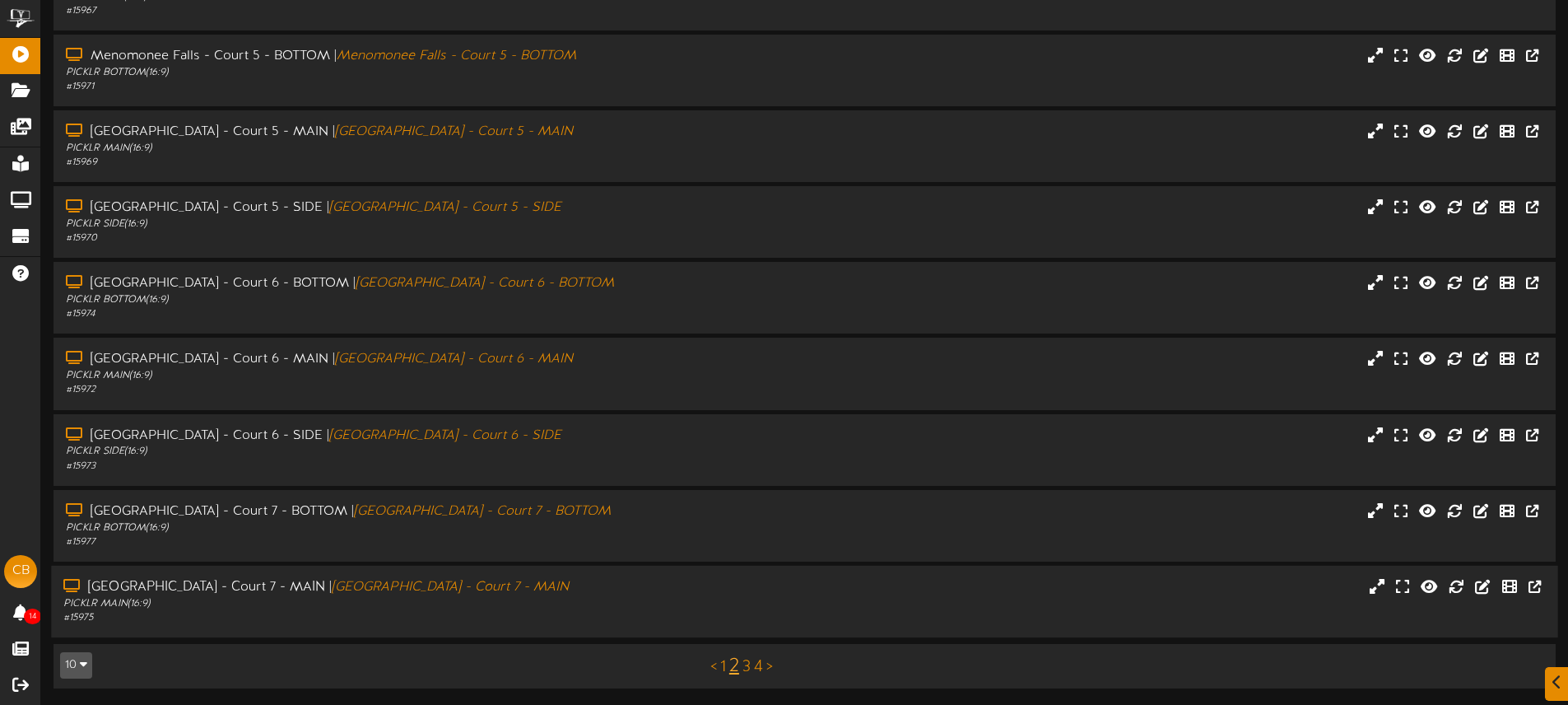
click at [836, 585] on div "Menomonee Falls - Court 7 - MAIN | Menomonee Falls - Court 7 - MAIN PICKLR MAIN…" at bounding box center [804, 602] width 1506 height 47
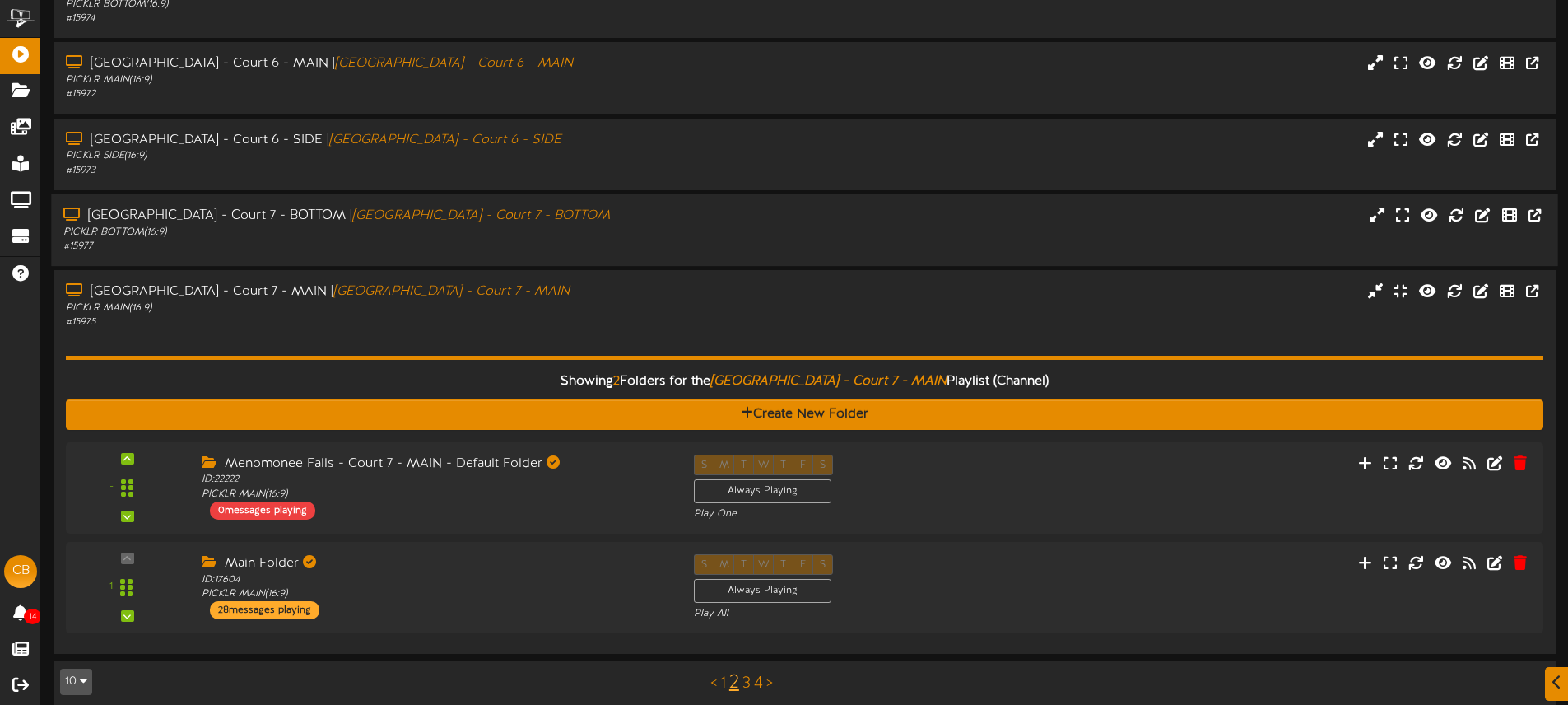
scroll to position [528, 0]
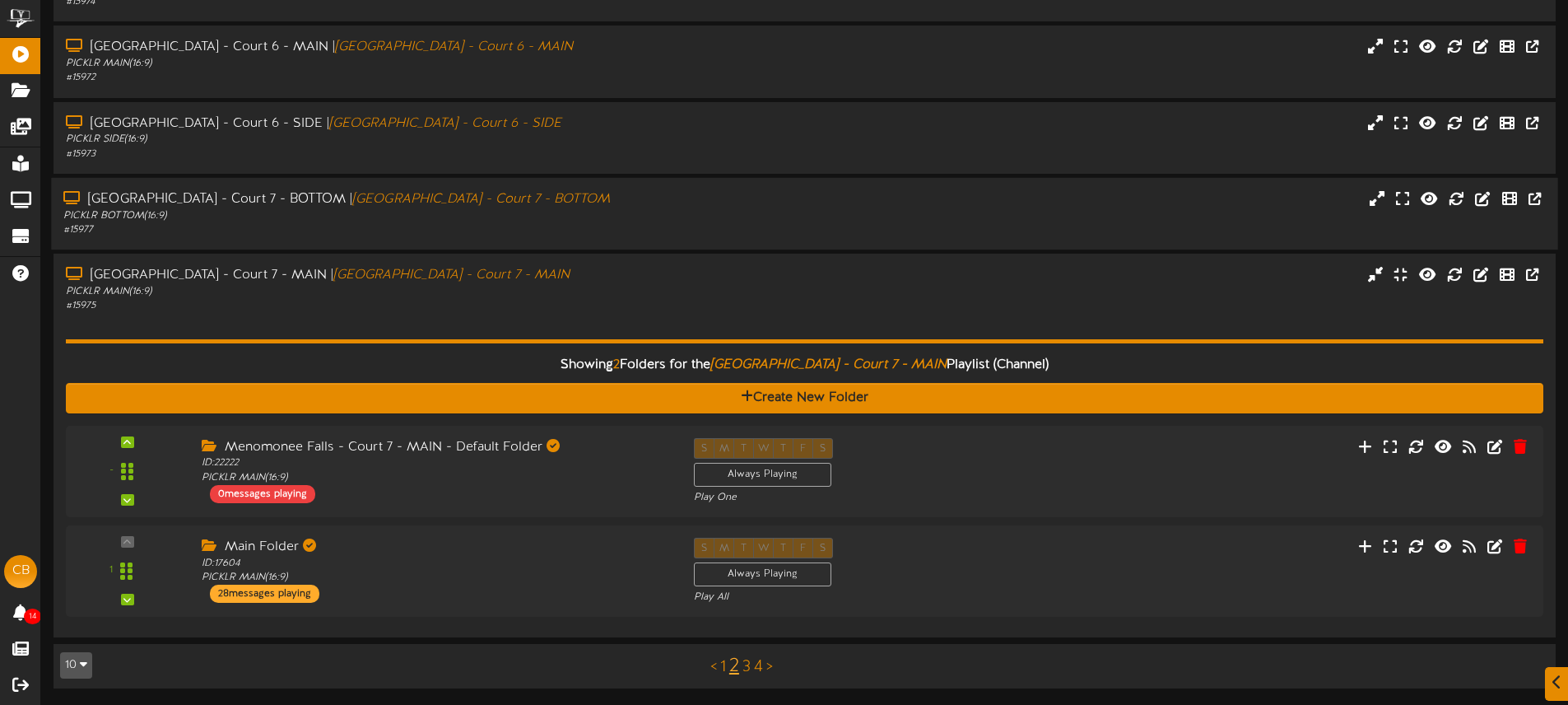
click at [573, 219] on div "PICKLR BOTTOM ( 16:9 )" at bounding box center [364, 216] width 603 height 14
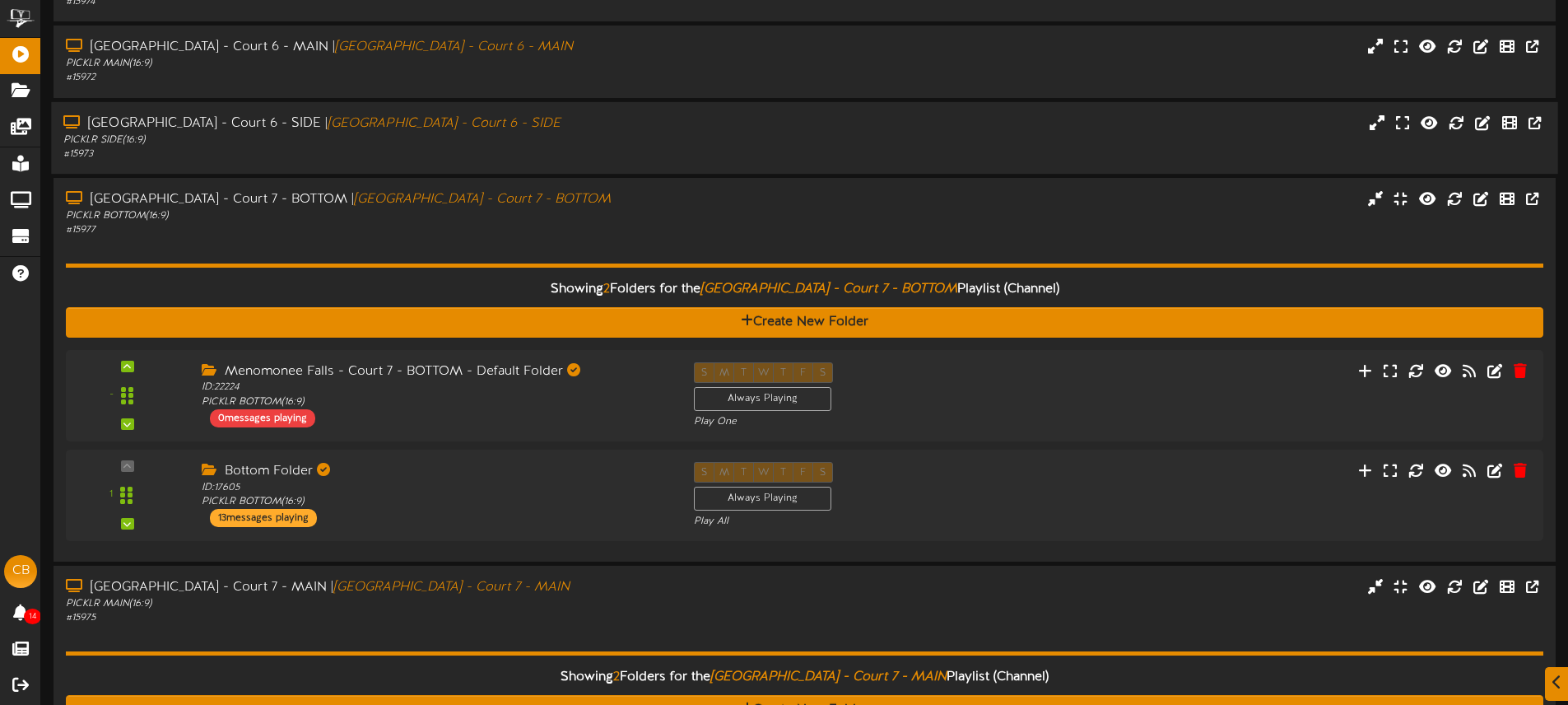
click at [634, 151] on div "# 15973" at bounding box center [364, 153] width 603 height 14
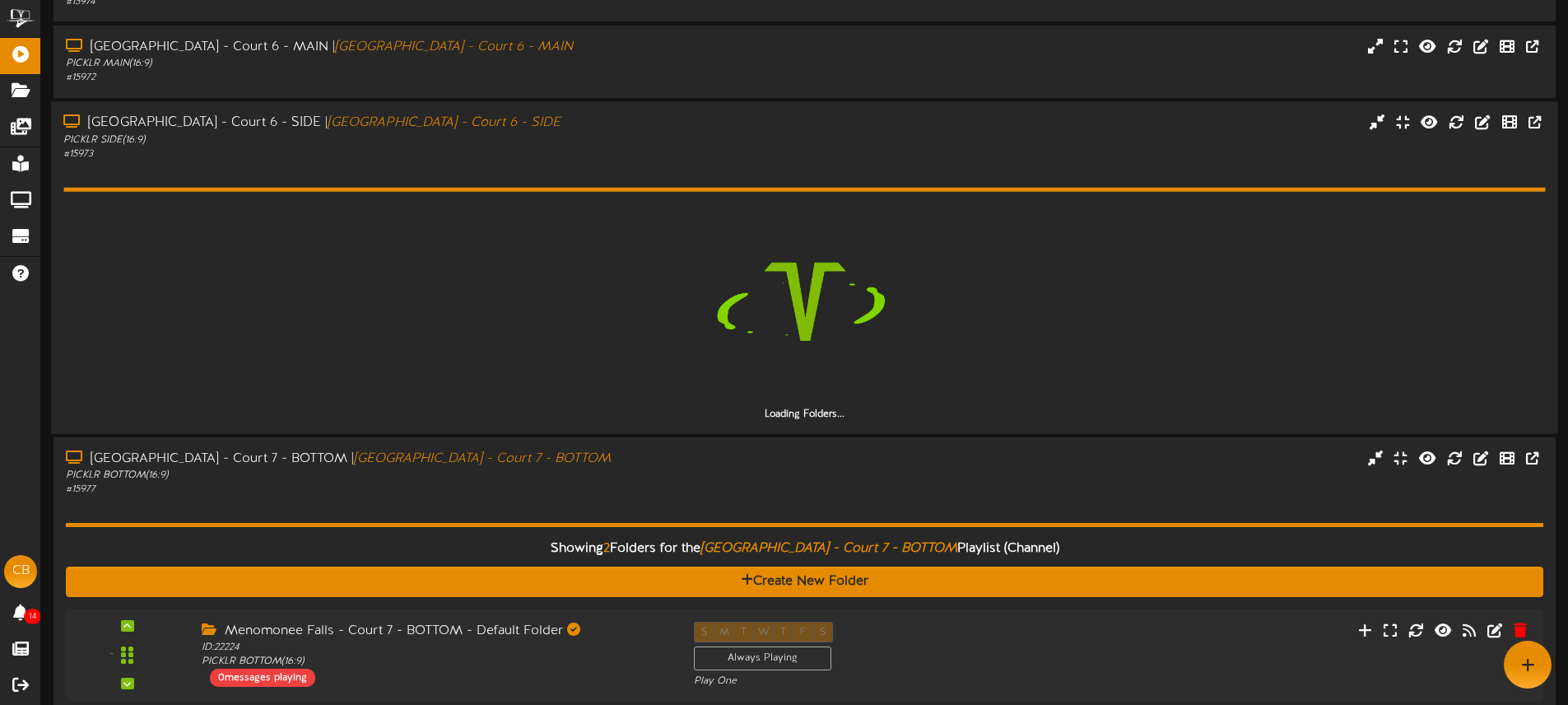
scroll to position [502, 0]
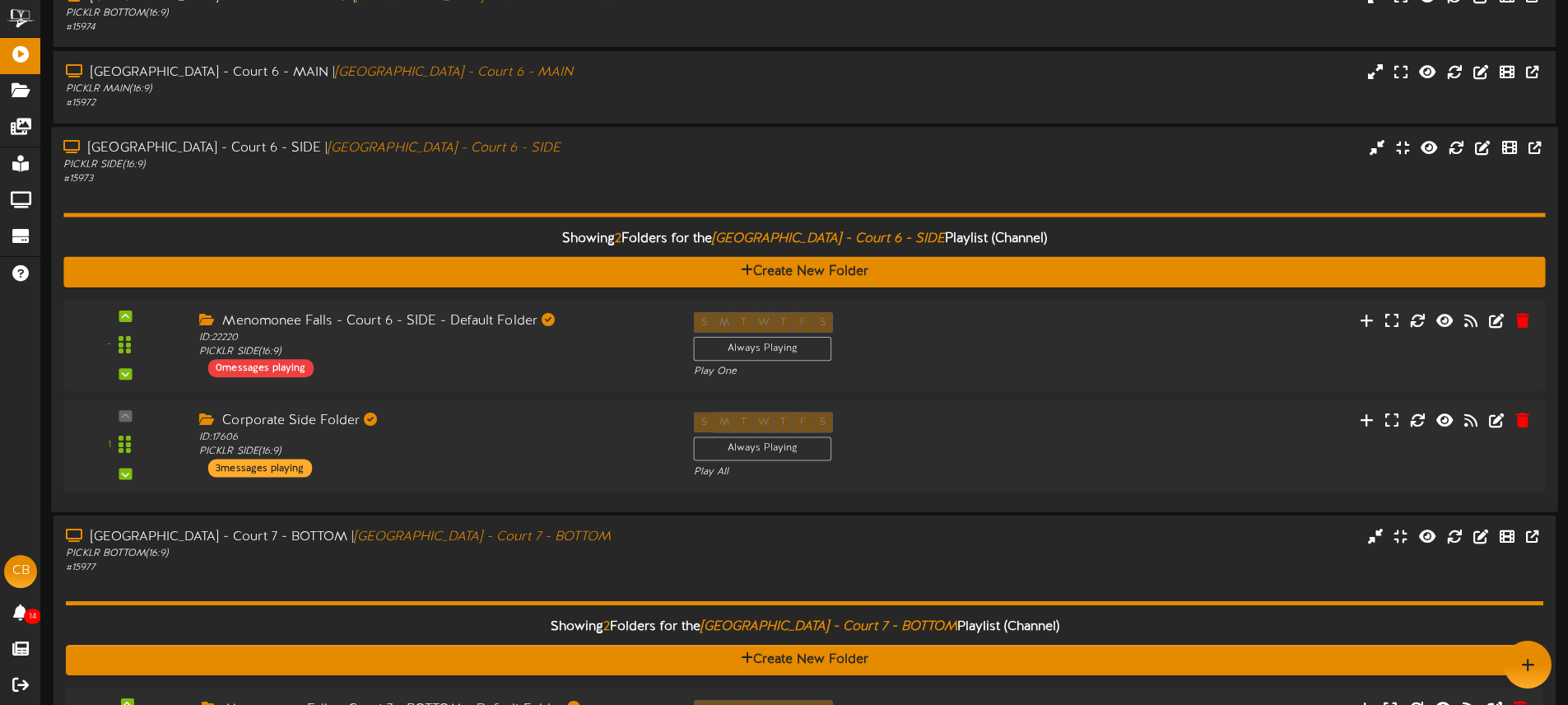
click at [637, 166] on div "PICKLR SIDE ( 16:9 )" at bounding box center [364, 165] width 603 height 14
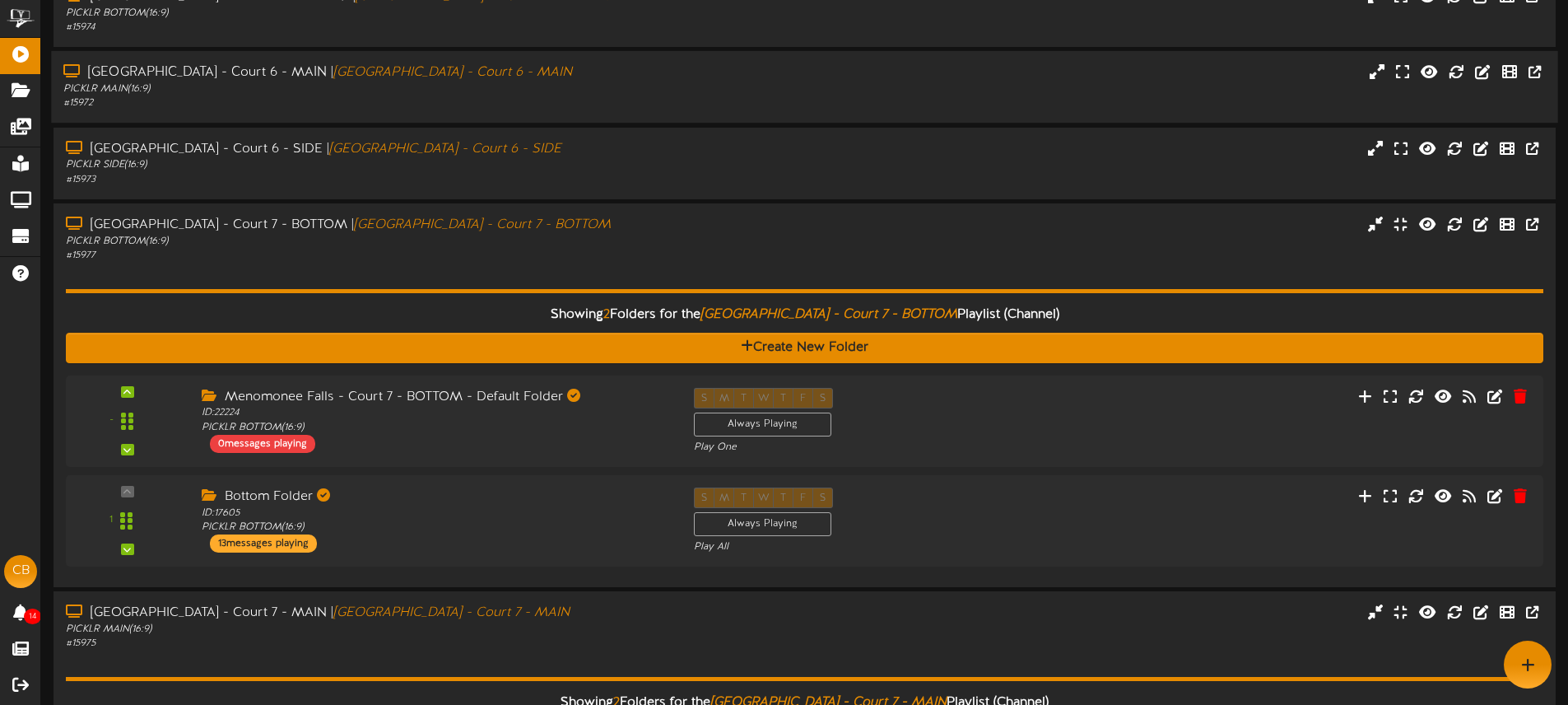
click at [637, 103] on div "# 15972" at bounding box center [364, 103] width 603 height 14
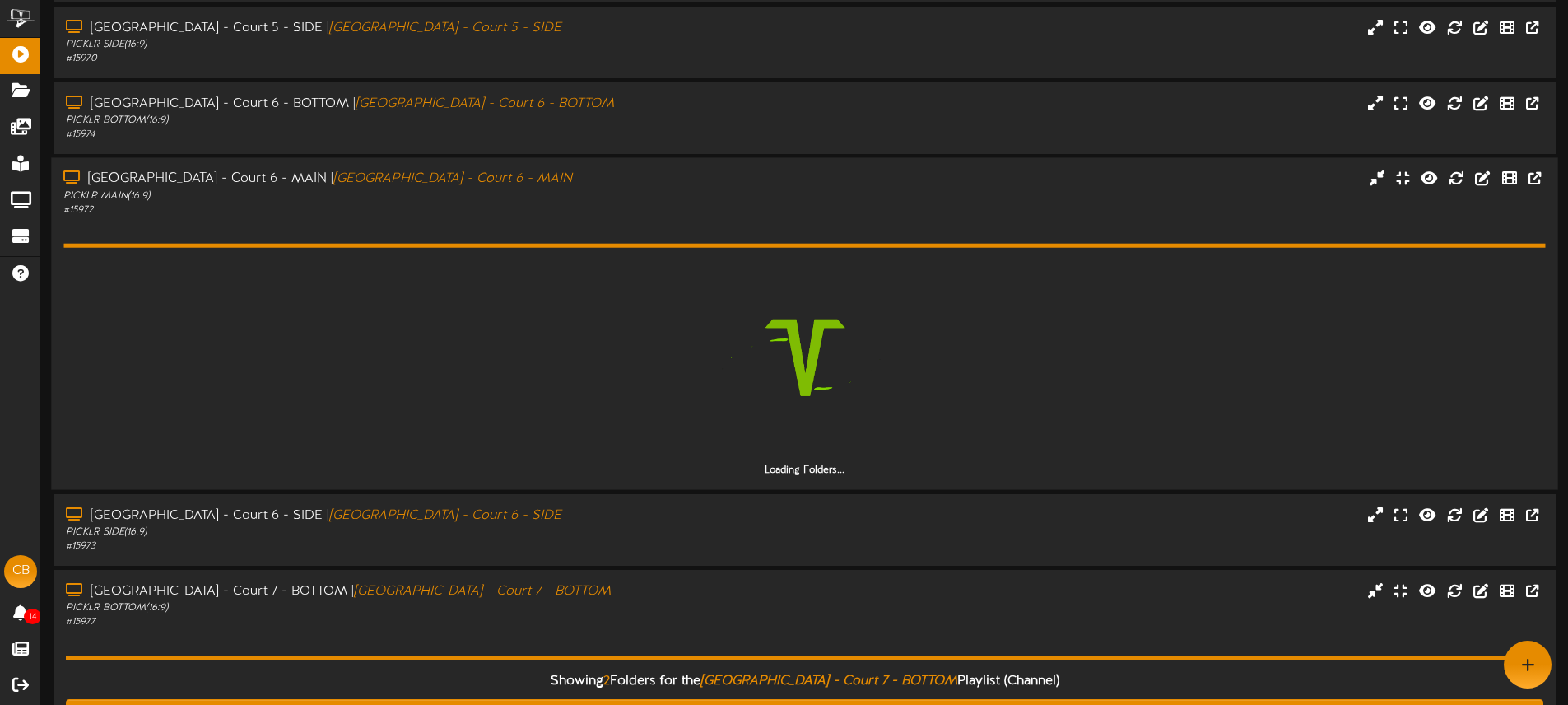
scroll to position [381, 0]
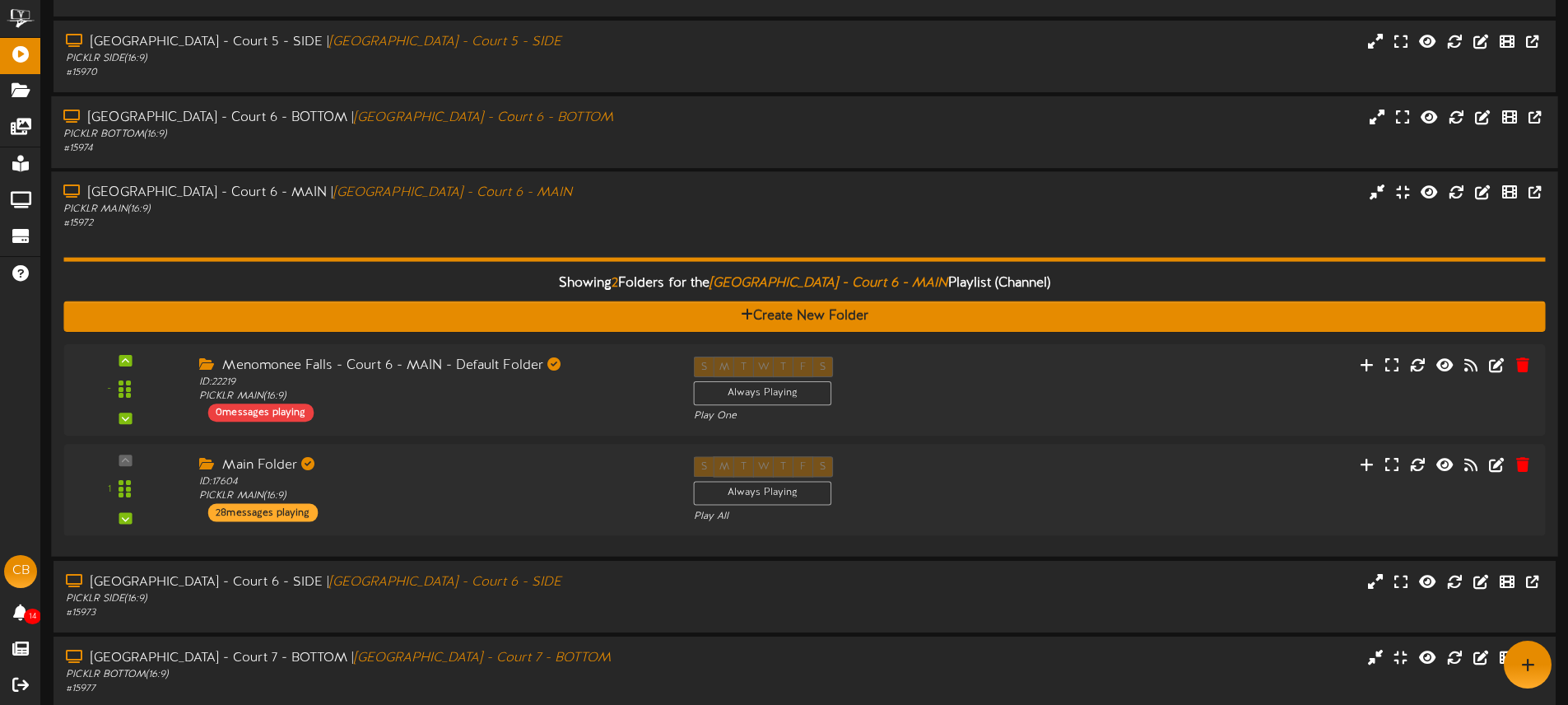
click at [673, 139] on div "Menomonee Falls - Court 6 - BOTTOM | Menomonee Falls - Court 6 - BOTTOM PICKLR …" at bounding box center [365, 132] width 628 height 47
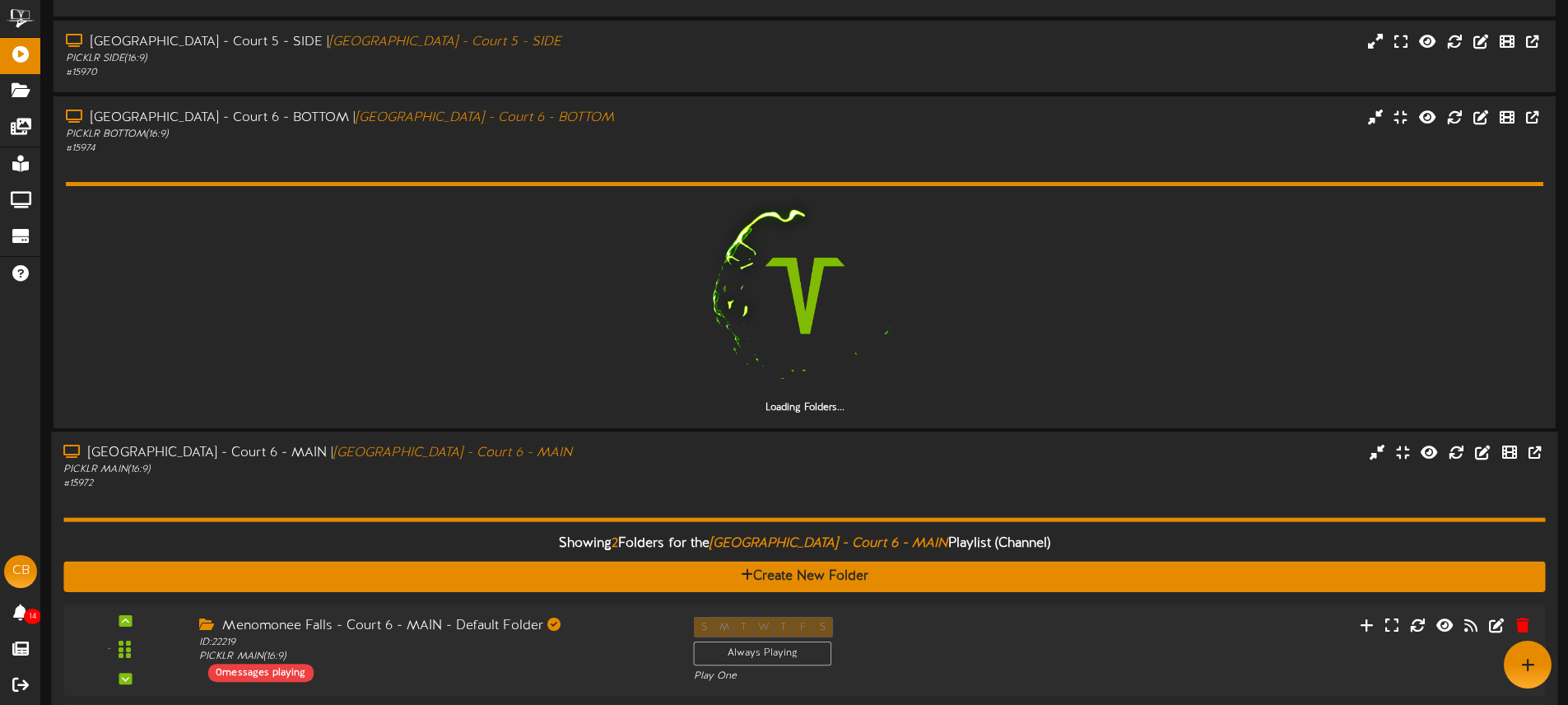
click at [654, 436] on div "Menomonee Falls - Court 6 - MAIN | Menomonee Falls - Court 6 - MAIN PICKLR MAIN…" at bounding box center [804, 624] width 1506 height 385
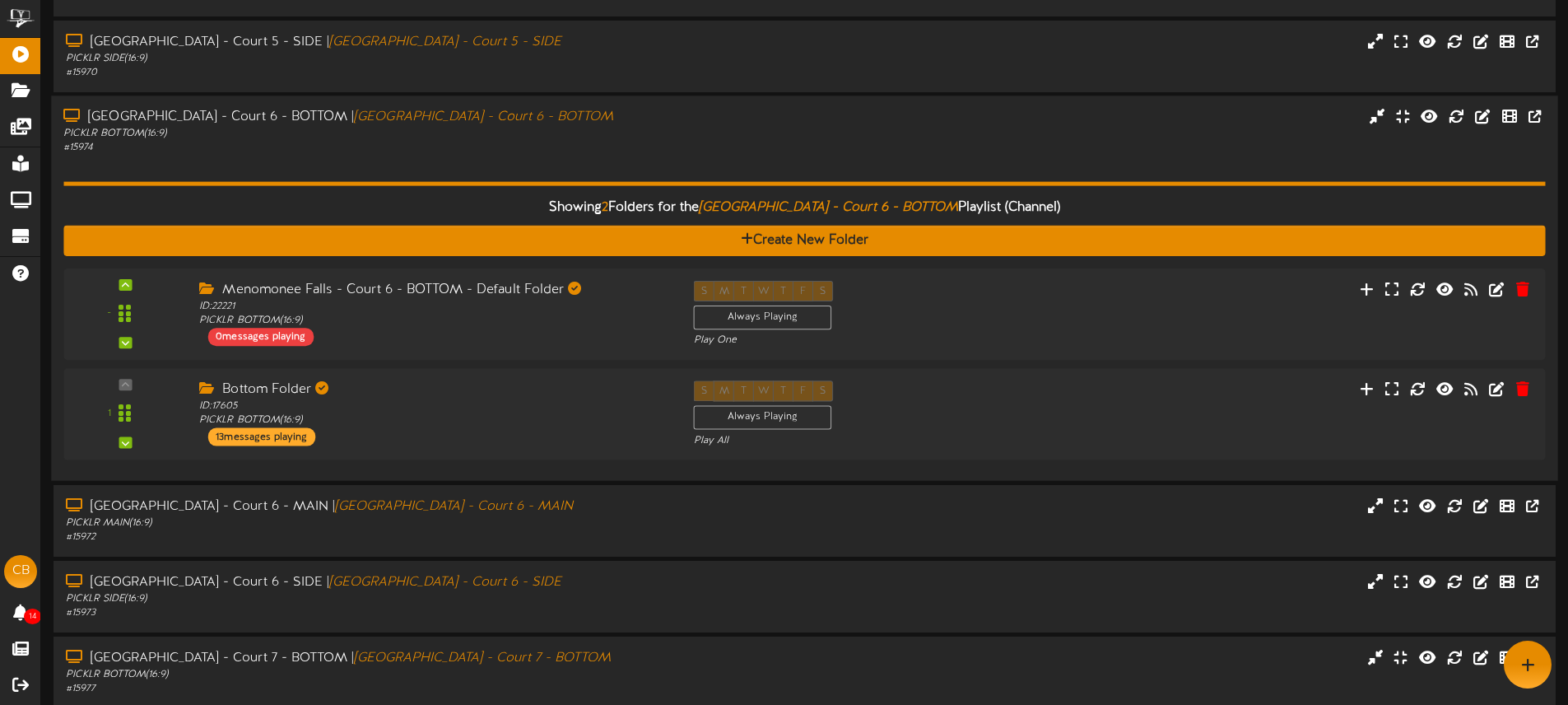
scroll to position [0, 0]
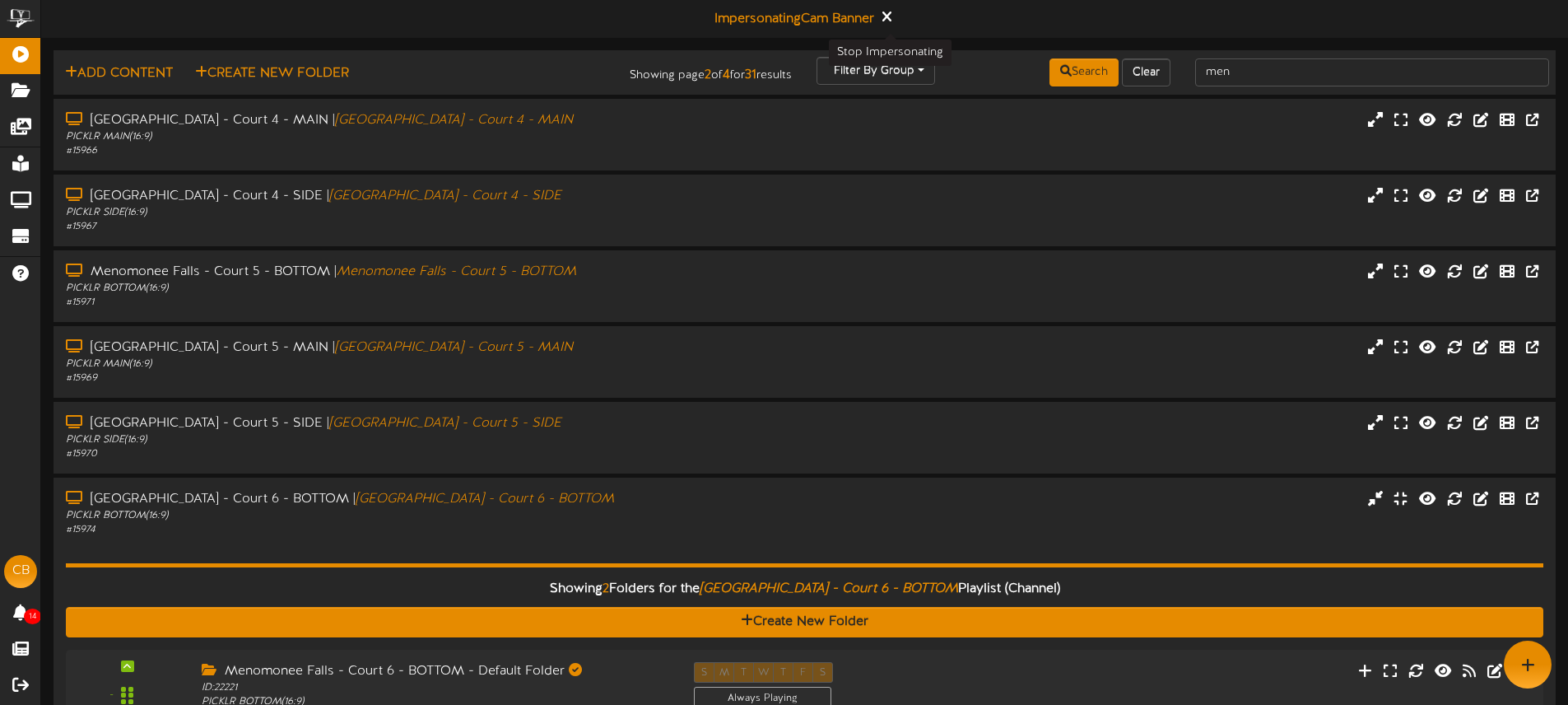
drag, startPoint x: 888, startPoint y: 18, endPoint x: 903, endPoint y: 21, distance: 15.3
click at [888, 18] on icon at bounding box center [887, 17] width 9 height 15
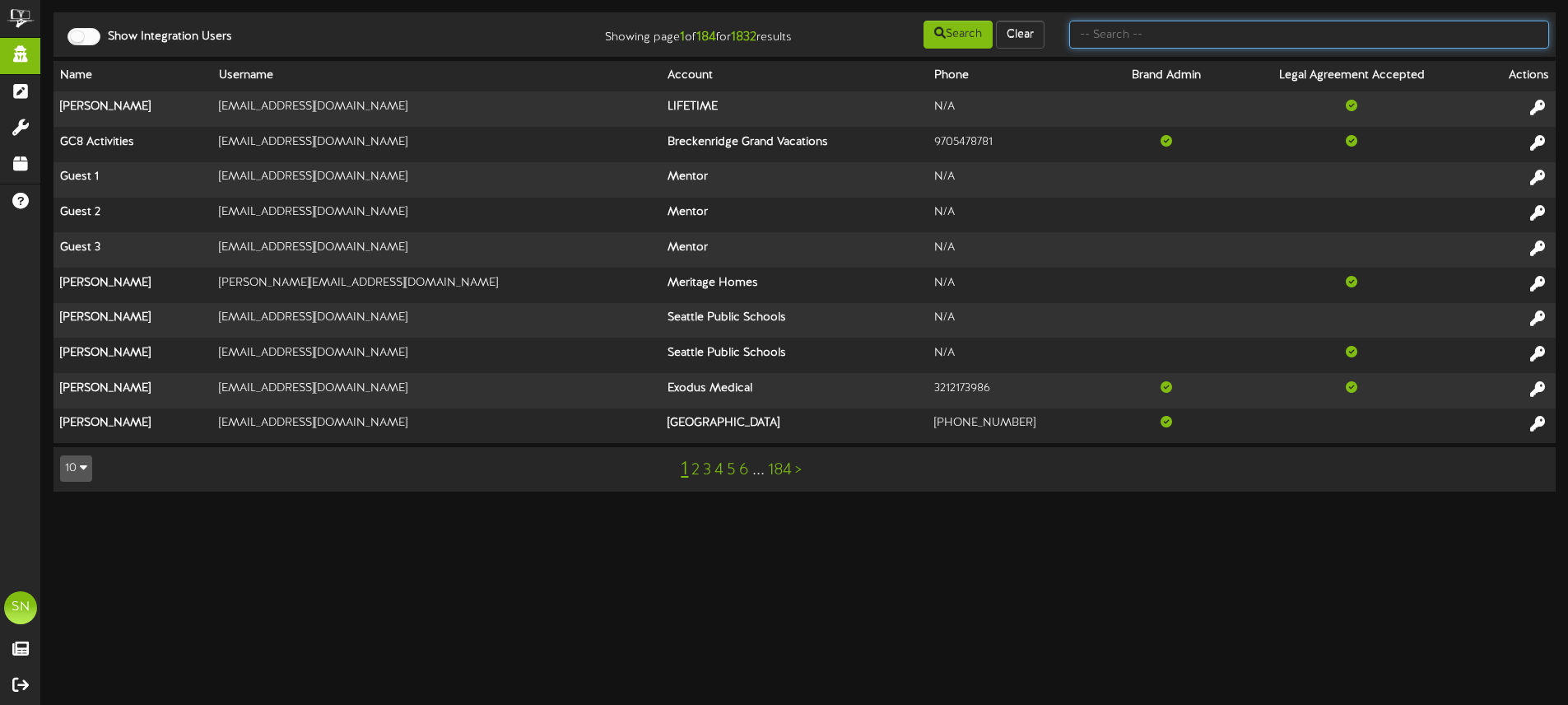
click at [1219, 37] on input "text" at bounding box center [1309, 34] width 480 height 28
type input "abby monroe"
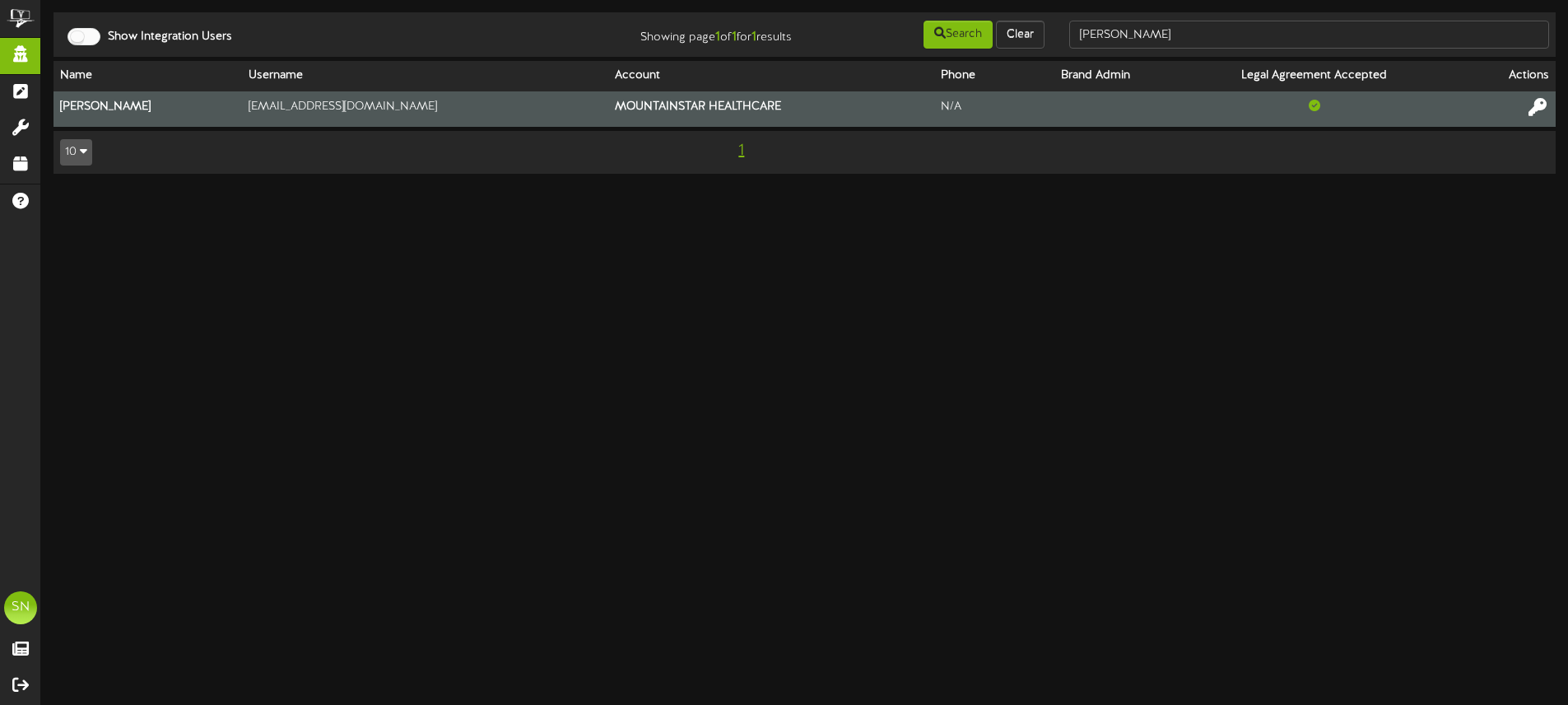
click at [1540, 103] on icon at bounding box center [1536, 106] width 18 height 18
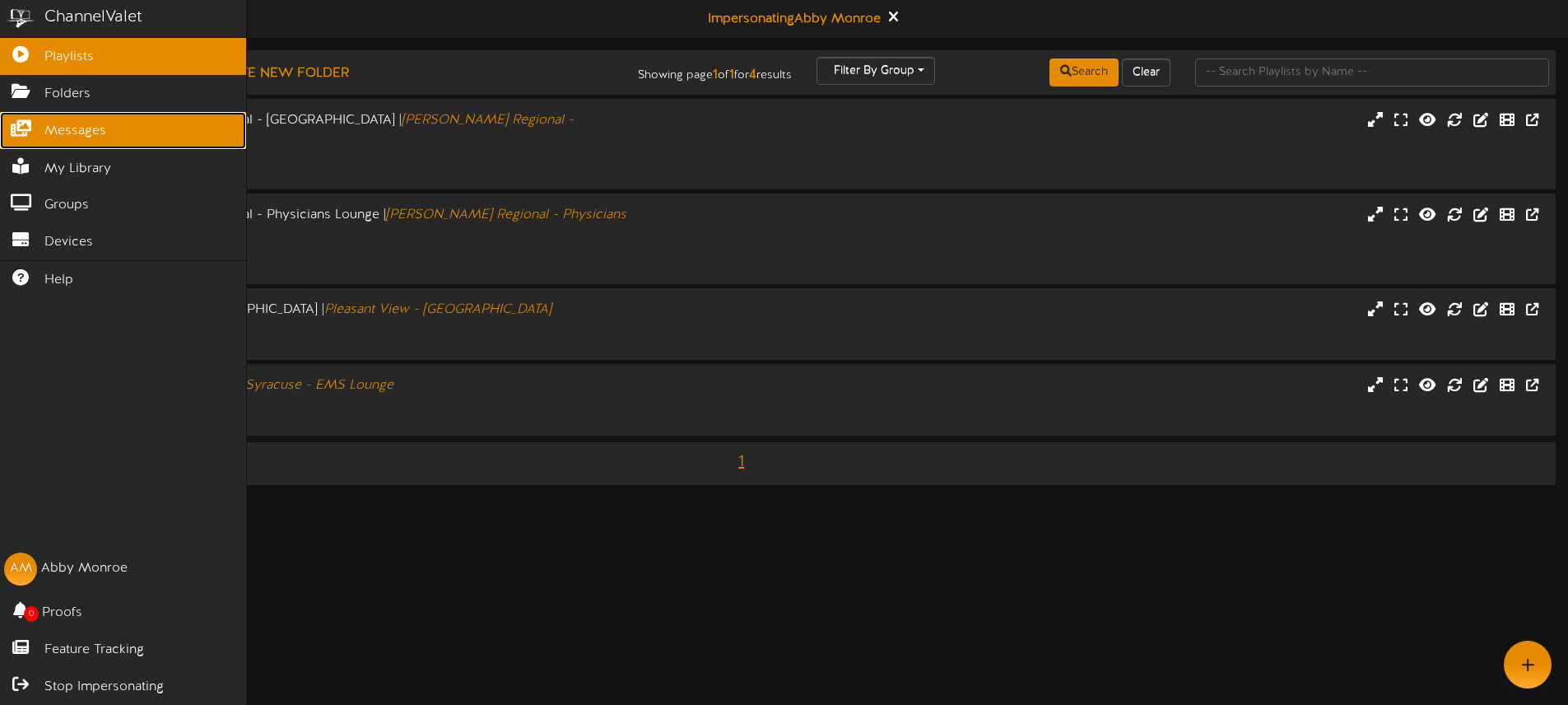
click at [61, 135] on span "Messages" at bounding box center [75, 131] width 61 height 19
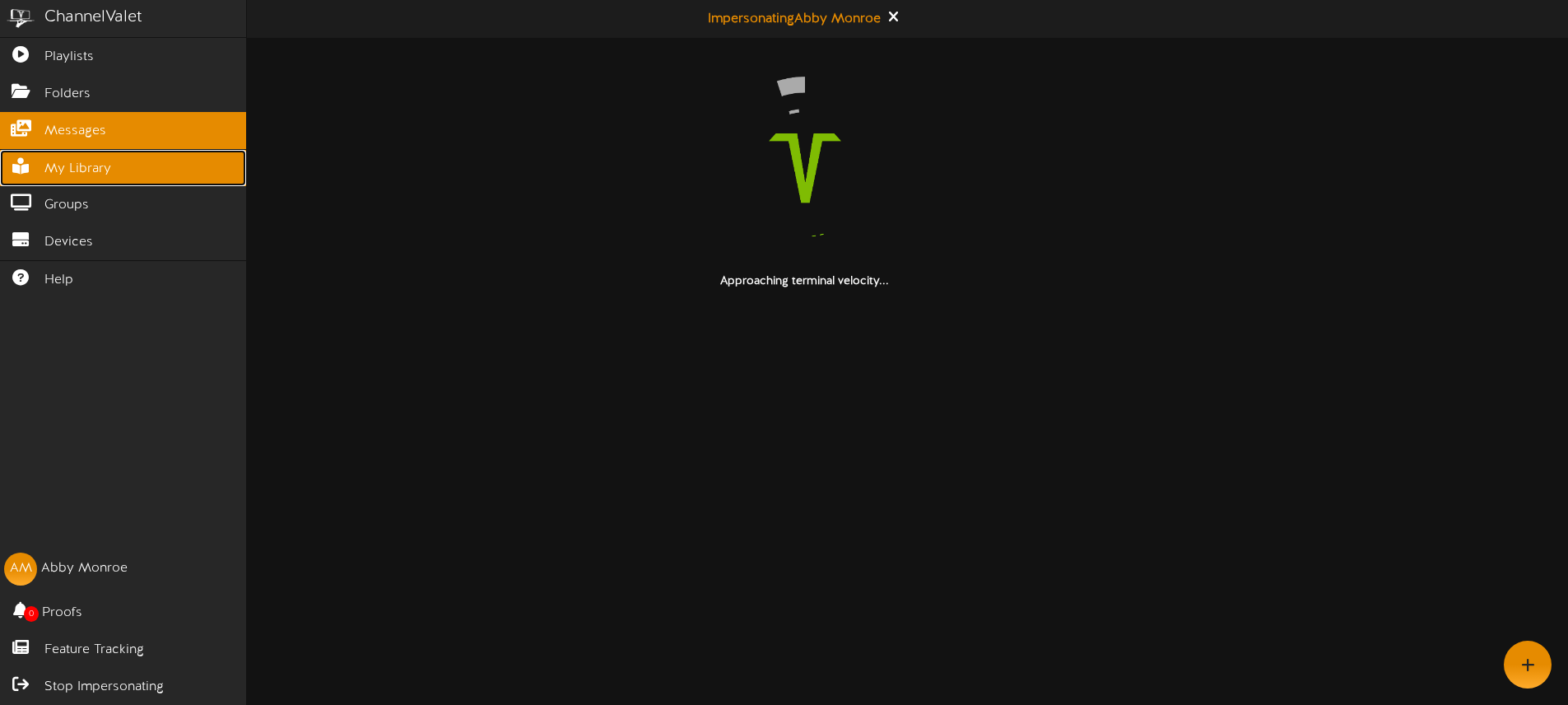
click at [71, 170] on span "My Library" at bounding box center [78, 169] width 67 height 19
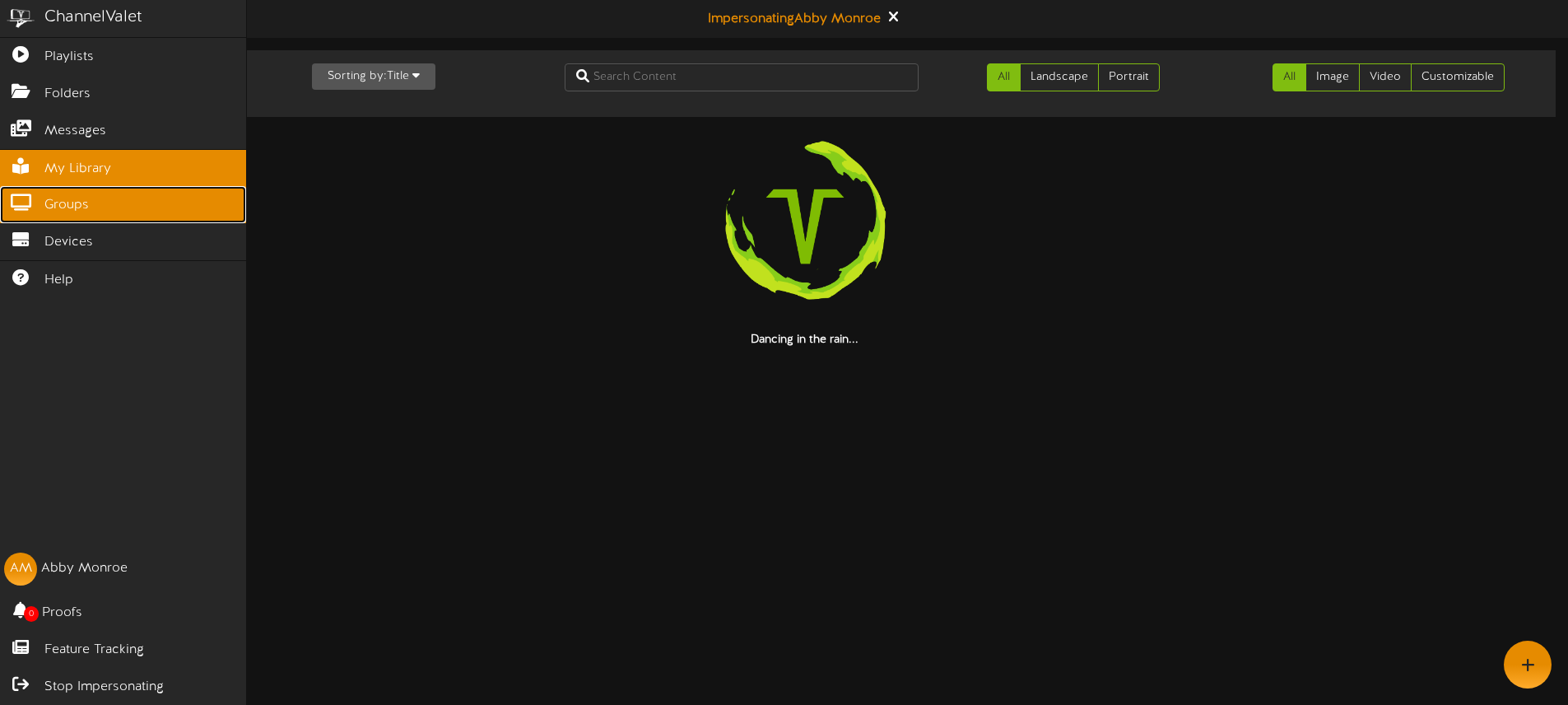
click at [89, 214] on link "Groups" at bounding box center [123, 205] width 246 height 37
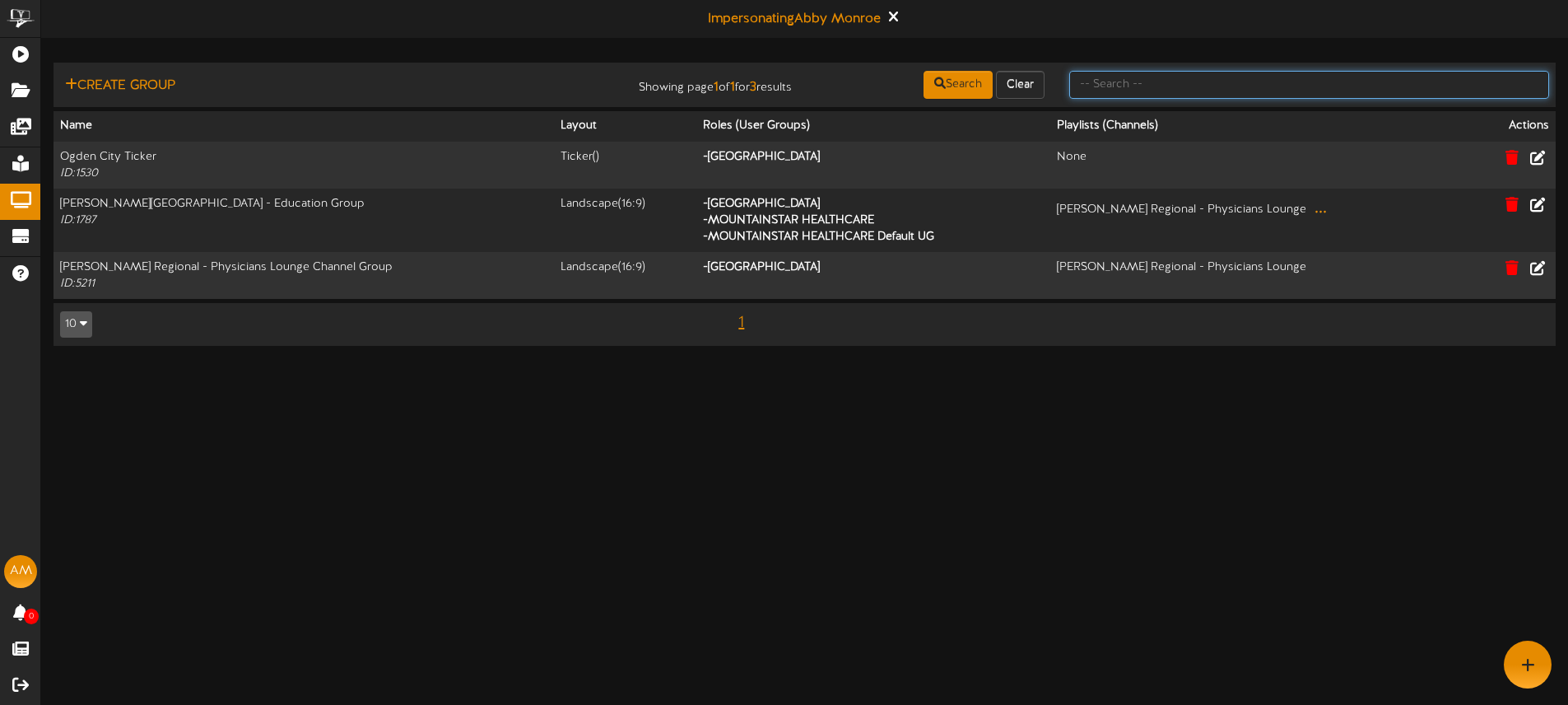
click at [1134, 84] on input "text" at bounding box center [1309, 85] width 480 height 28
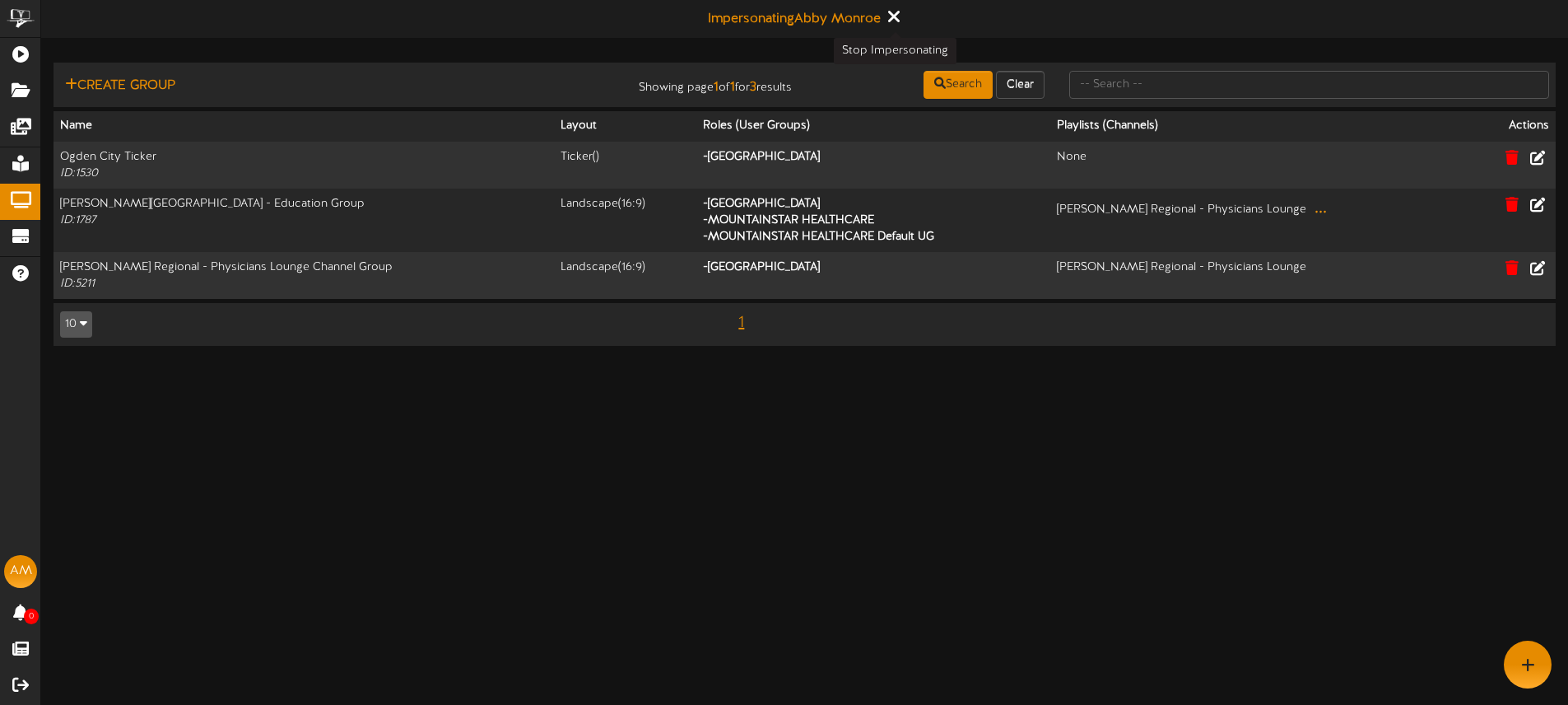
click at [894, 13] on icon at bounding box center [892, 16] width 11 height 18
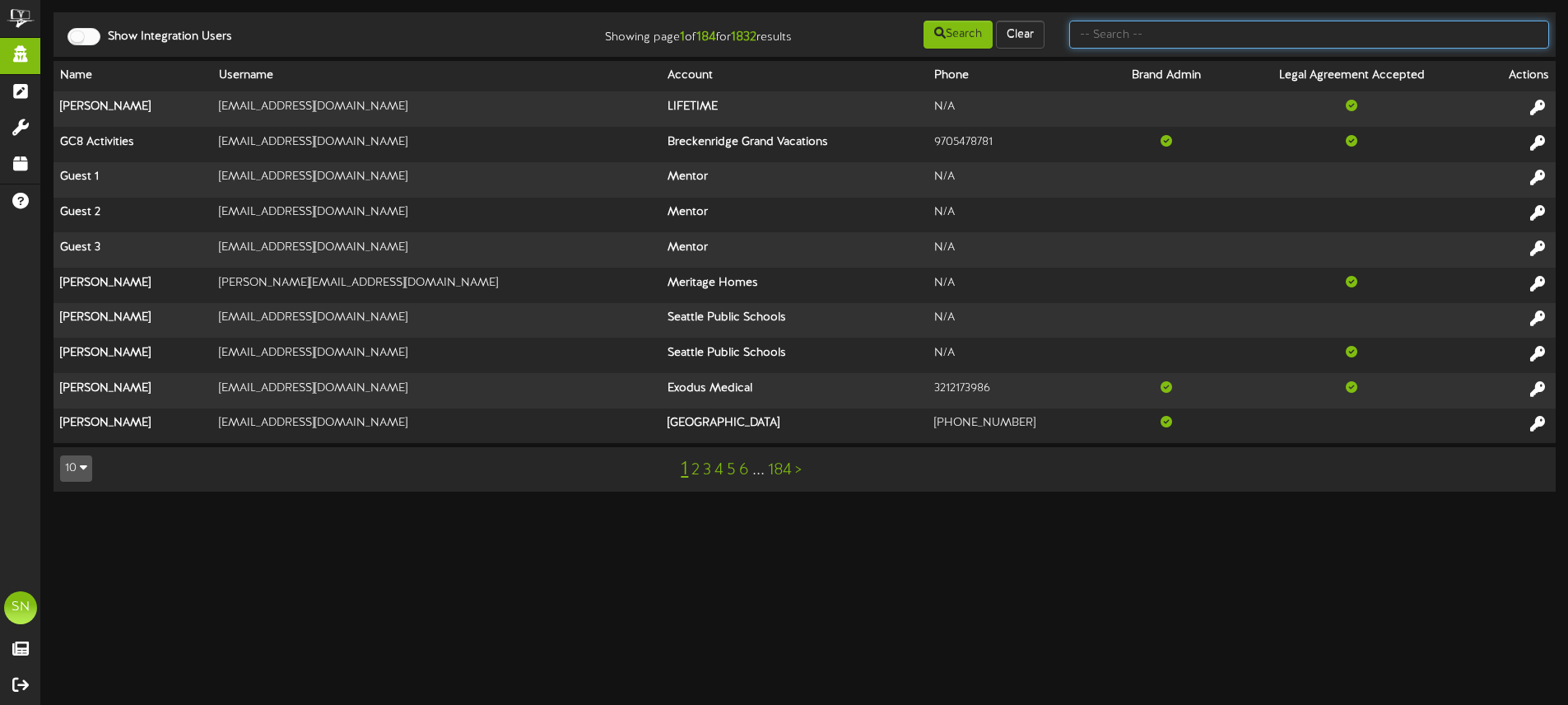
click at [1155, 32] on input "text" at bounding box center [1309, 34] width 480 height 28
type input "es solar"
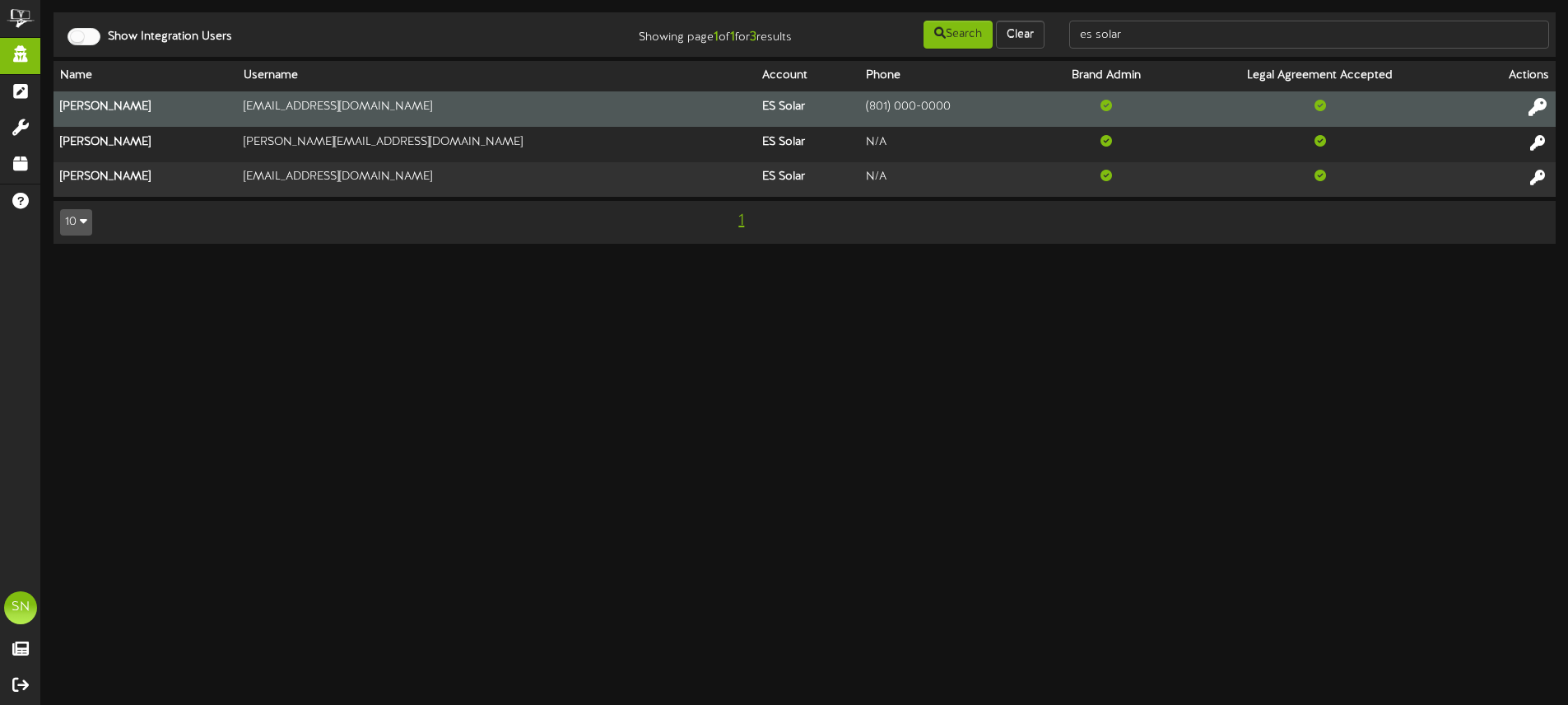
click at [1531, 103] on icon at bounding box center [1536, 106] width 18 height 18
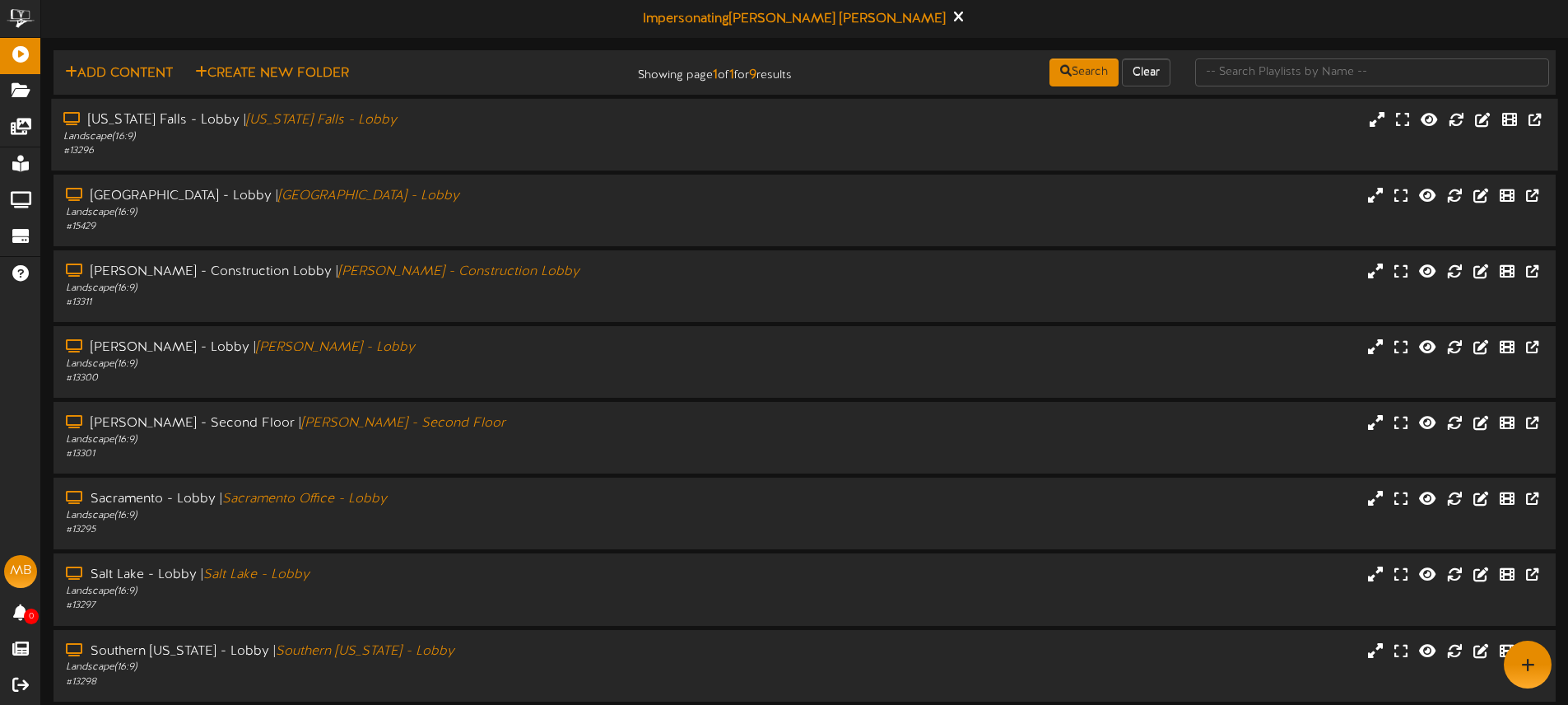
click at [665, 140] on div "Landscape ( 16:9 )" at bounding box center [364, 137] width 603 height 14
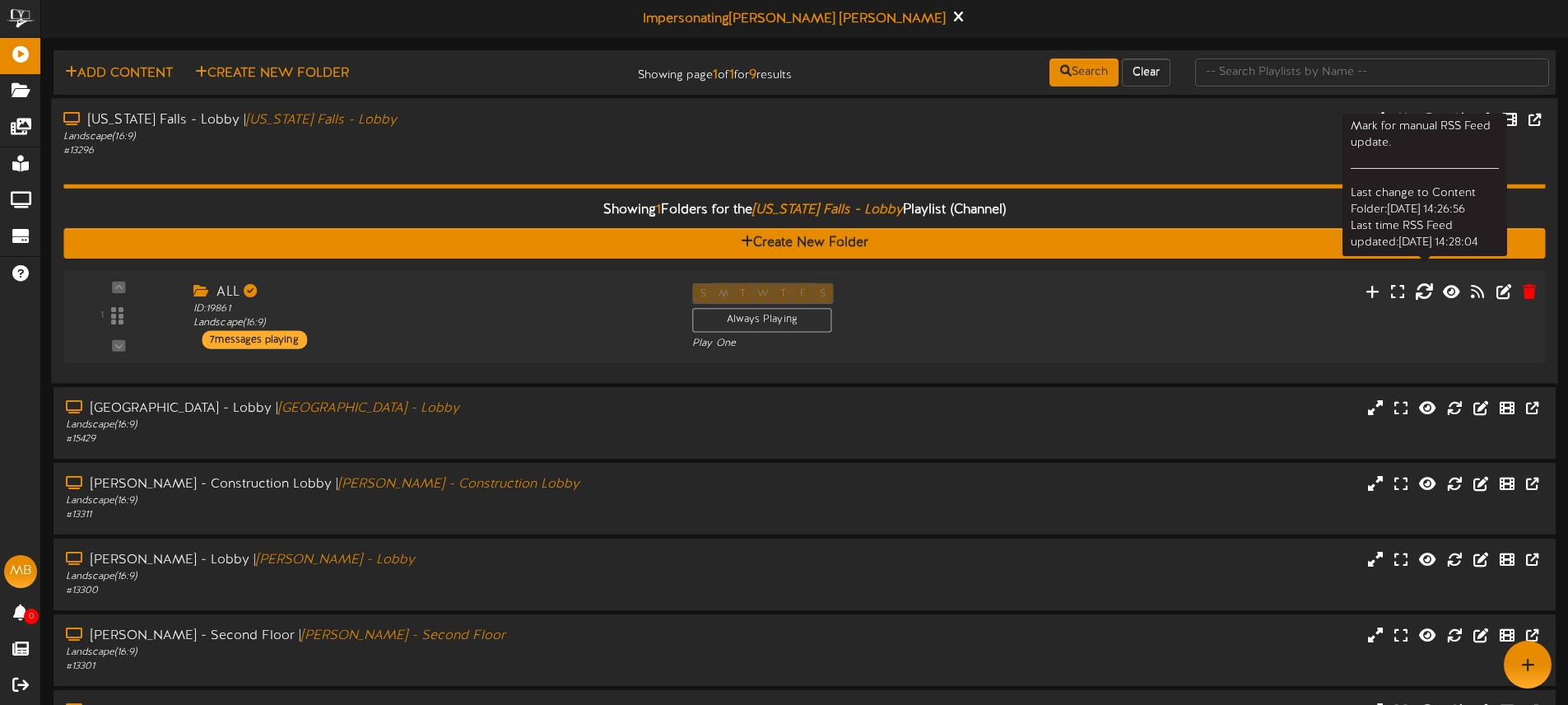
click at [1425, 291] on icon at bounding box center [1423, 290] width 18 height 18
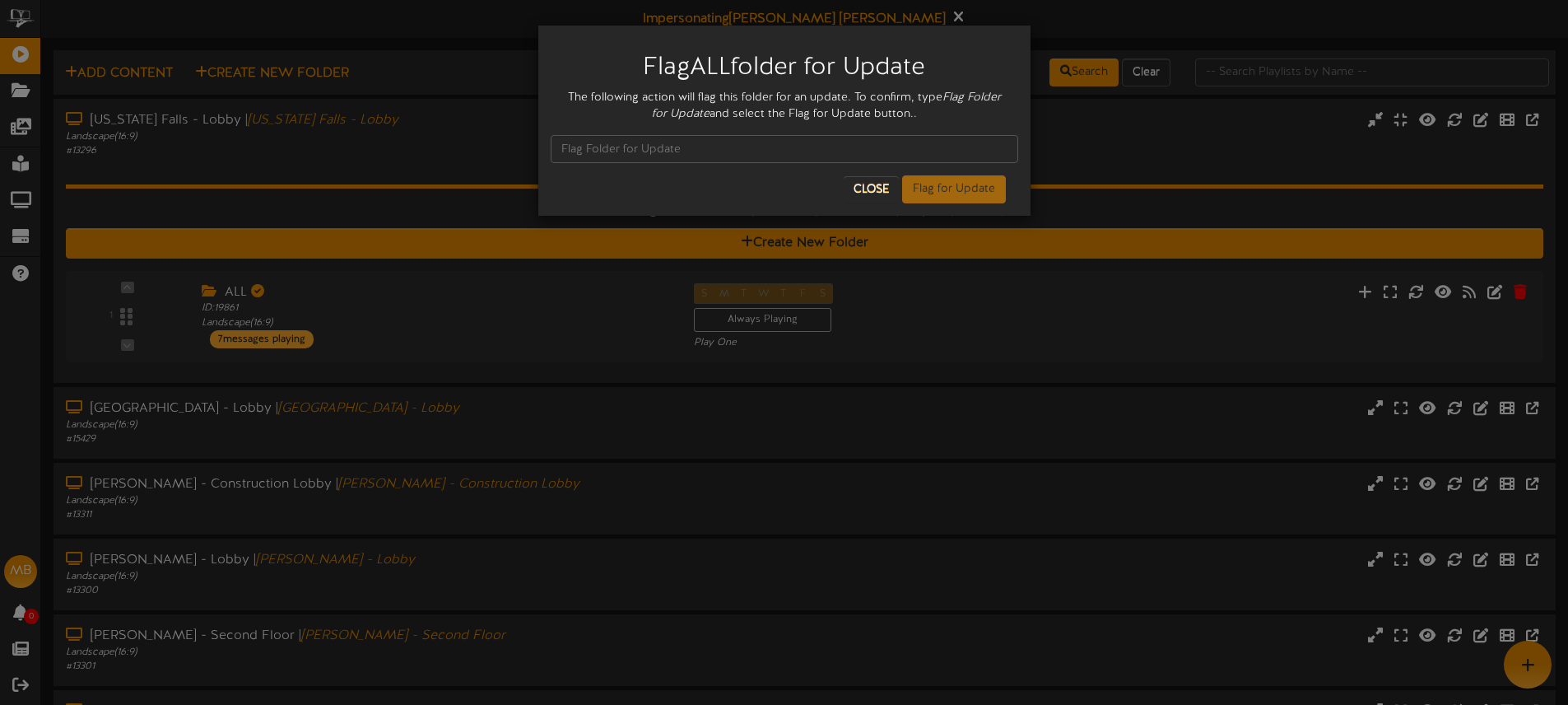
drag, startPoint x: 940, startPoint y: 96, endPoint x: 714, endPoint y: 111, distance: 226.5
click at [714, 111] on div "The following action will flag this folder for an update. To confirm, type Flag…" at bounding box center [784, 106] width 468 height 33
copy div "Flag Folder for Update"
click at [620, 145] on input "text" at bounding box center [784, 149] width 468 height 28
paste input "Flag Folder for Update"
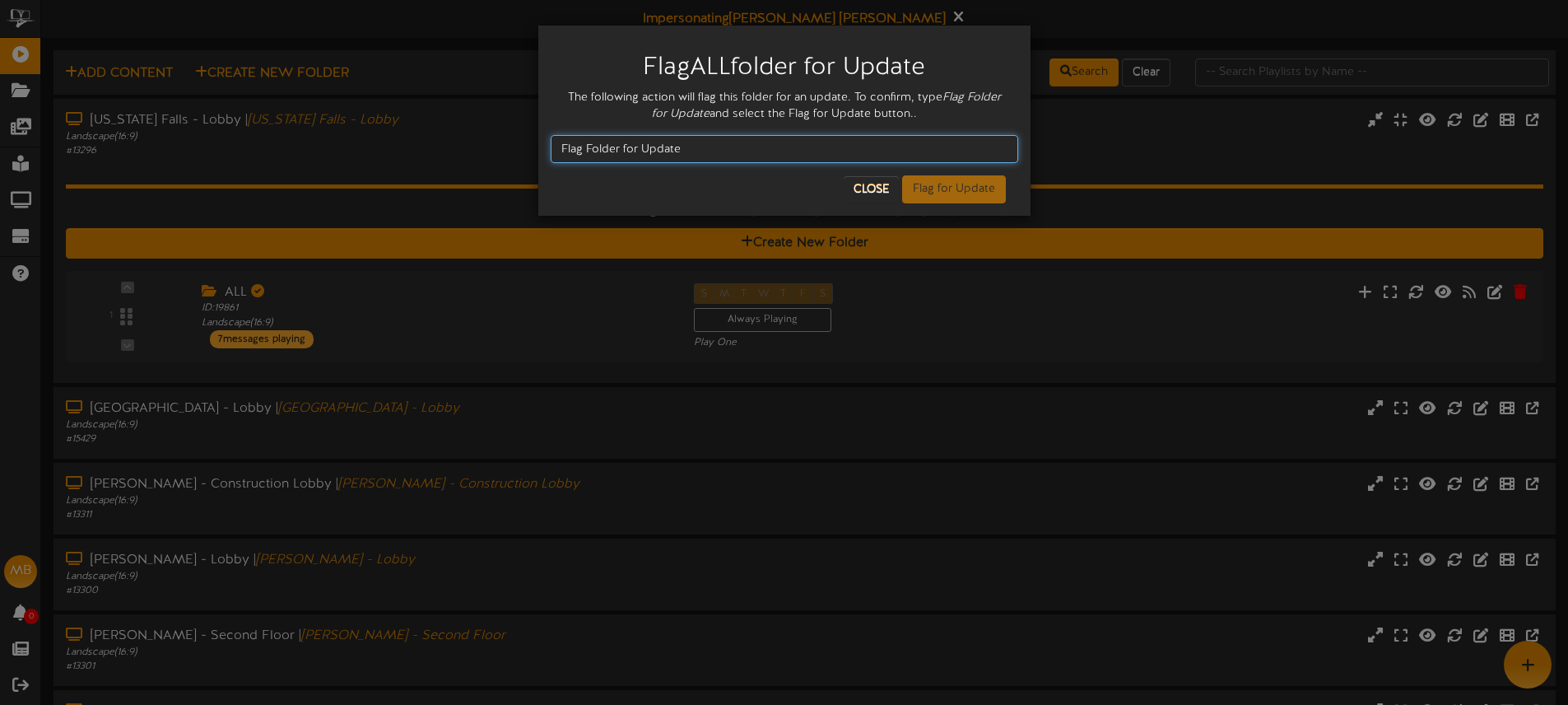
click at [732, 156] on input "Flag Folder for Update" at bounding box center [784, 149] width 468 height 28
drag, startPoint x: 728, startPoint y: 156, endPoint x: 568, endPoint y: 150, distance: 160.1
click at [550, 149] on input "Flag Folder for Update" at bounding box center [784, 149] width 468 height 28
click at [565, 151] on input "Flag Folder for Update" at bounding box center [784, 149] width 468 height 28
type input "Flag Folder for Update"
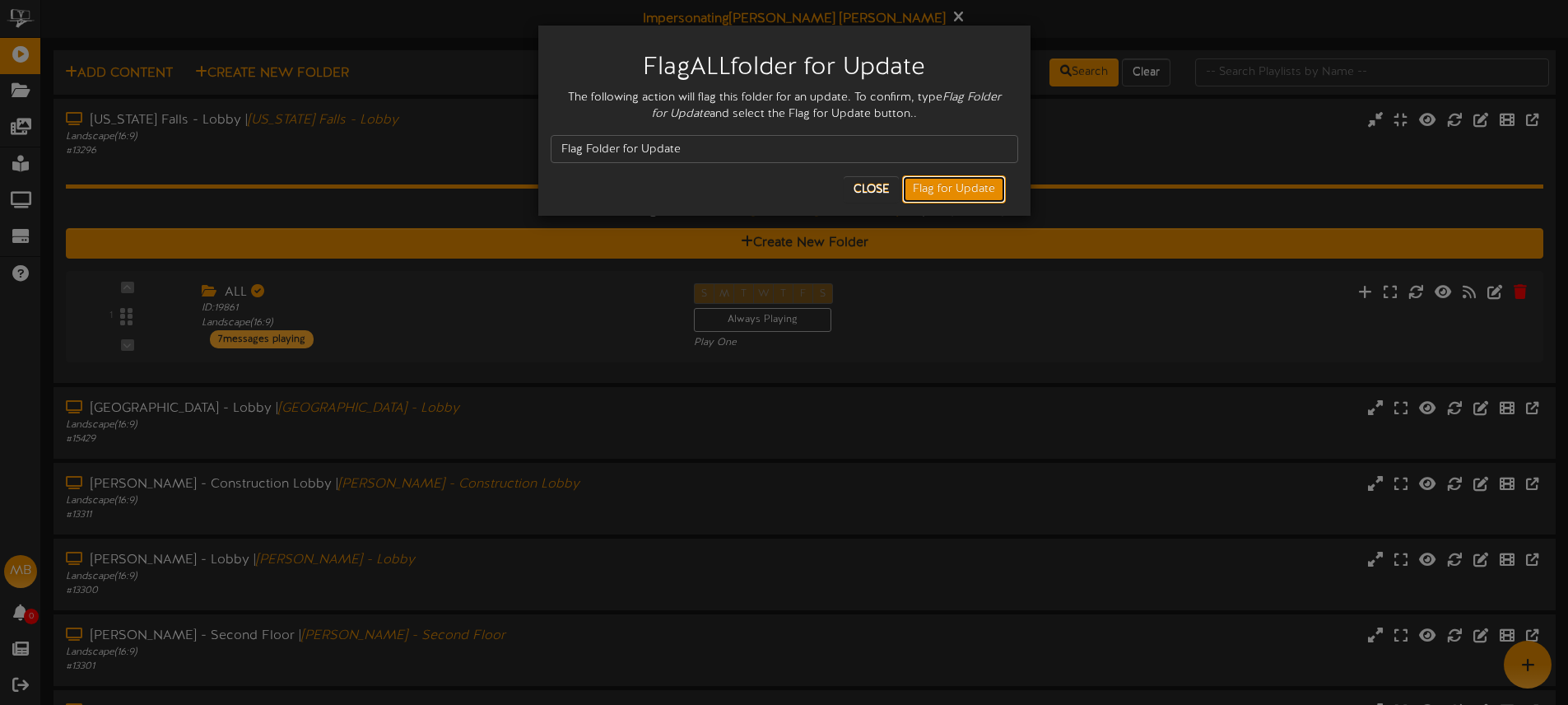
click at [939, 183] on button "Flag for Update" at bounding box center [954, 190] width 104 height 28
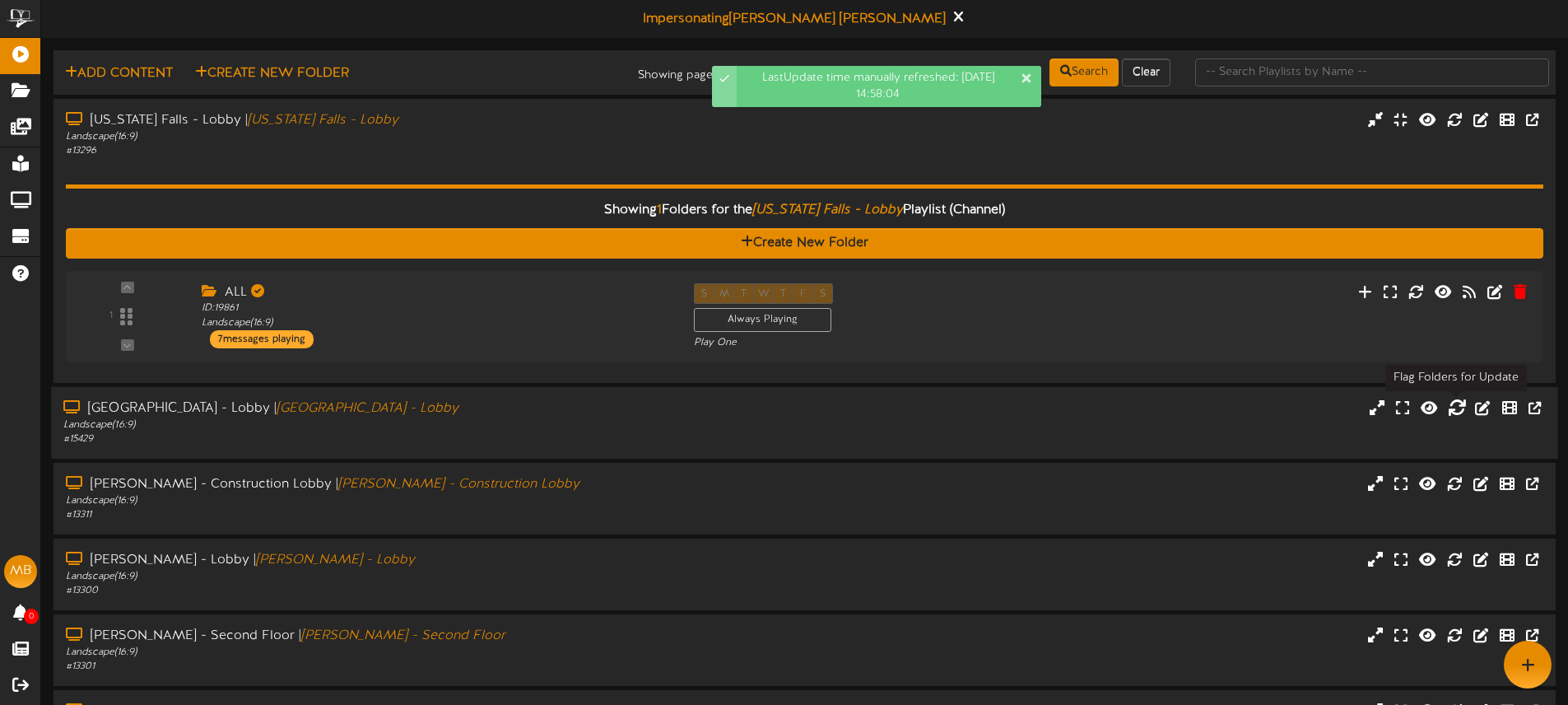
click at [1458, 407] on icon at bounding box center [1456, 406] width 18 height 18
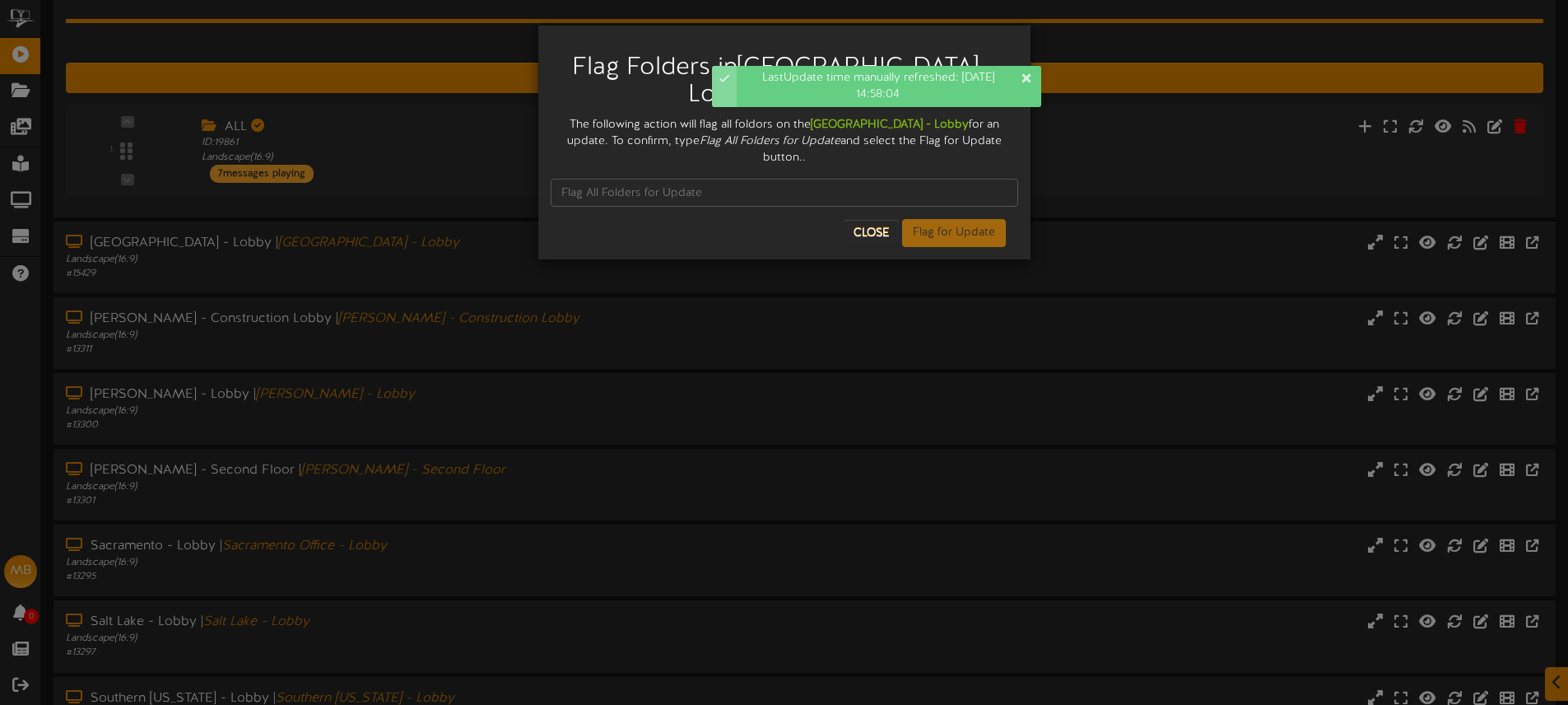
scroll to position [180, 0]
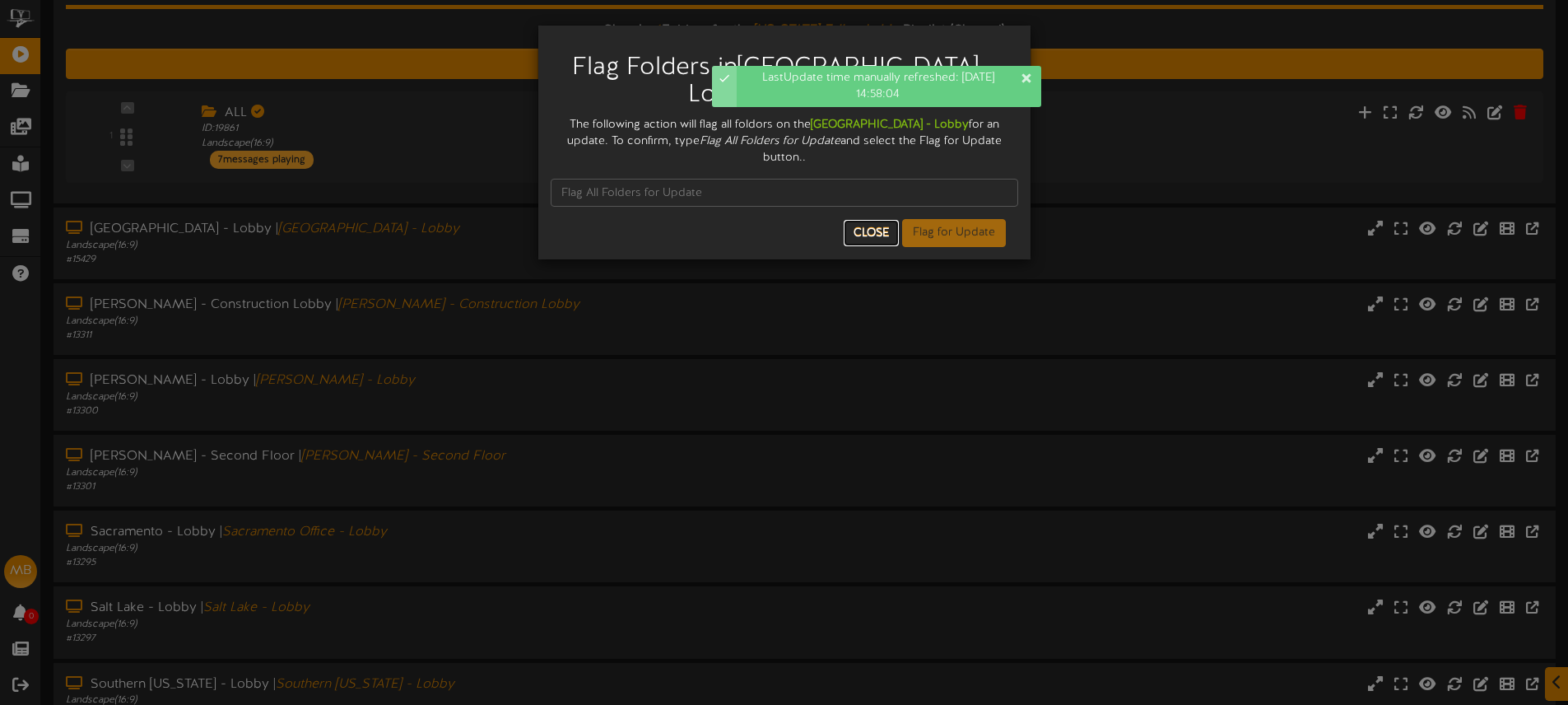
click at [866, 226] on button "Close" at bounding box center [871, 233] width 55 height 26
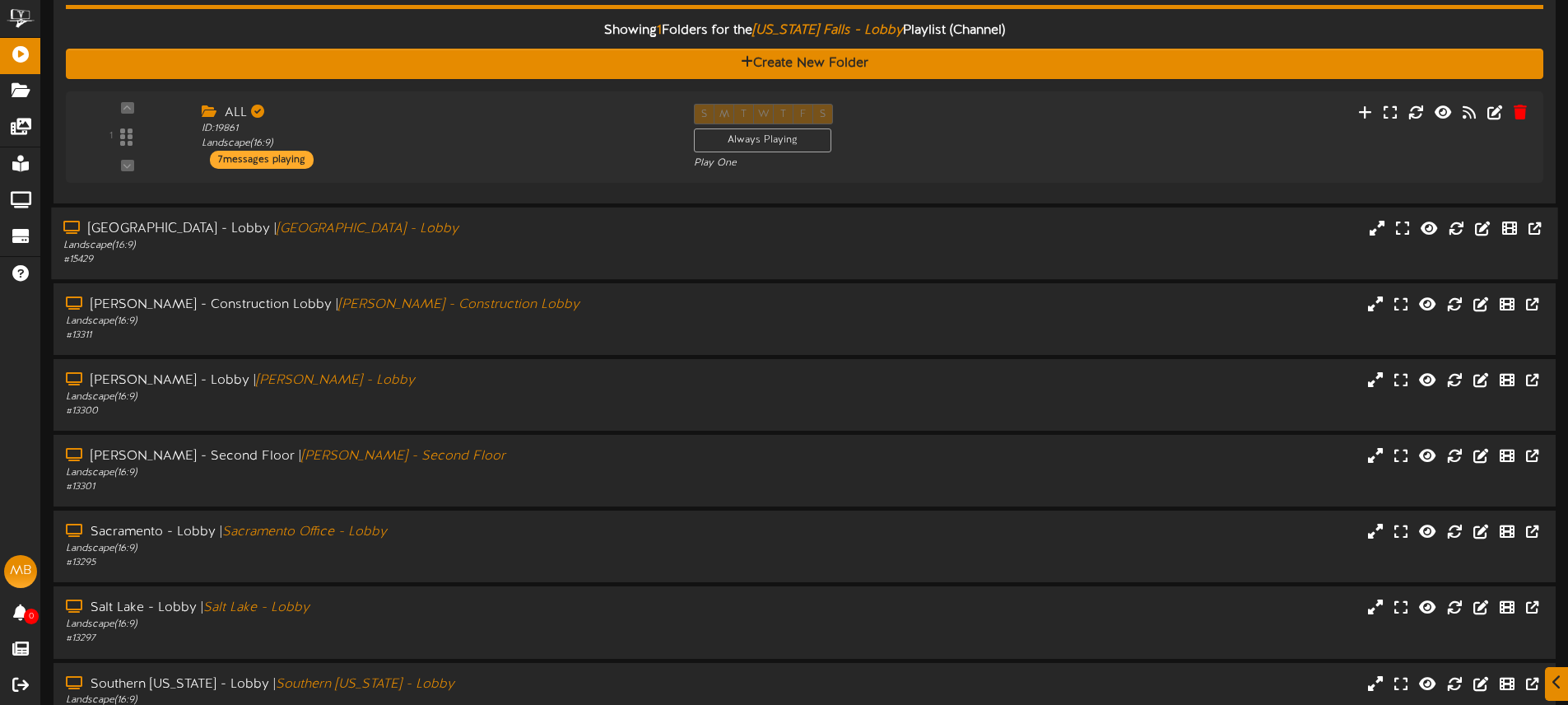
click at [1305, 249] on div "Las Vegas - Lobby | Las Vegas - Lobby Landscape ( 16:9 ) # 15429" at bounding box center [804, 243] width 1506 height 47
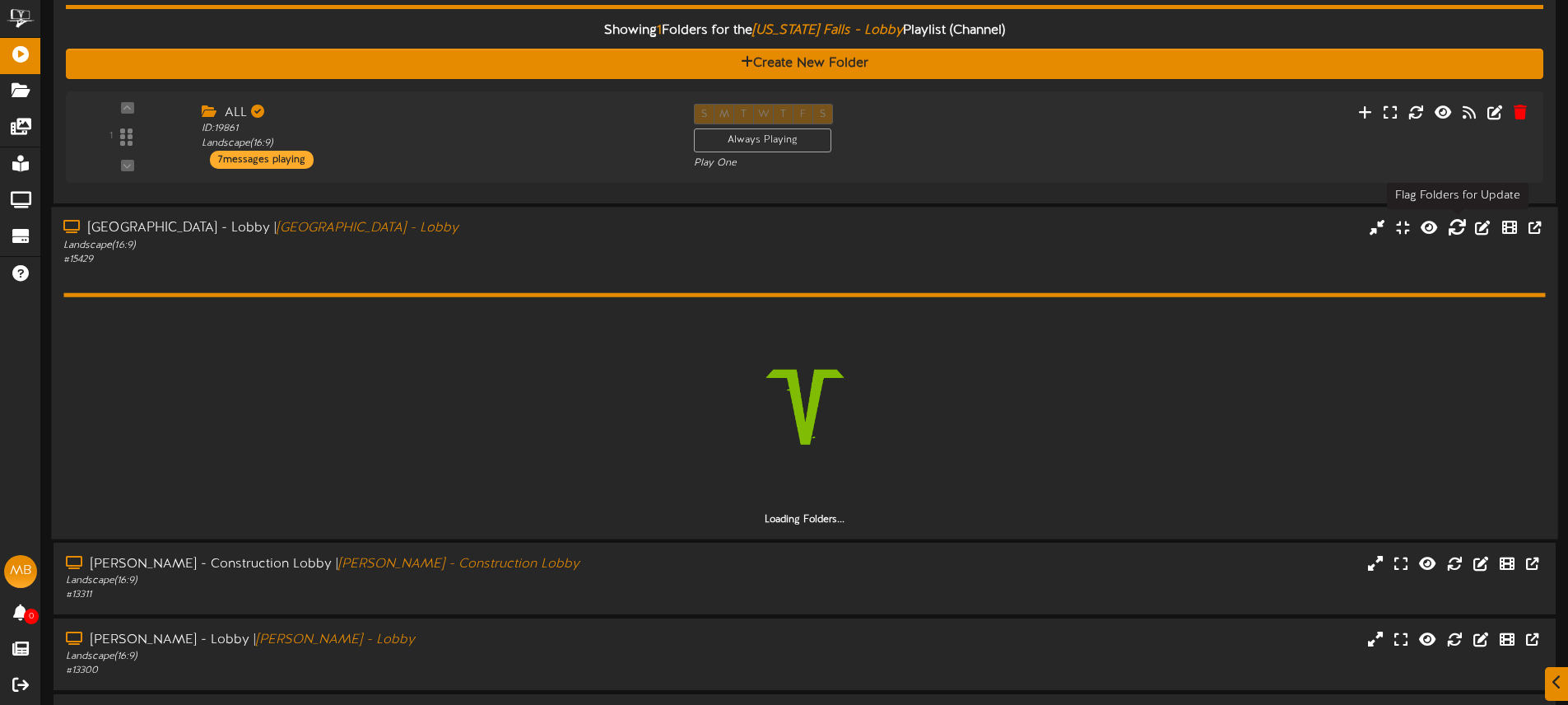
click at [1457, 232] on icon at bounding box center [1456, 227] width 18 height 18
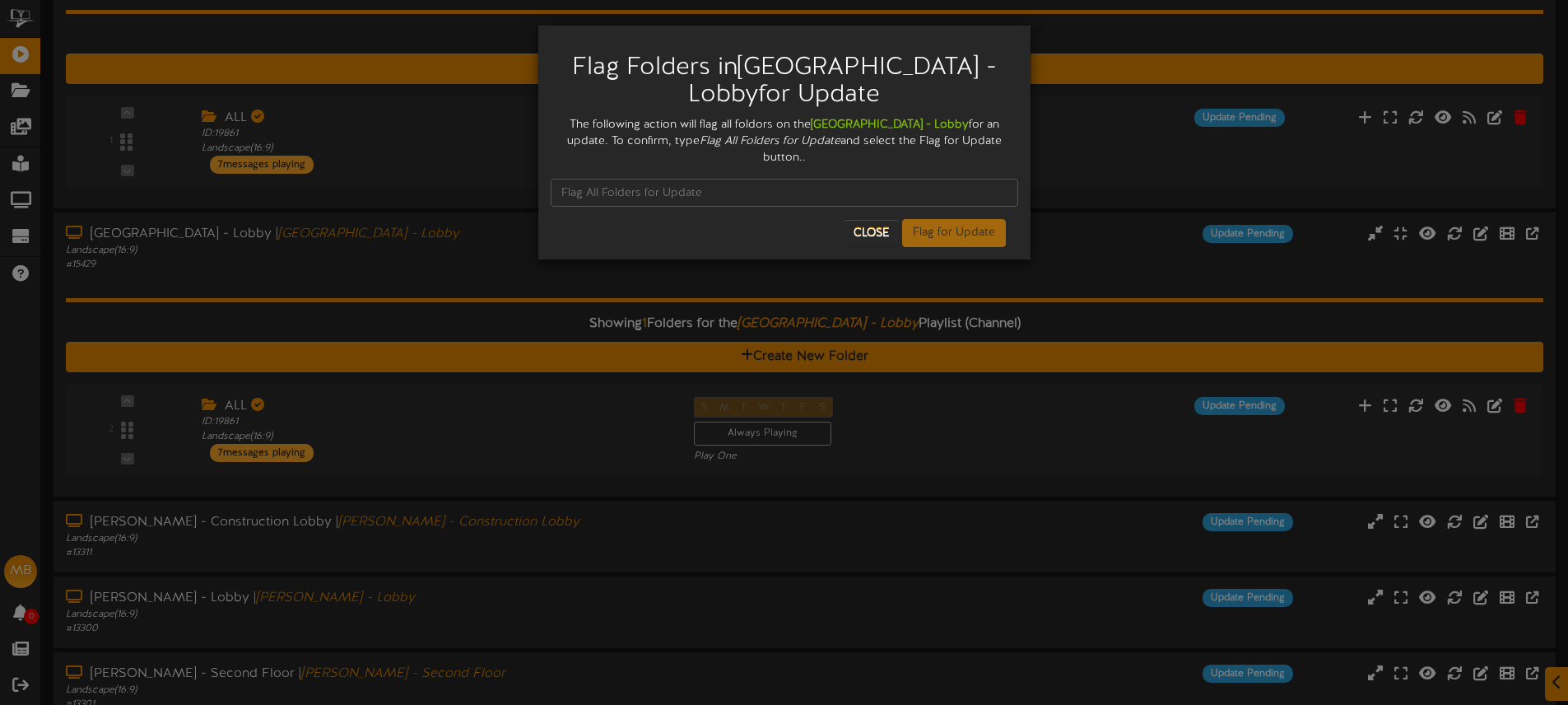
scroll to position [176, 0]
click at [450, 241] on div "Flag Folders in Las Vegas - Lobby for Update The following action will flag all…" at bounding box center [784, 352] width 1568 height 705
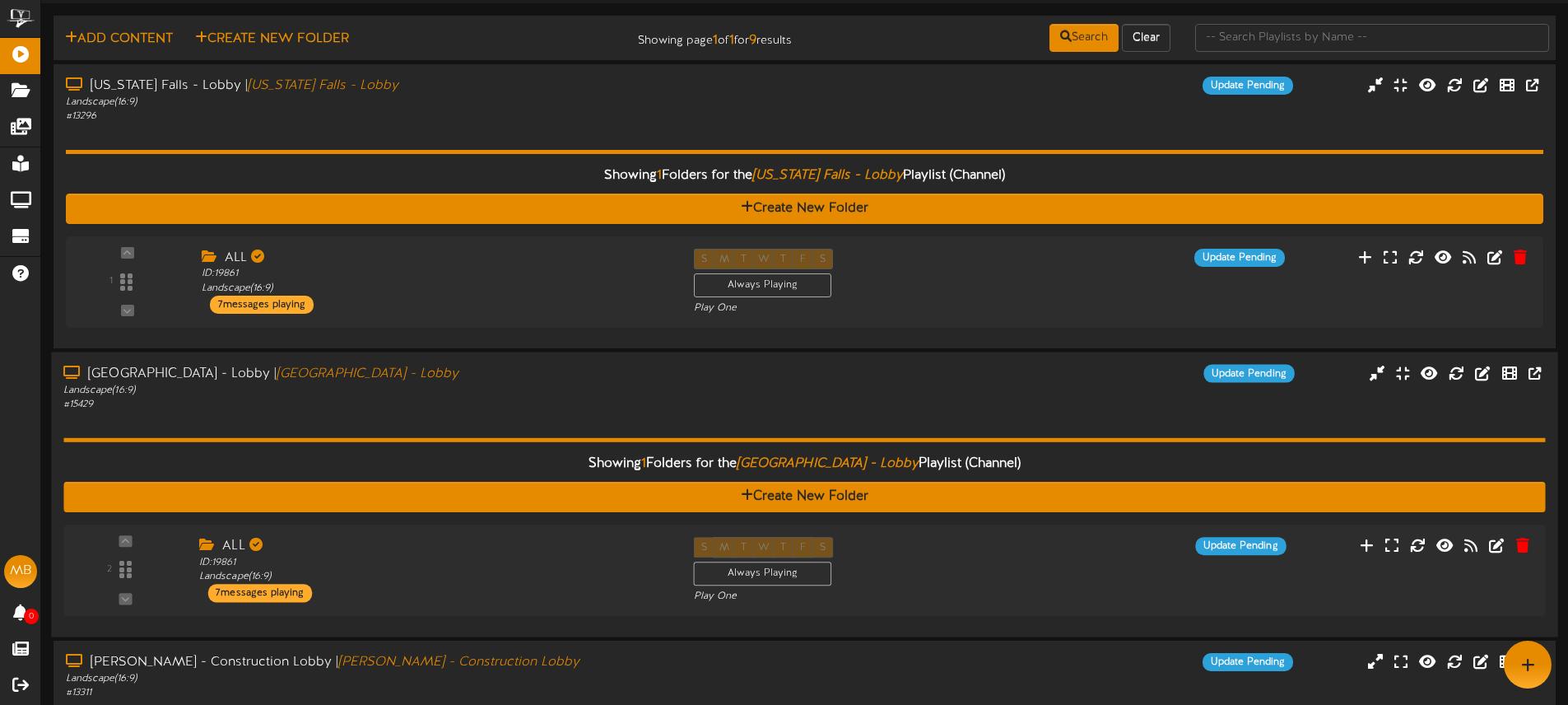
scroll to position [0, 0]
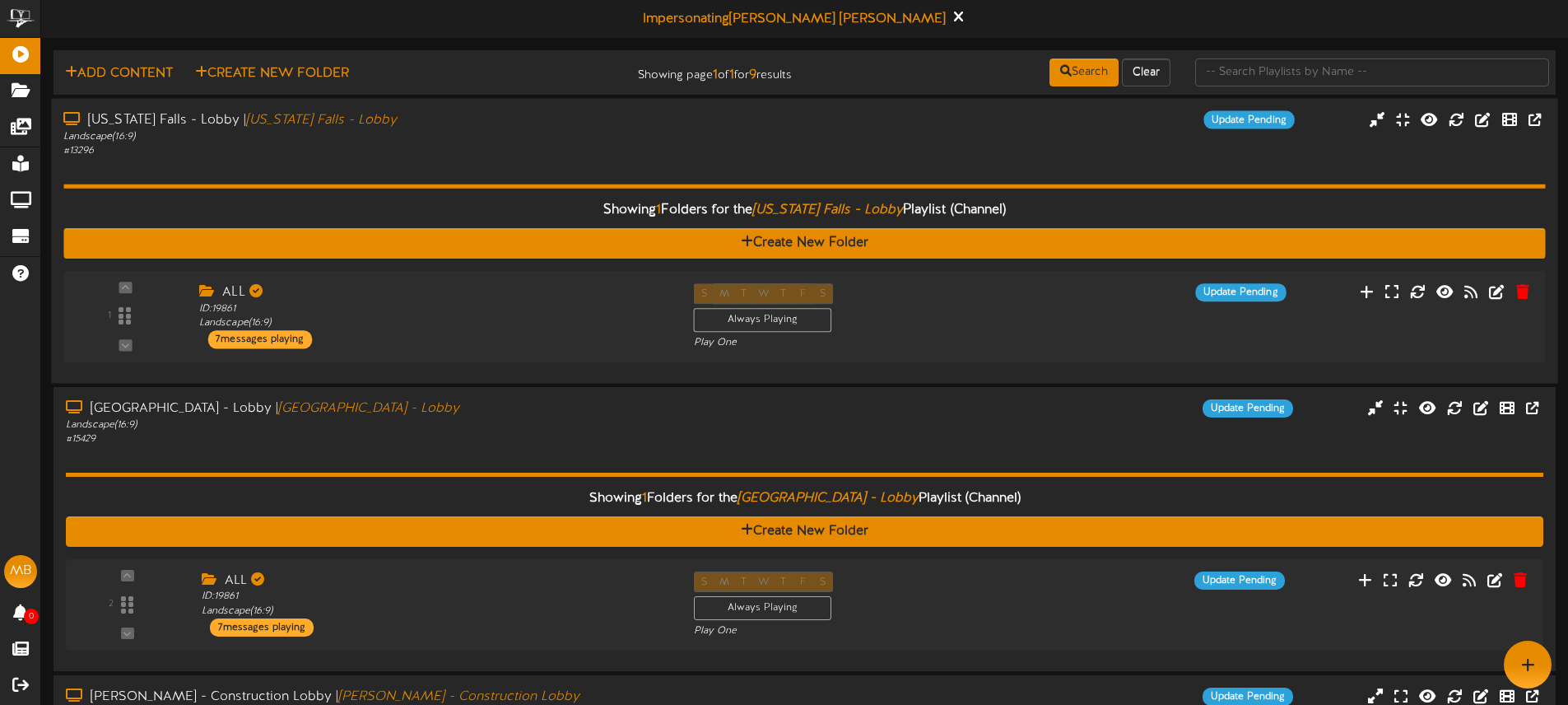
click at [507, 164] on div "Showing 1 Folders for the Idaho Falls - Lobby Playlist (Channel) Create New Fol…" at bounding box center [804, 264] width 1482 height 213
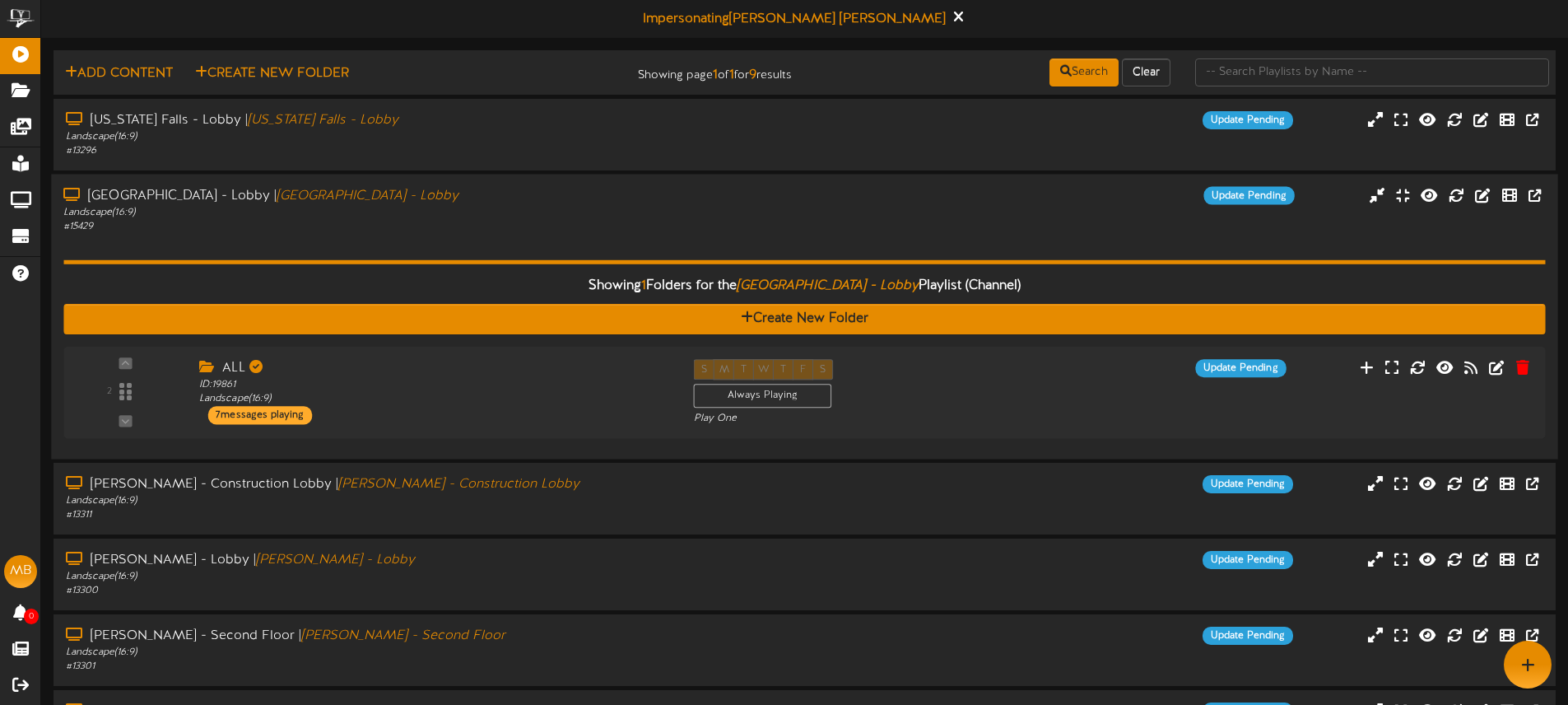
click at [531, 237] on div "Showing 1 Folders for the Las Vegas - Lobby Playlist (Channel) Create New Folde…" at bounding box center [804, 339] width 1482 height 213
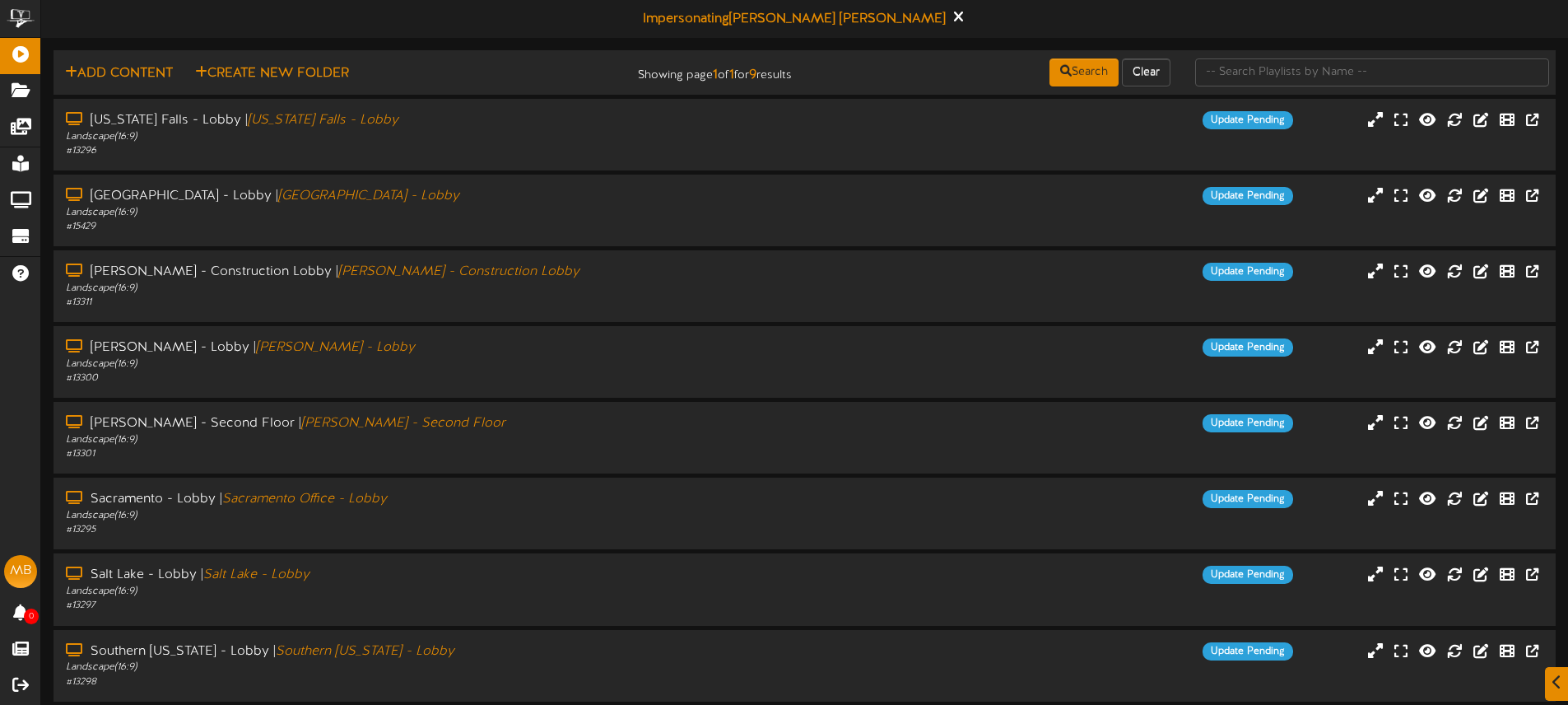
scroll to position [3, 0]
